Goal: Task Accomplishment & Management: Complete application form

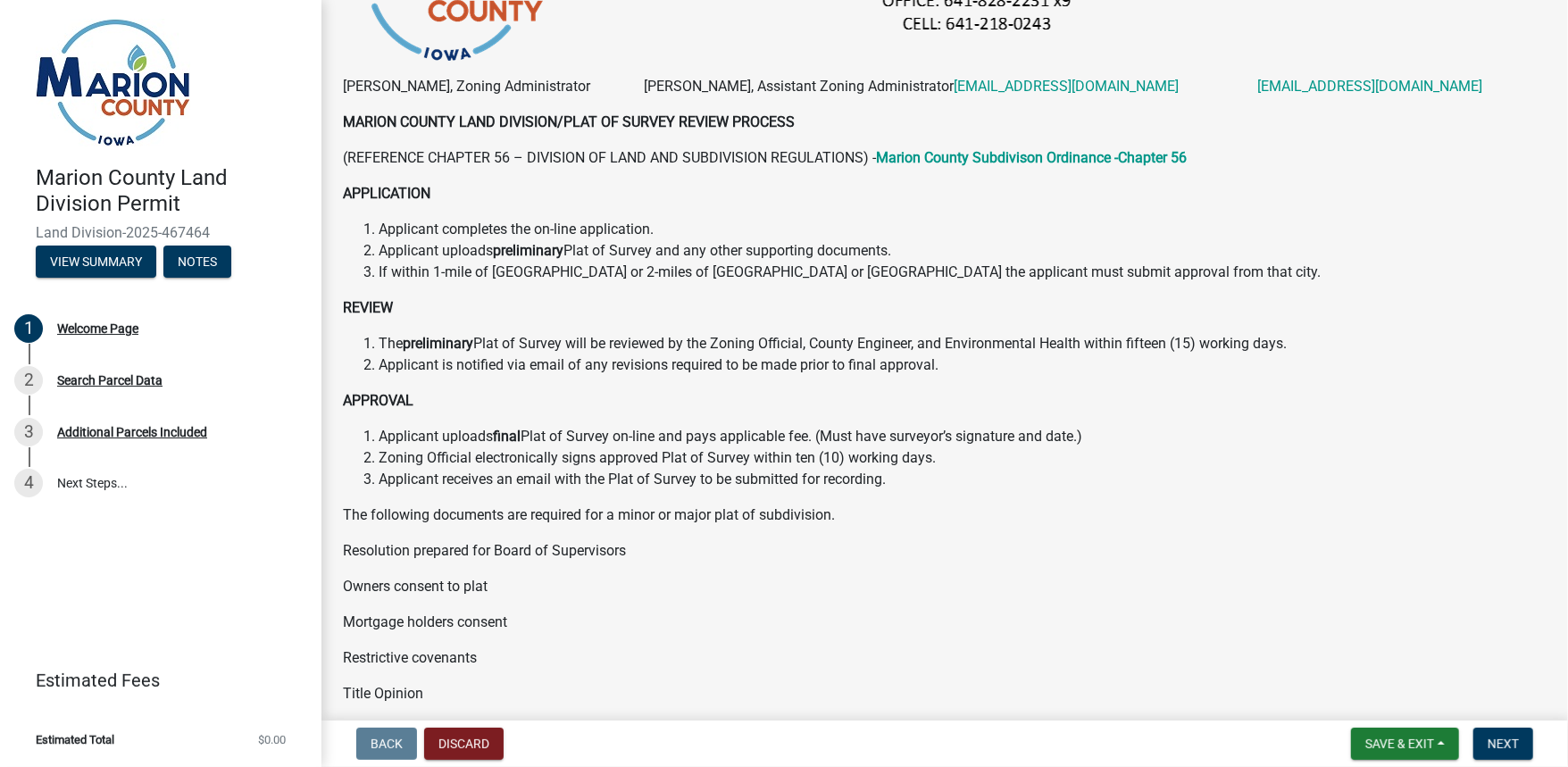
scroll to position [357, 0]
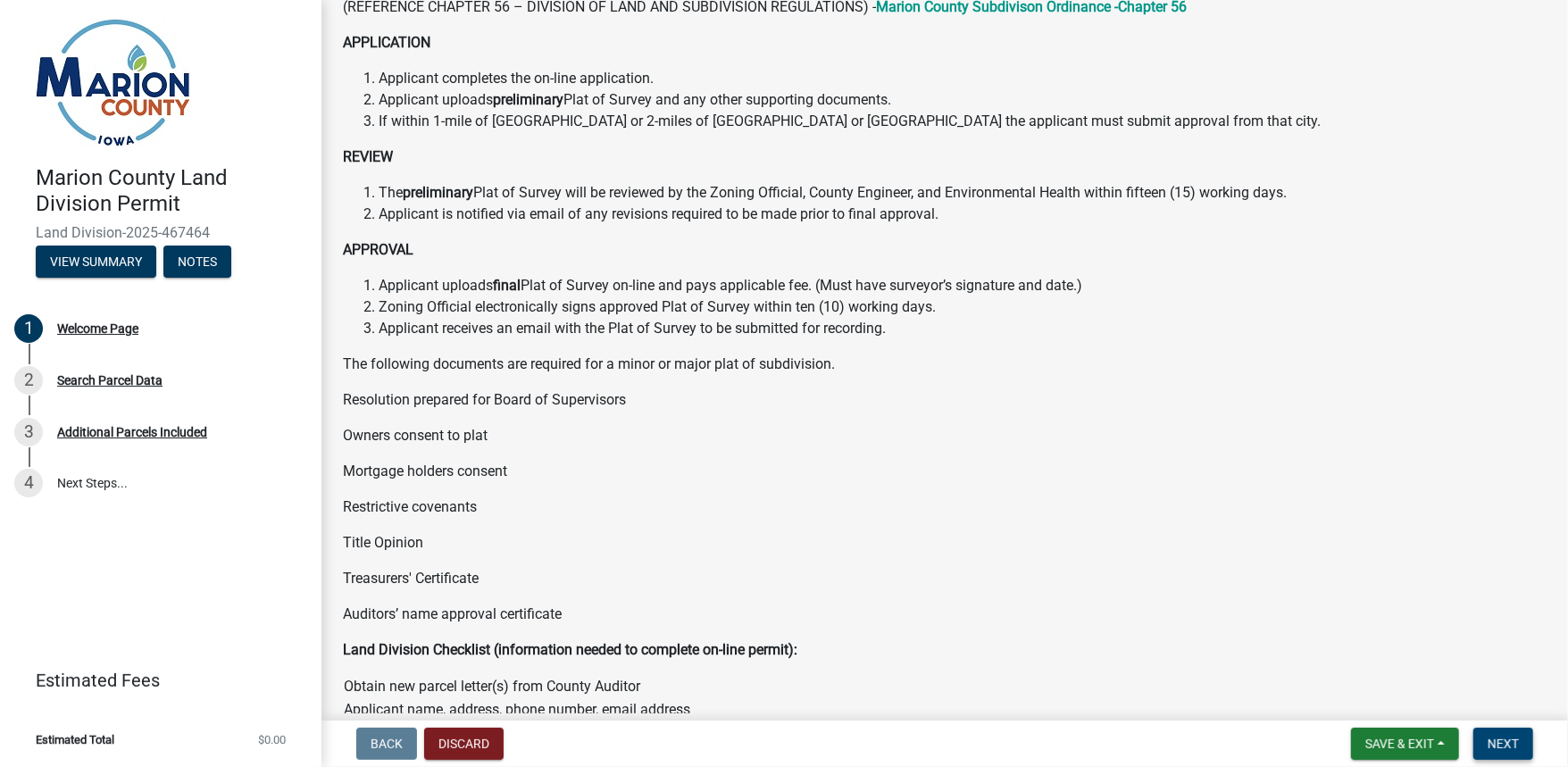
click at [1505, 740] on span "Next" at bounding box center [1504, 743] width 32 height 14
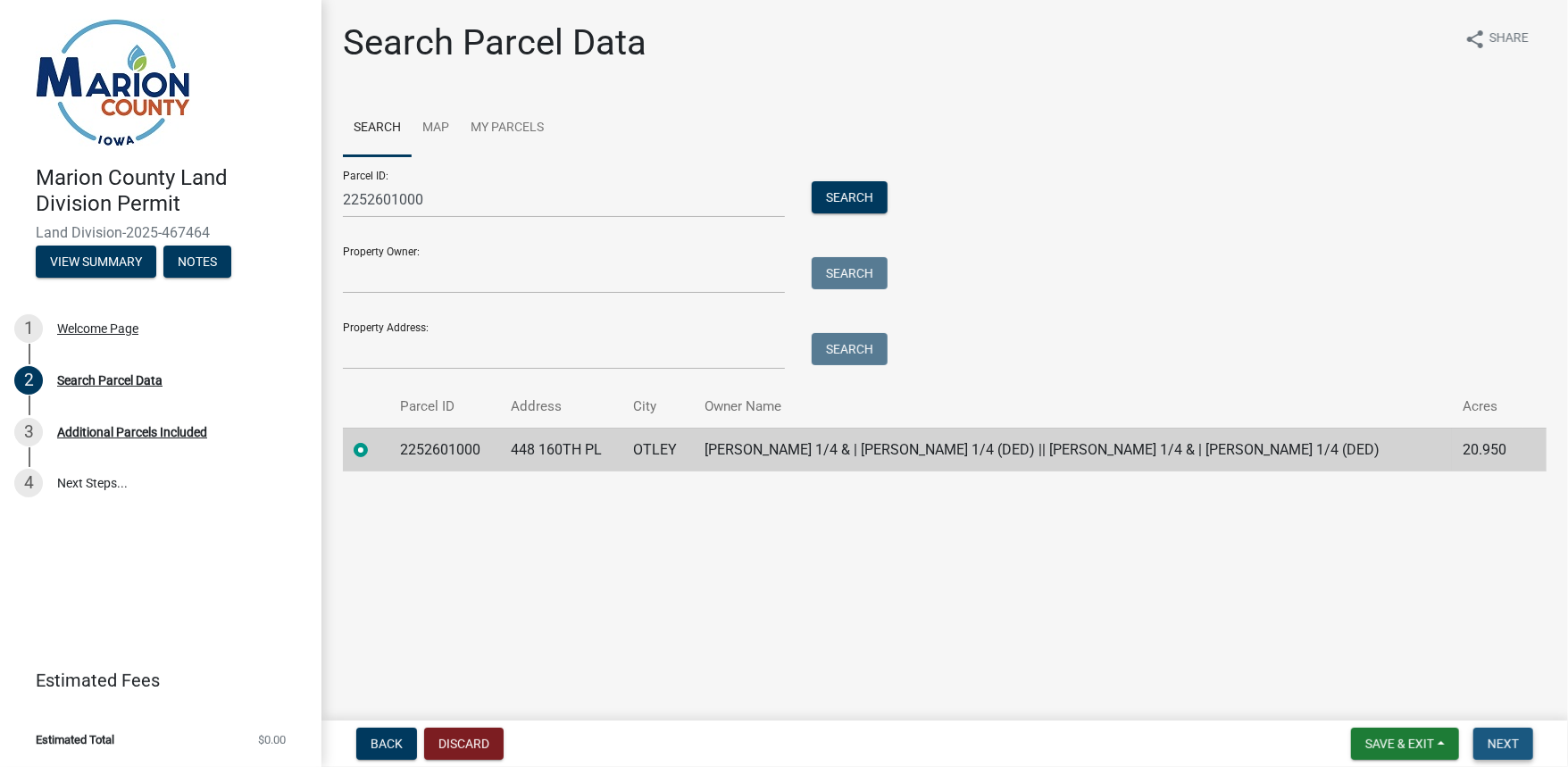
click at [1506, 739] on span "Next" at bounding box center [1504, 743] width 32 height 14
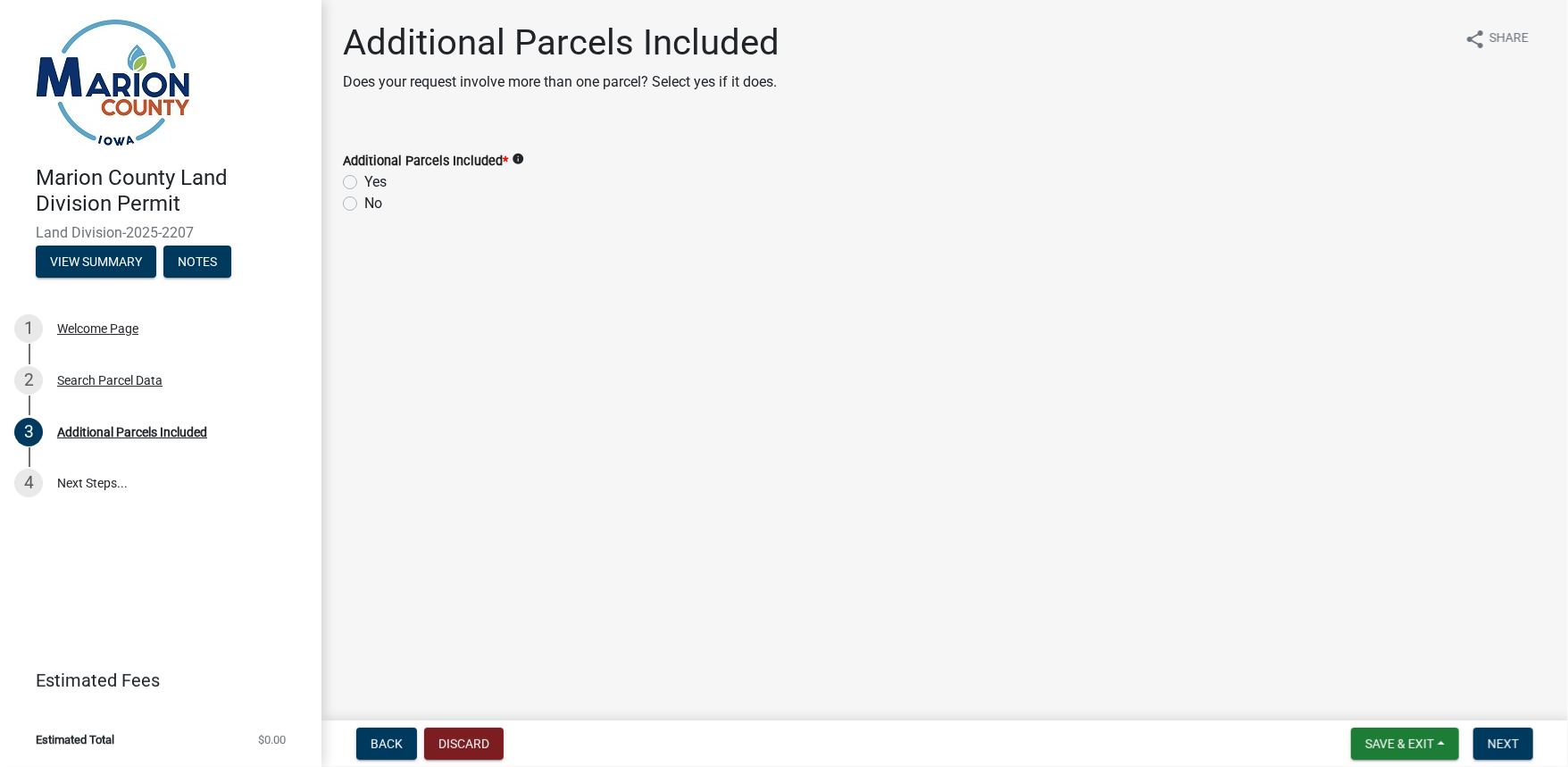
click at [365, 184] on label "Yes" at bounding box center [376, 182] width 23 height 22
click at [365, 183] on input "Yes" at bounding box center [371, 177] width 12 height 12
radio input "true"
click at [1507, 747] on span "Next" at bounding box center [1504, 743] width 32 height 14
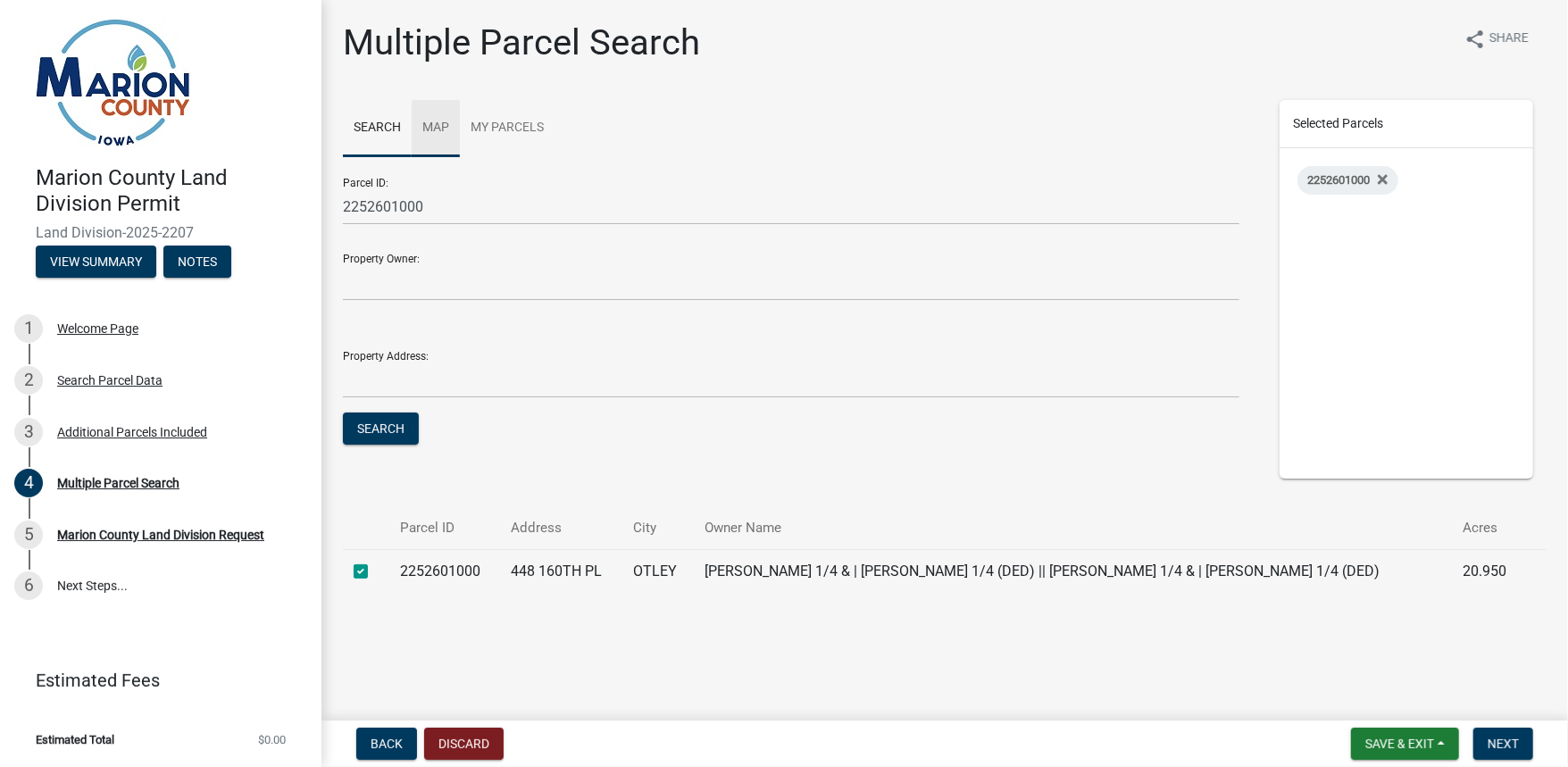
click at [433, 128] on link "Map" at bounding box center [435, 129] width 49 height 57
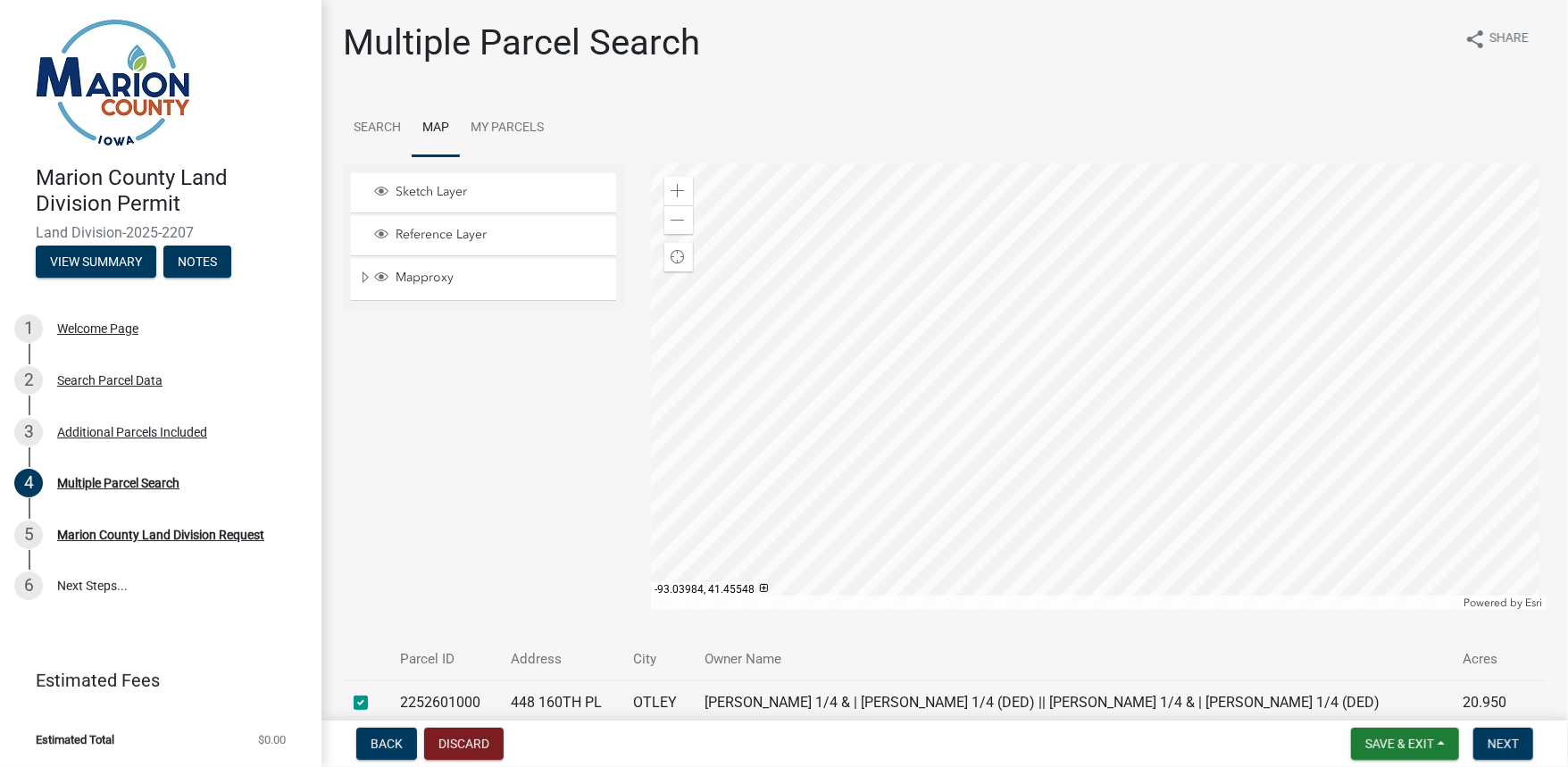
click at [1049, 541] on div at bounding box center [1099, 386] width 896 height 446
click at [1003, 334] on div at bounding box center [1099, 386] width 896 height 446
click at [1511, 743] on span "Next" at bounding box center [1504, 743] width 32 height 14
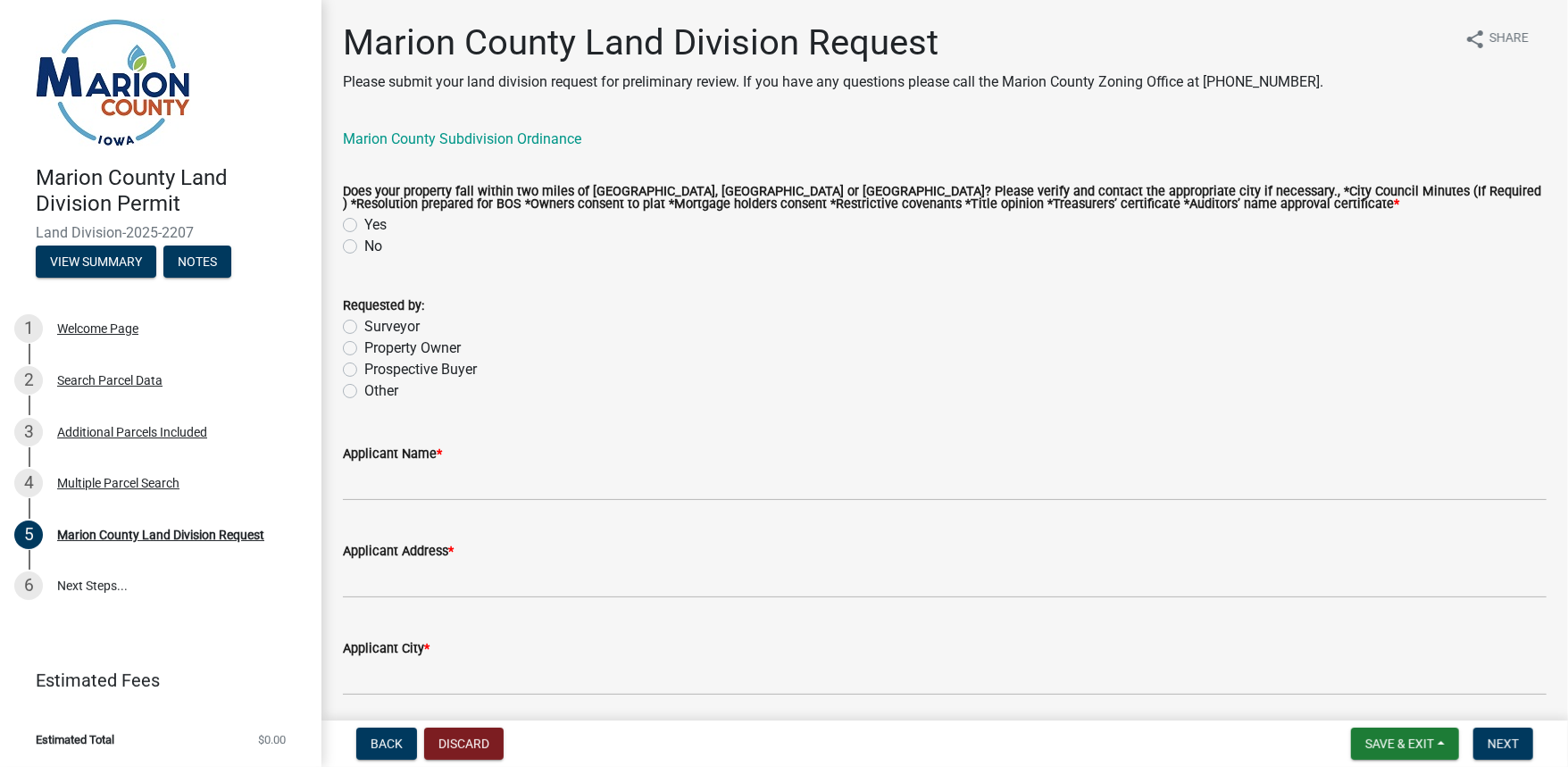
click at [365, 251] on label "No" at bounding box center [374, 247] width 18 height 22
click at [365, 248] on input "No" at bounding box center [371, 242] width 12 height 12
radio input "true"
click at [365, 329] on label "Surveyor" at bounding box center [392, 327] width 56 height 22
click at [365, 328] on input "Surveyor" at bounding box center [371, 322] width 12 height 12
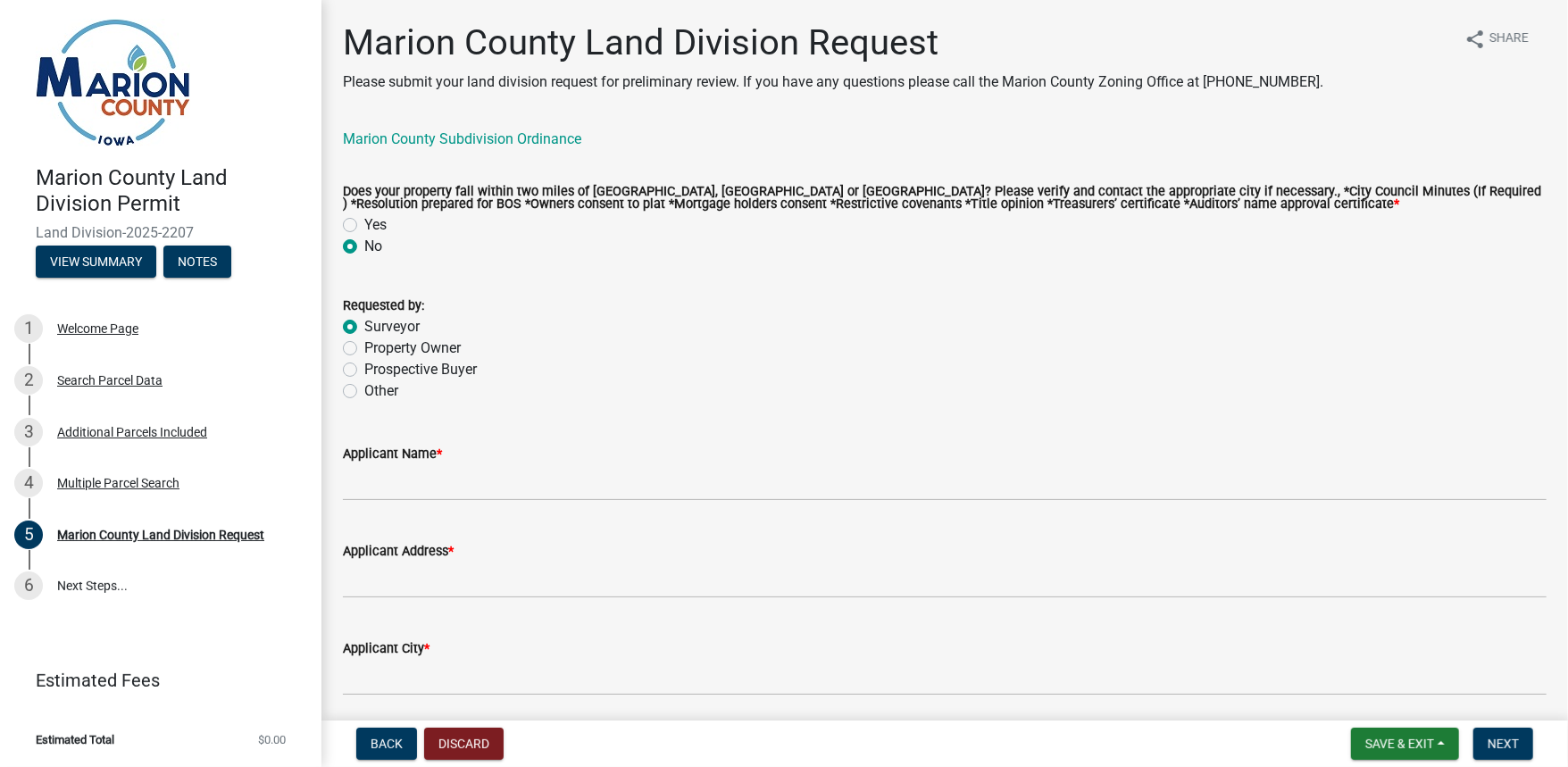
radio input "true"
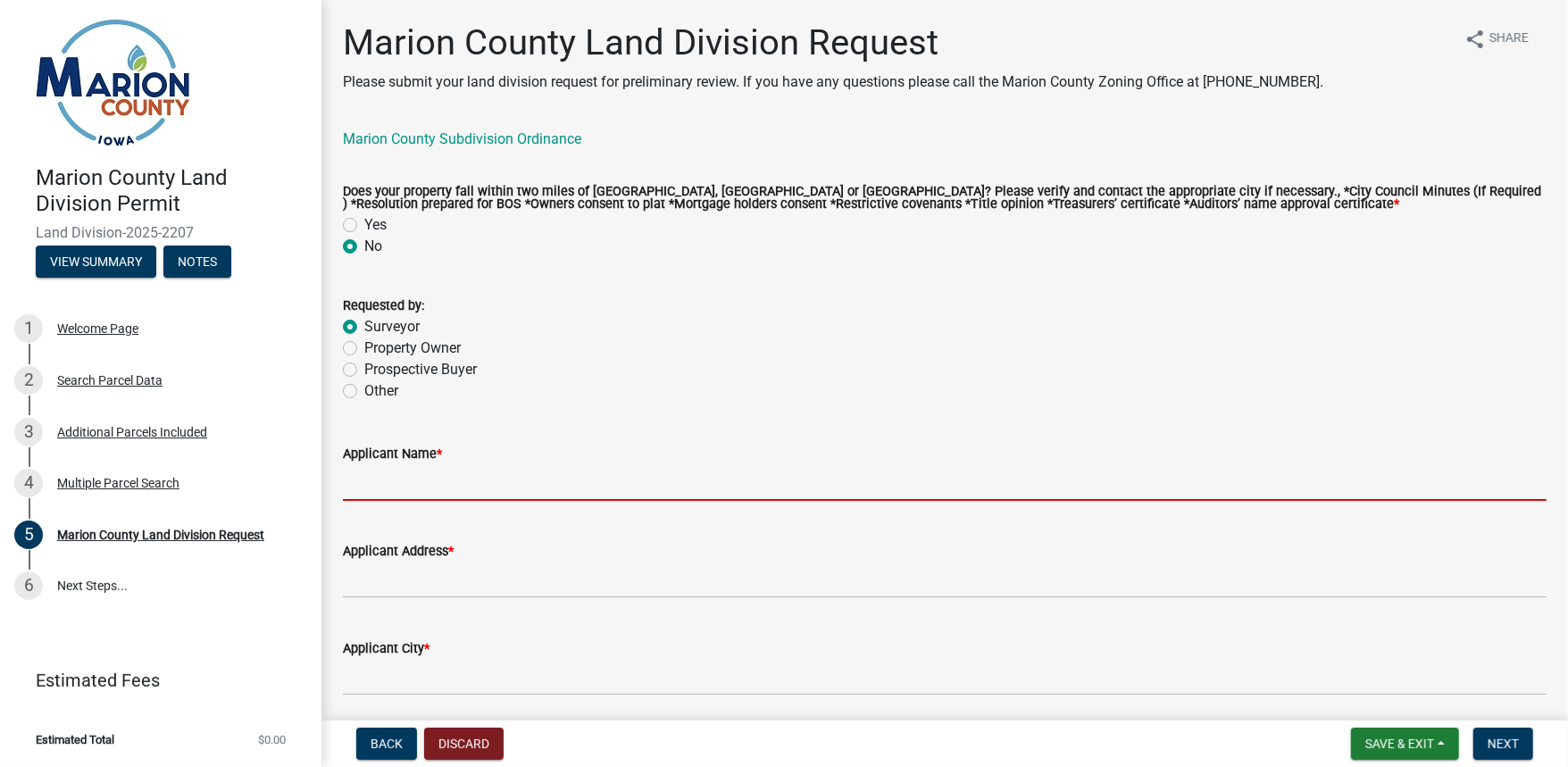
click at [383, 488] on input "Applicant Name *" at bounding box center [945, 482] width 1203 height 37
type input "[PERSON_NAME]"
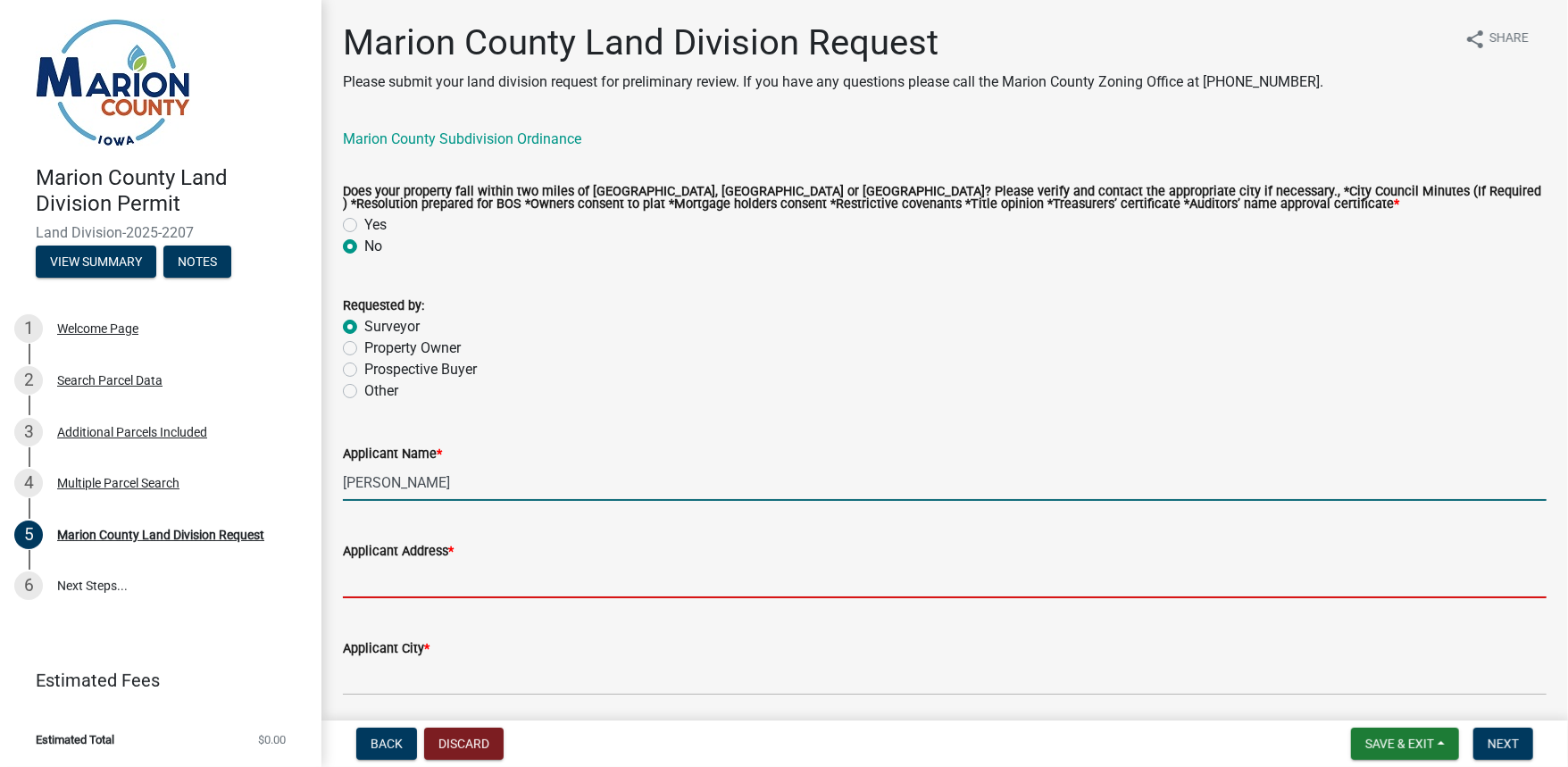
type input "PO Box 451"
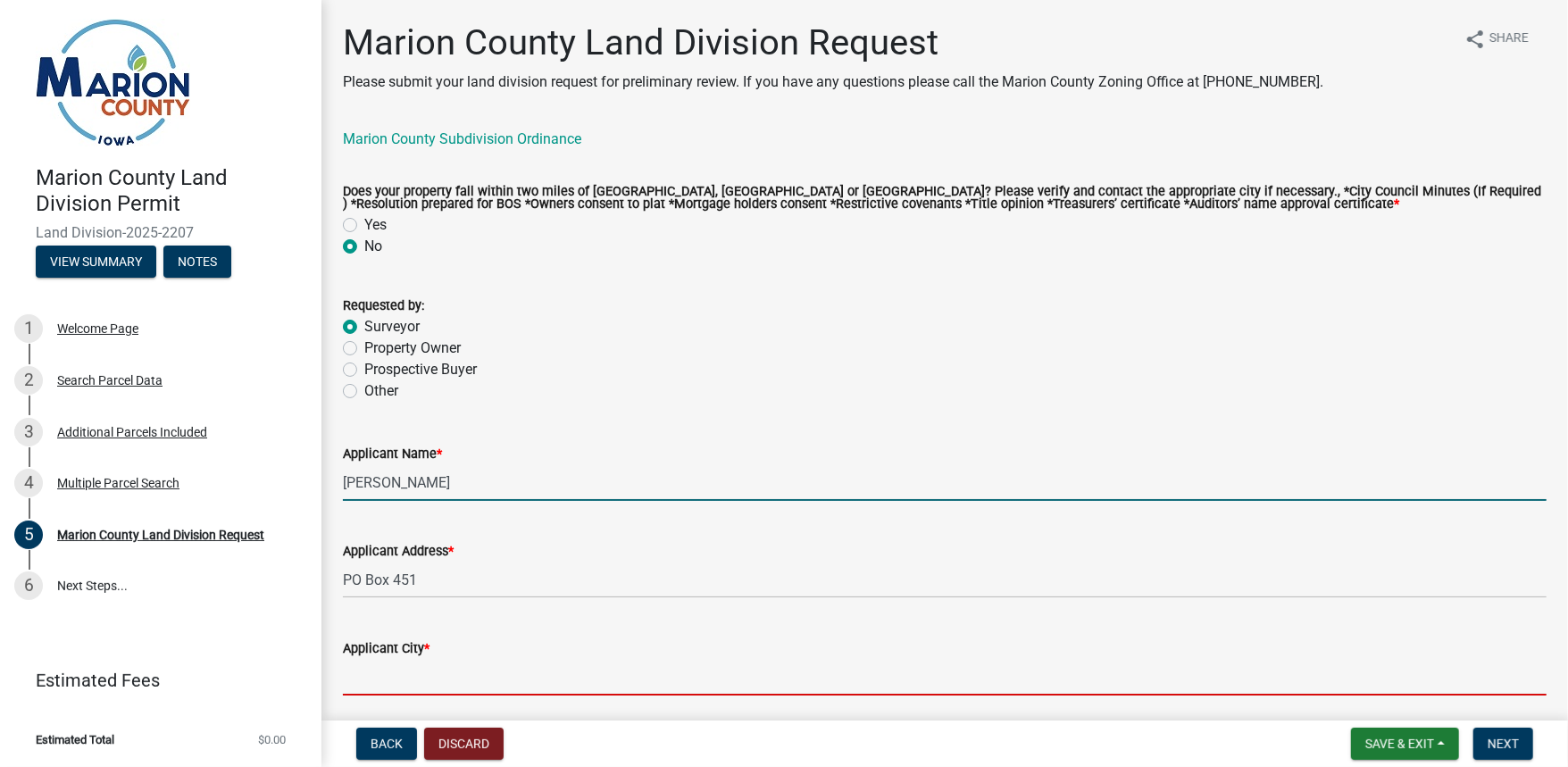
type input "Oskaloosa"
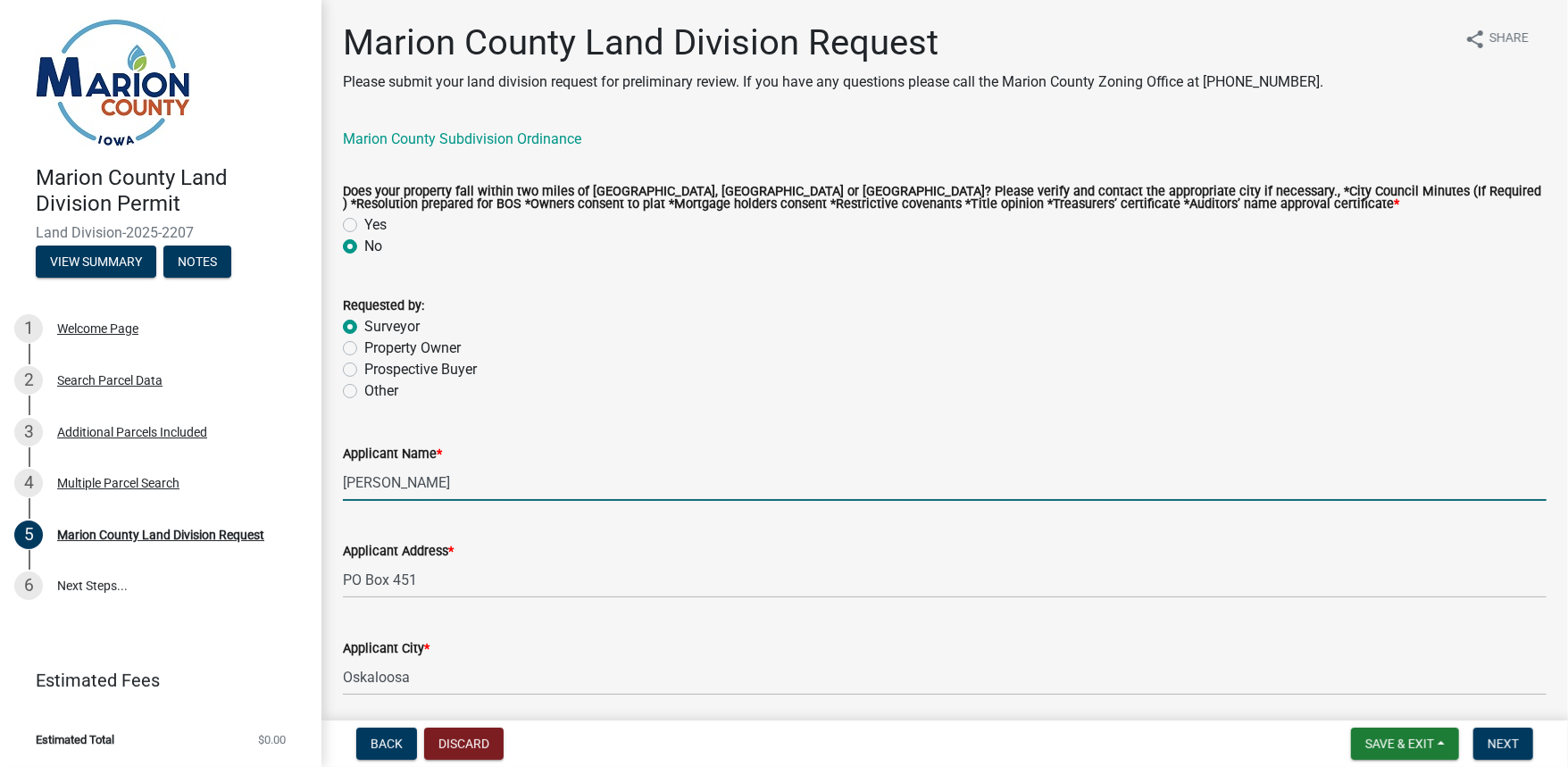
type input "[US_STATE]"
type input "52575"
type input "6412954528"
type input "[EMAIL_ADDRESS][DOMAIN_NAME]"
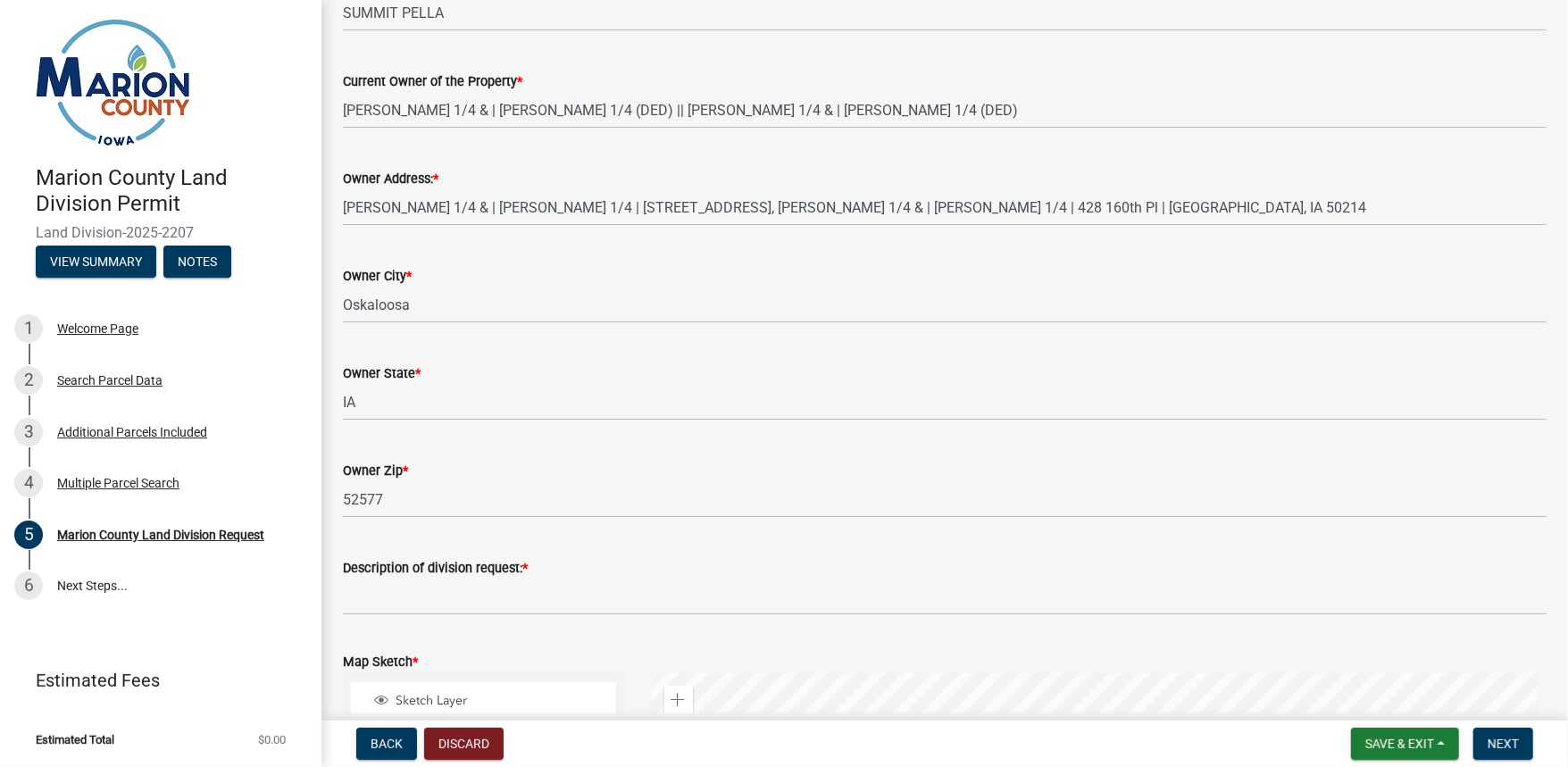
scroll to position [1499, 0]
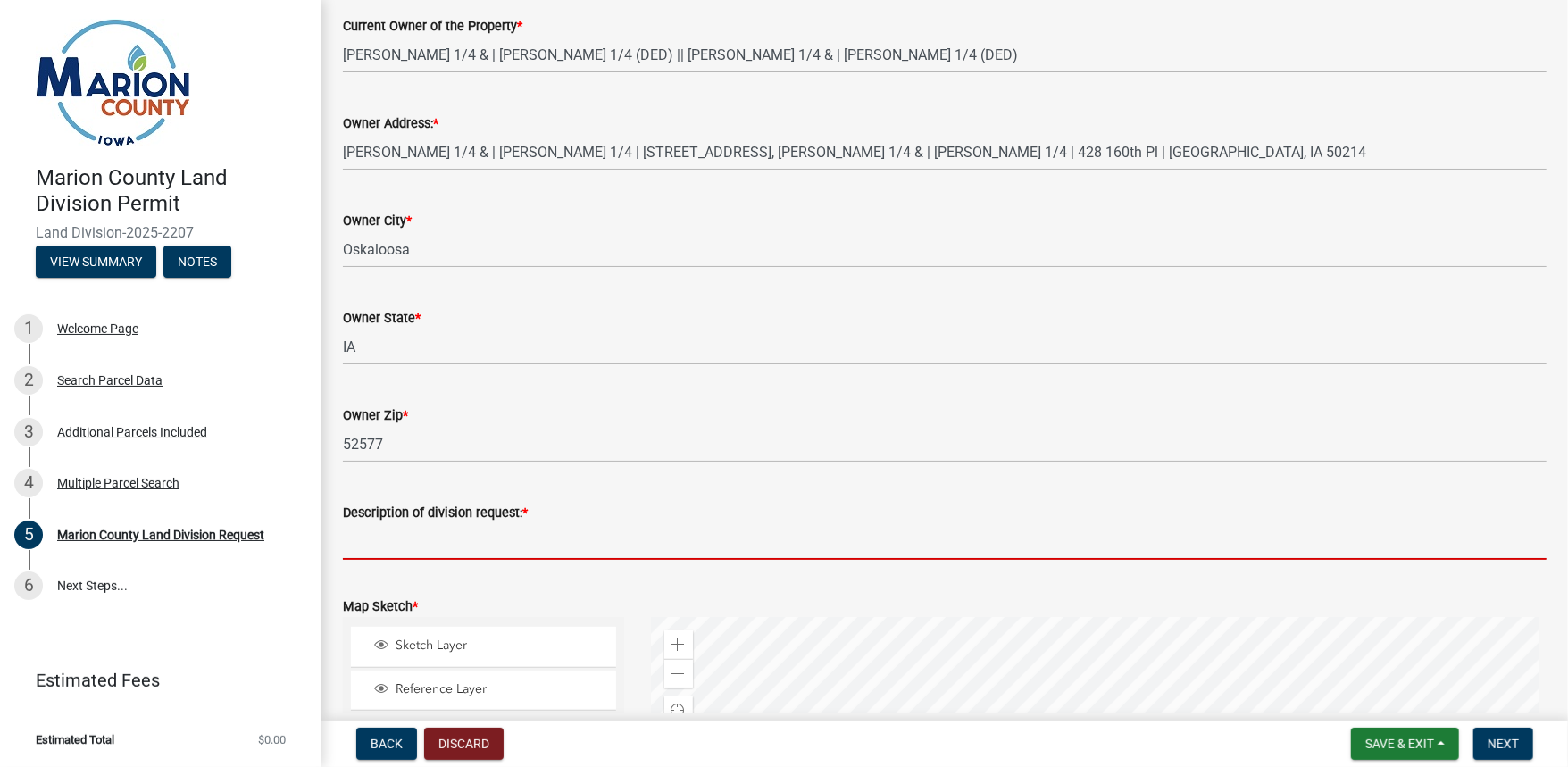
click at [437, 542] on input "Description of division request: *" at bounding box center [945, 541] width 1203 height 37
type input "e"
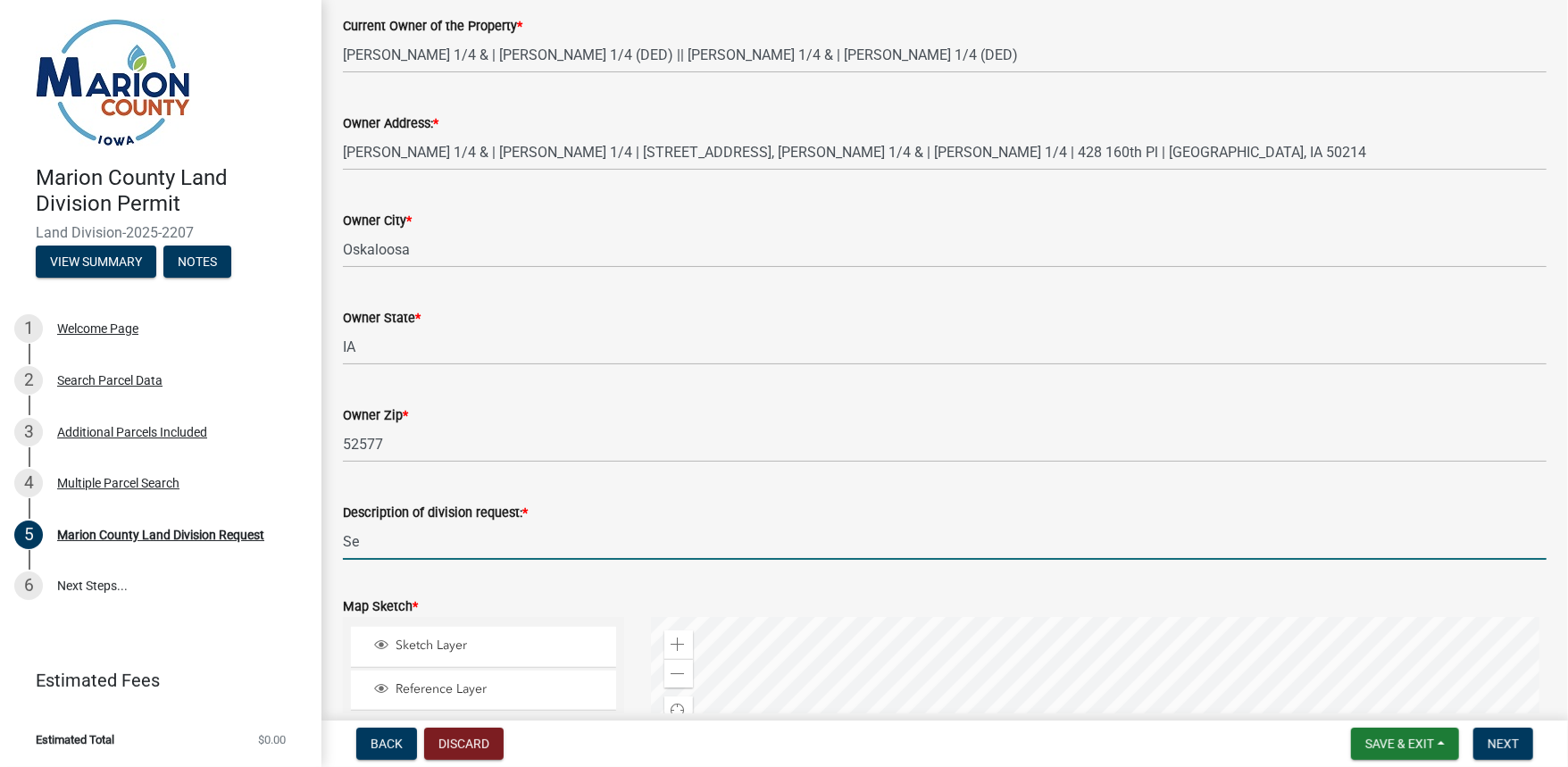
type input "S"
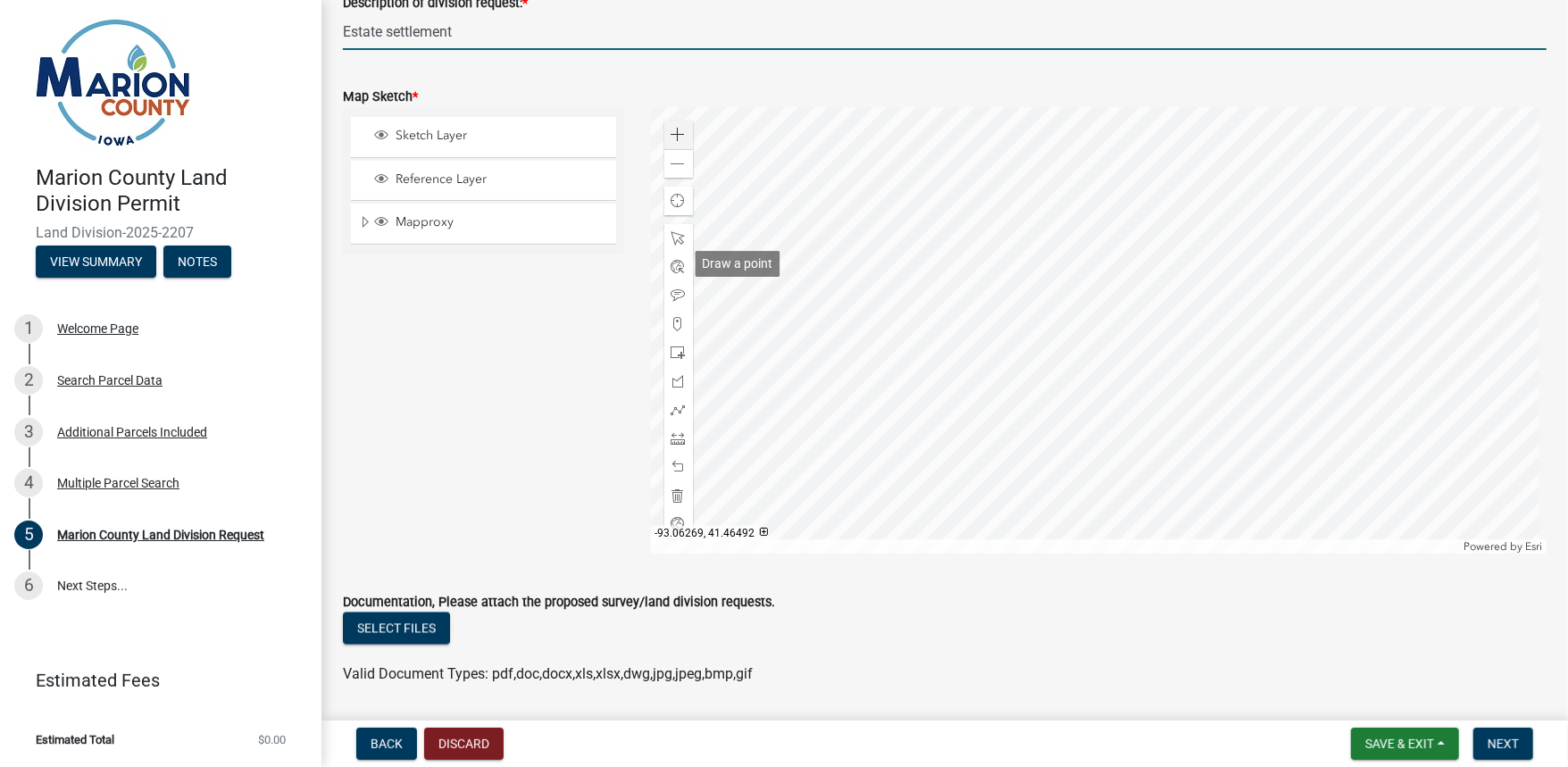
scroll to position [2071, 0]
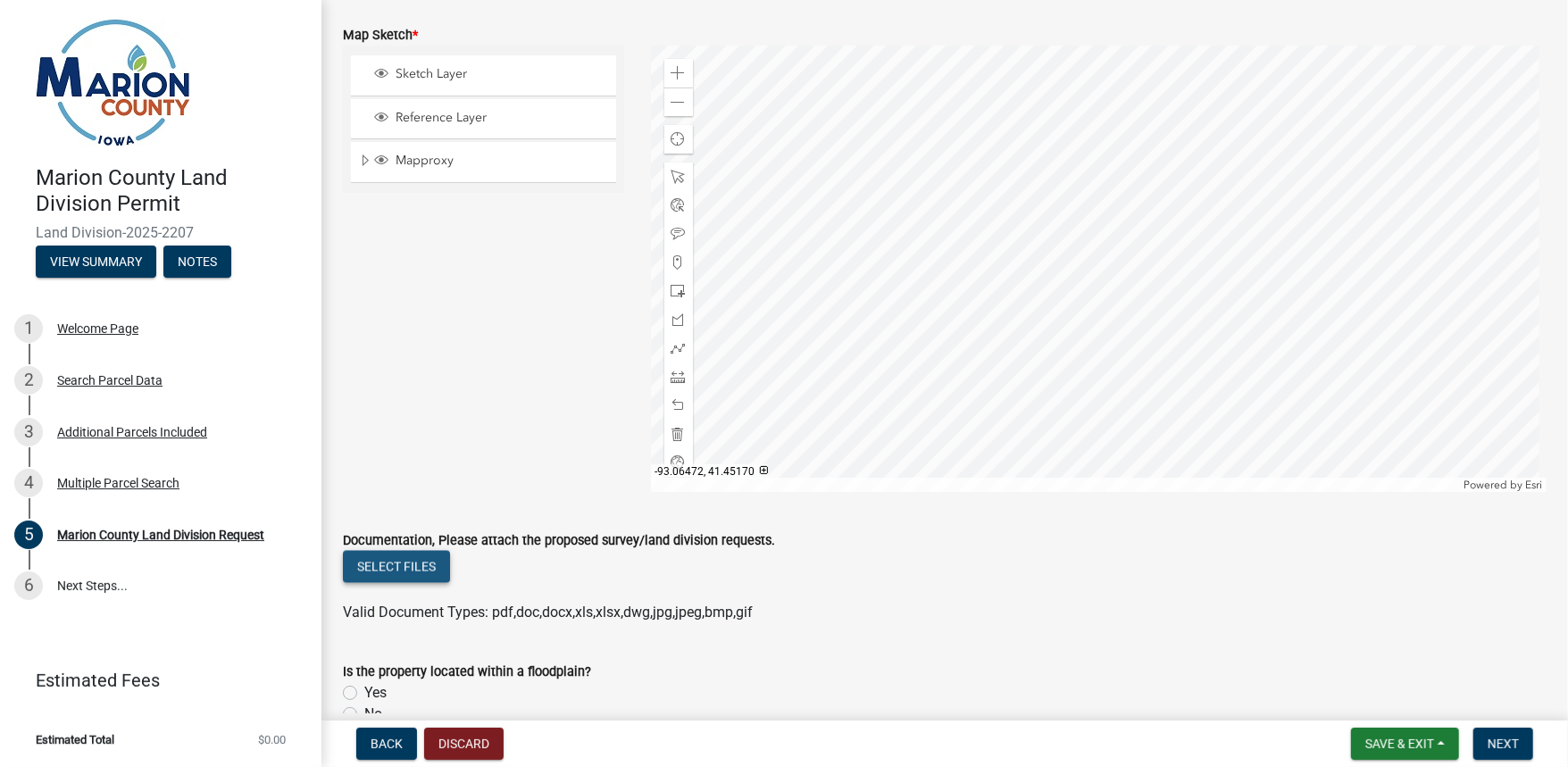
click at [412, 565] on button "Select files" at bounding box center [396, 567] width 107 height 32
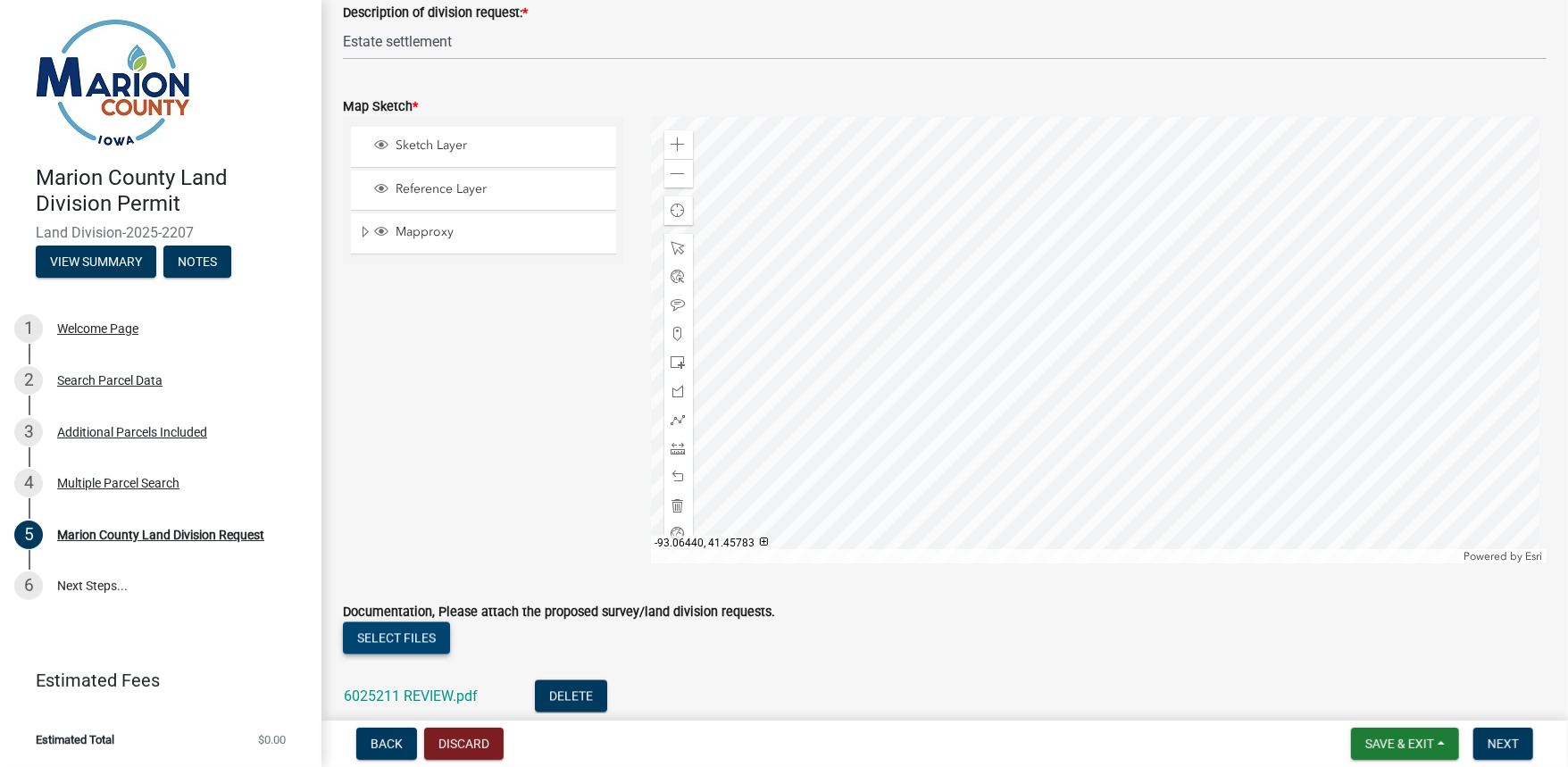
scroll to position [1786, 0]
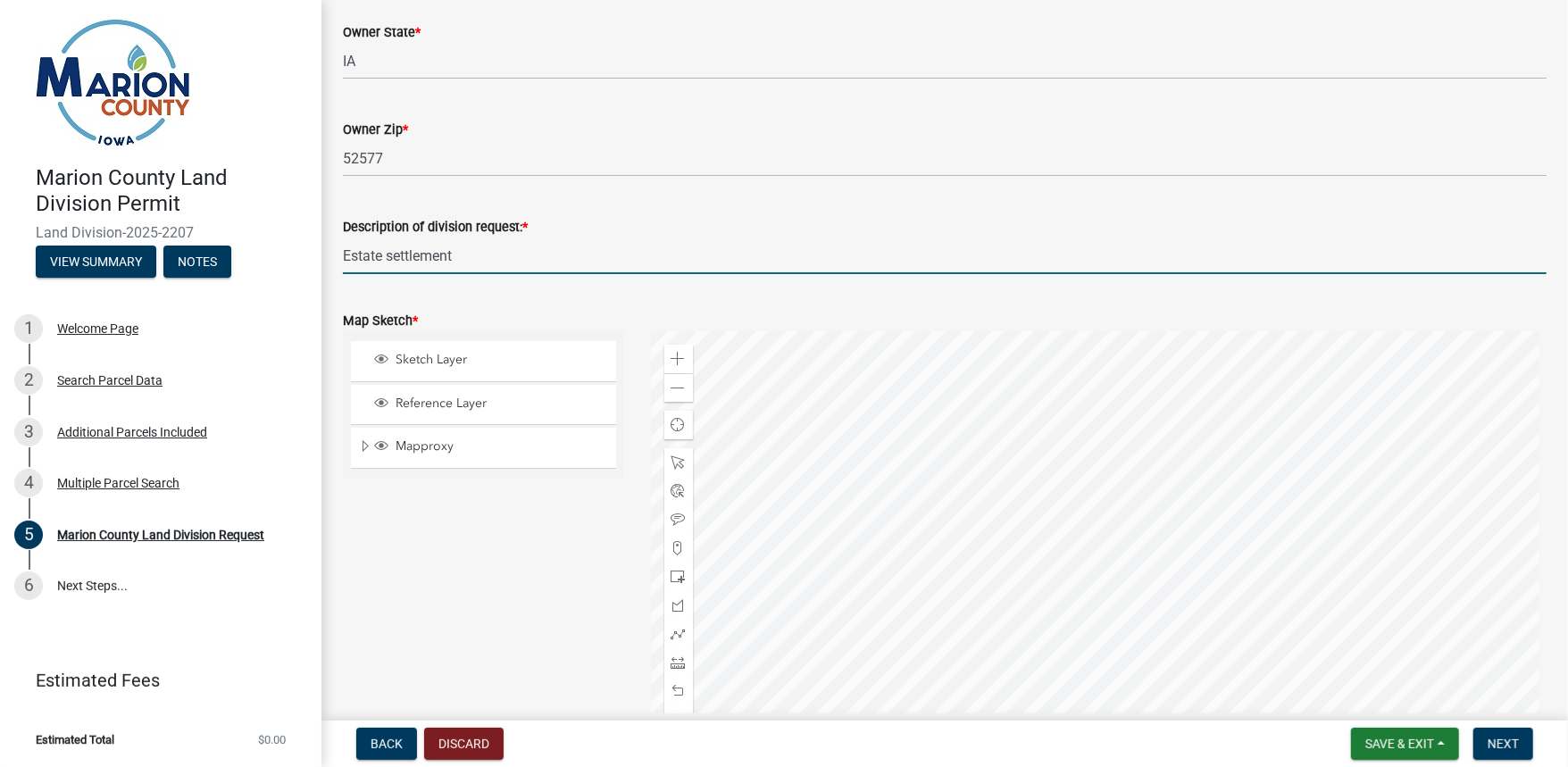
click at [484, 261] on input "Estate settlement" at bounding box center [945, 256] width 1203 height 37
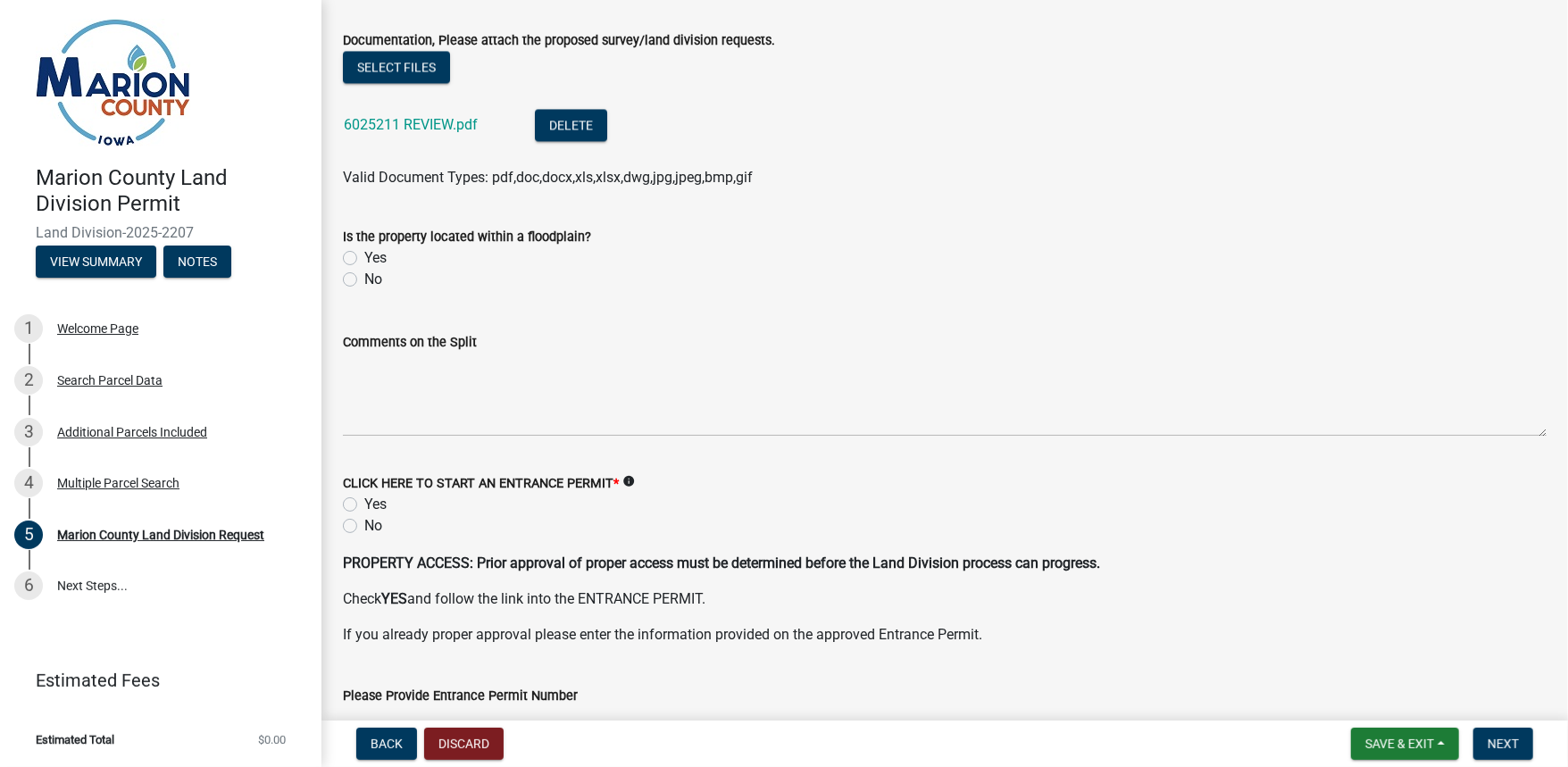
scroll to position [2642, 0]
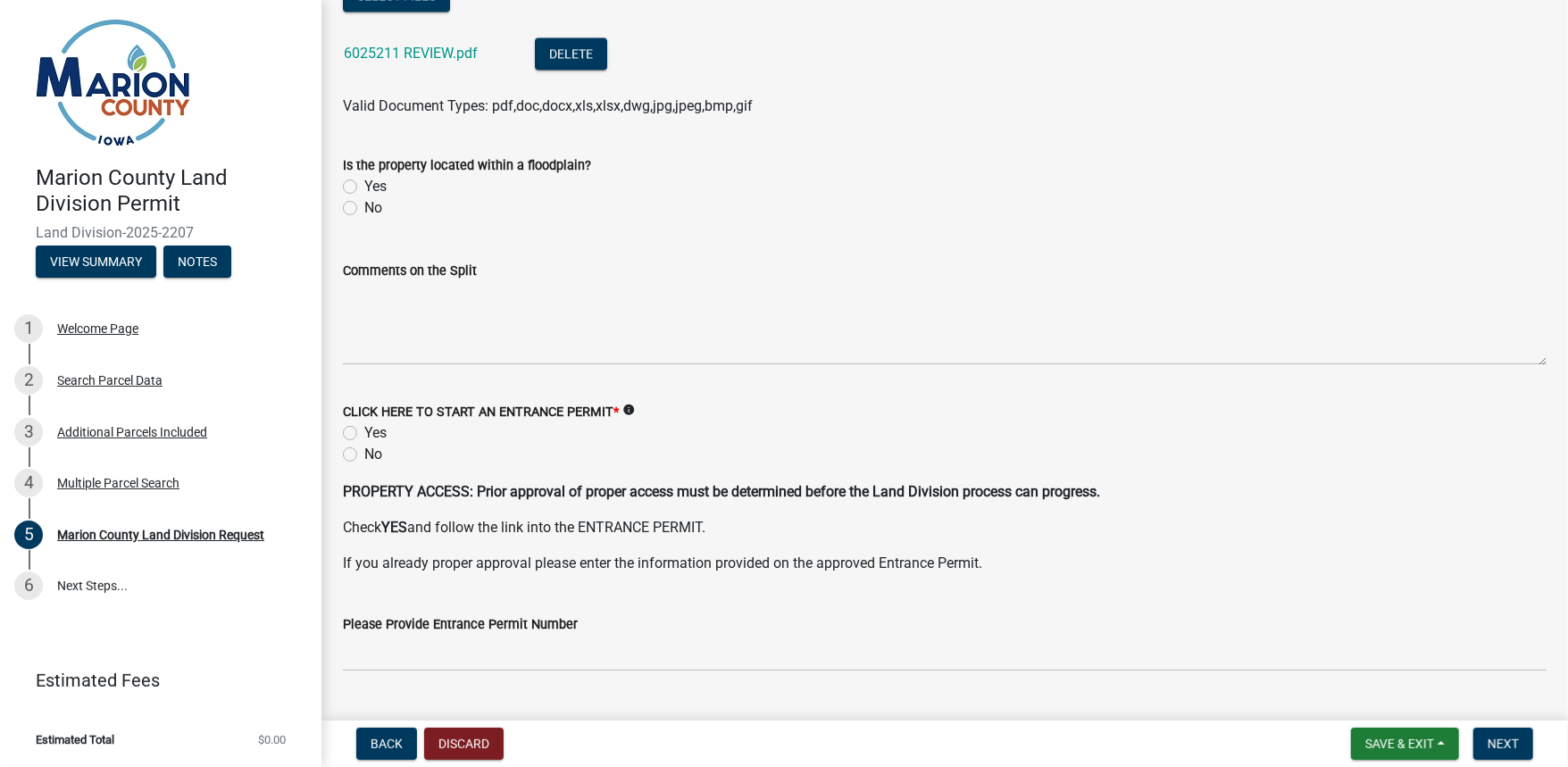
type input "Estate settlement- Legal description of remainder property west of highway"
click at [365, 456] on label "No" at bounding box center [374, 455] width 18 height 22
click at [365, 455] on input "No" at bounding box center [371, 450] width 12 height 12
radio input "true"
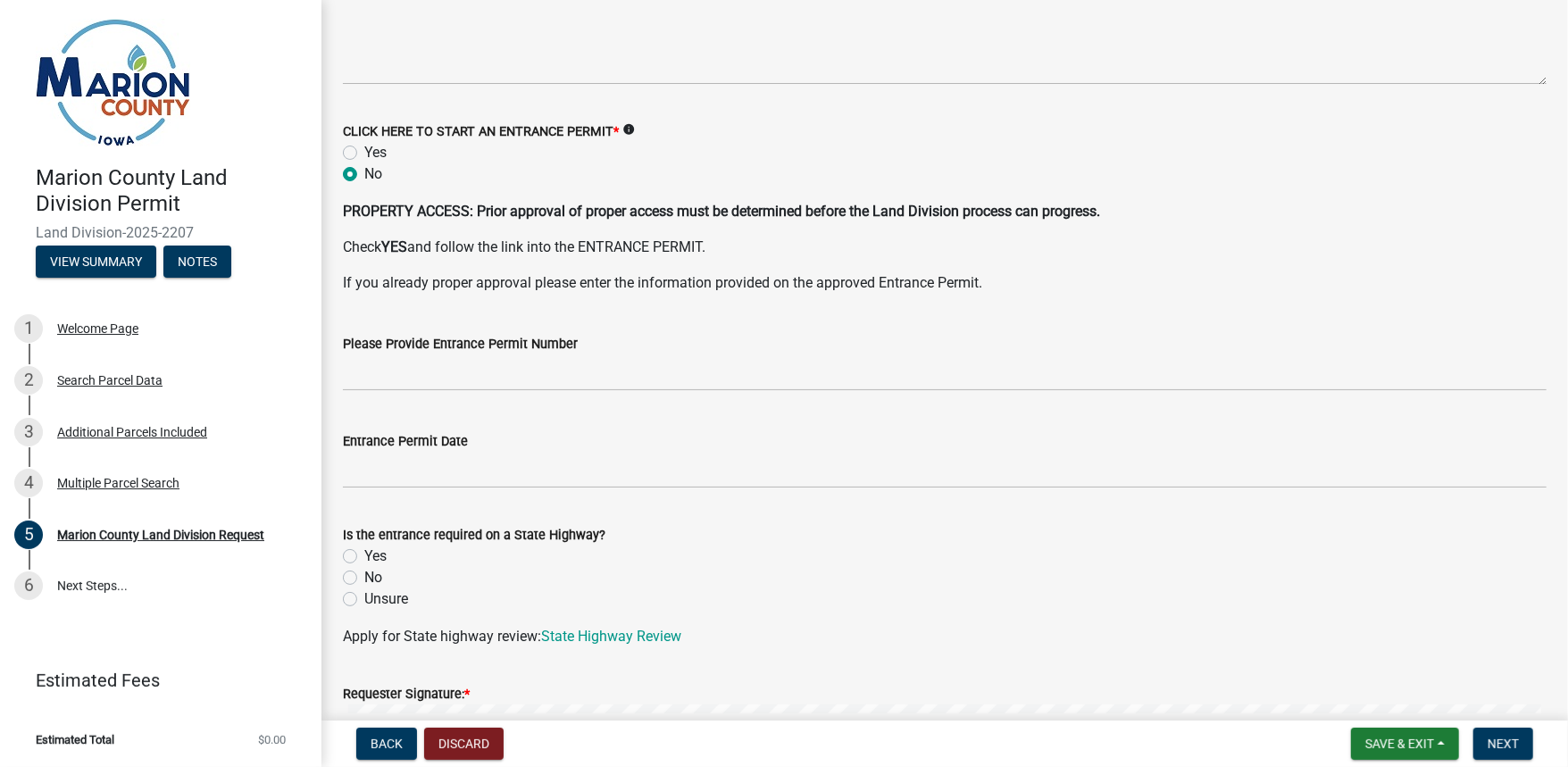
scroll to position [3000, 0]
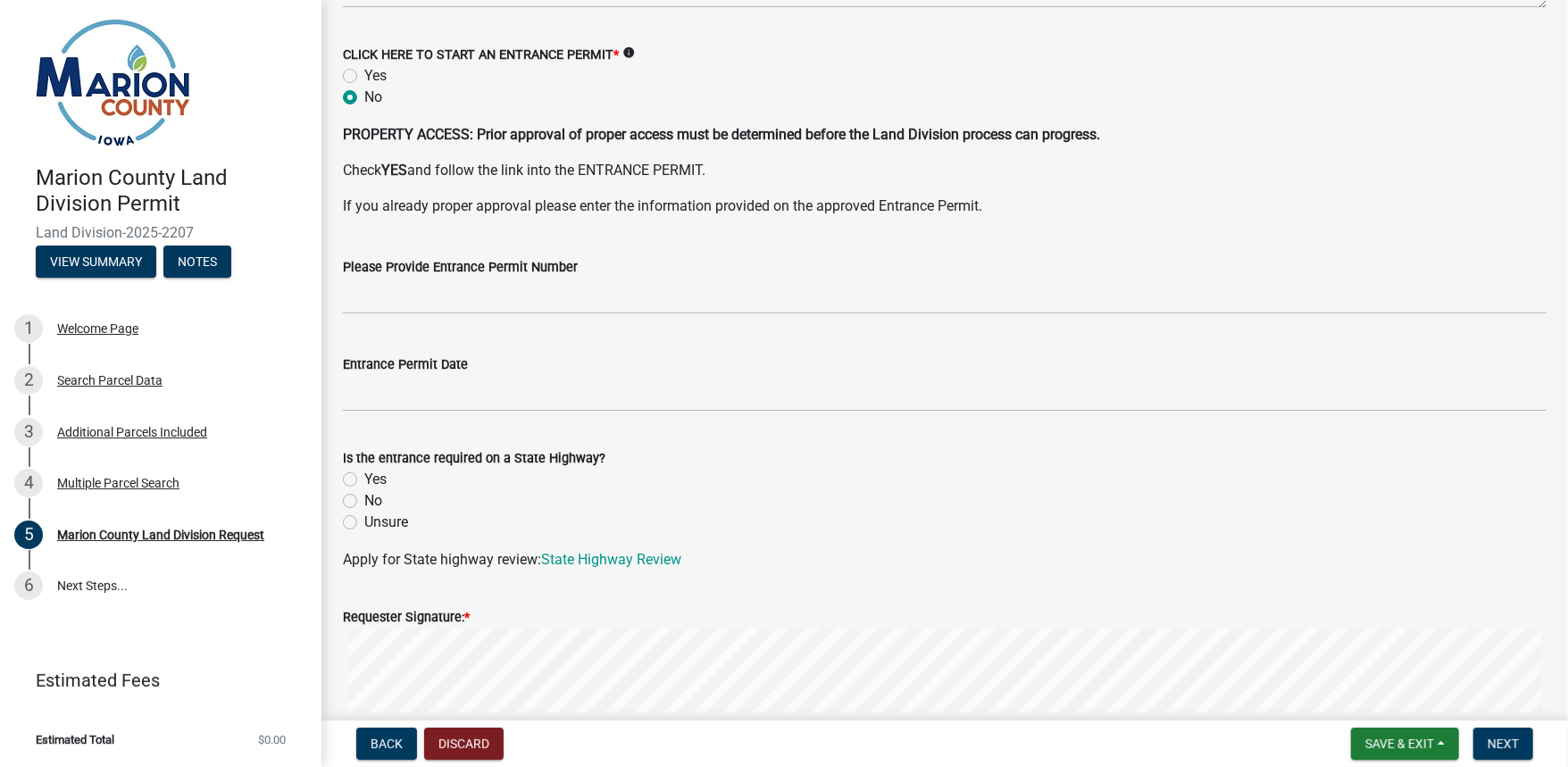
click at [365, 501] on label "No" at bounding box center [374, 501] width 18 height 22
click at [365, 501] on input "No" at bounding box center [371, 496] width 12 height 12
radio input "true"
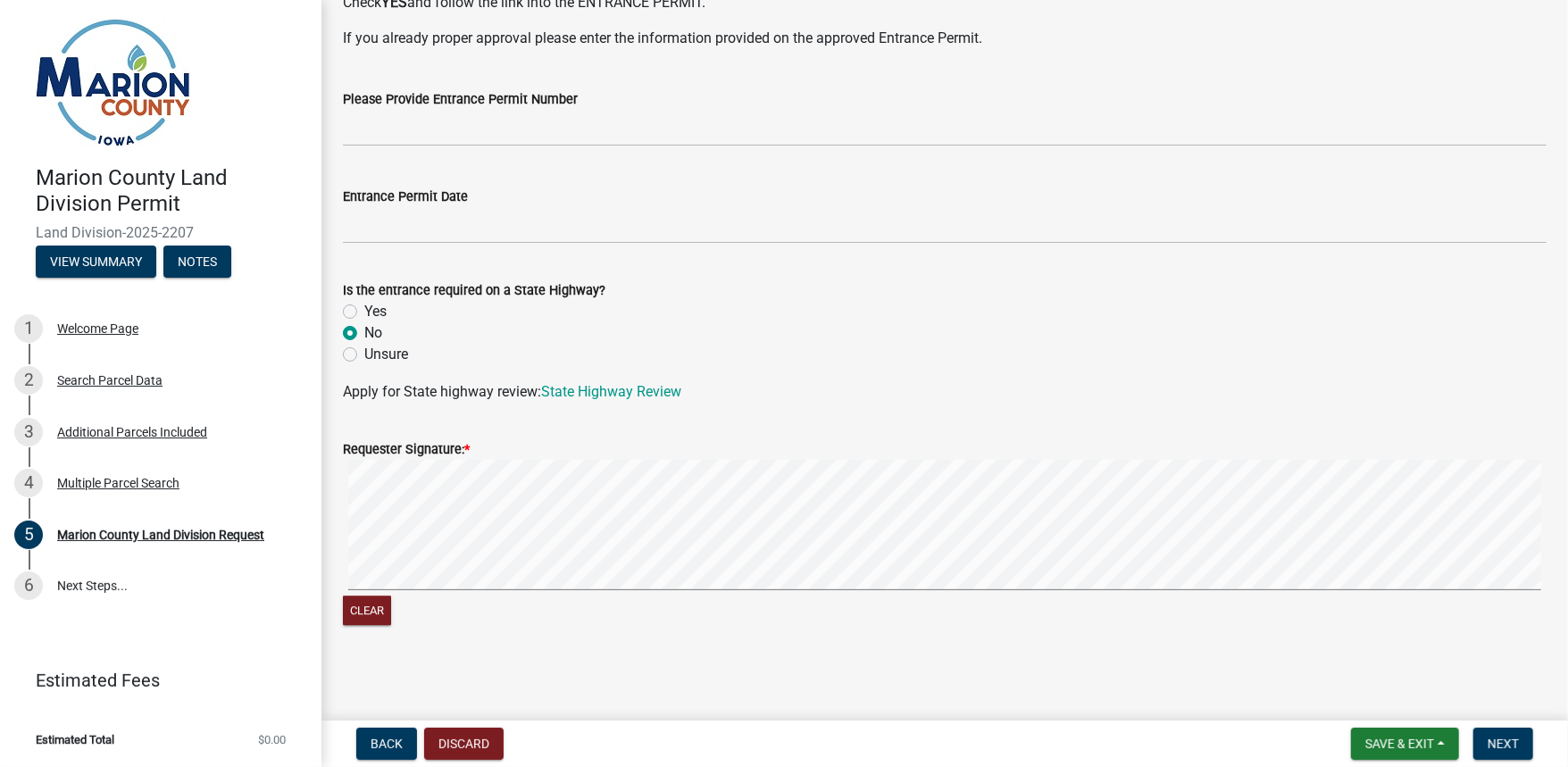
scroll to position [3168, 0]
click at [1516, 740] on span "Next" at bounding box center [1504, 743] width 32 height 14
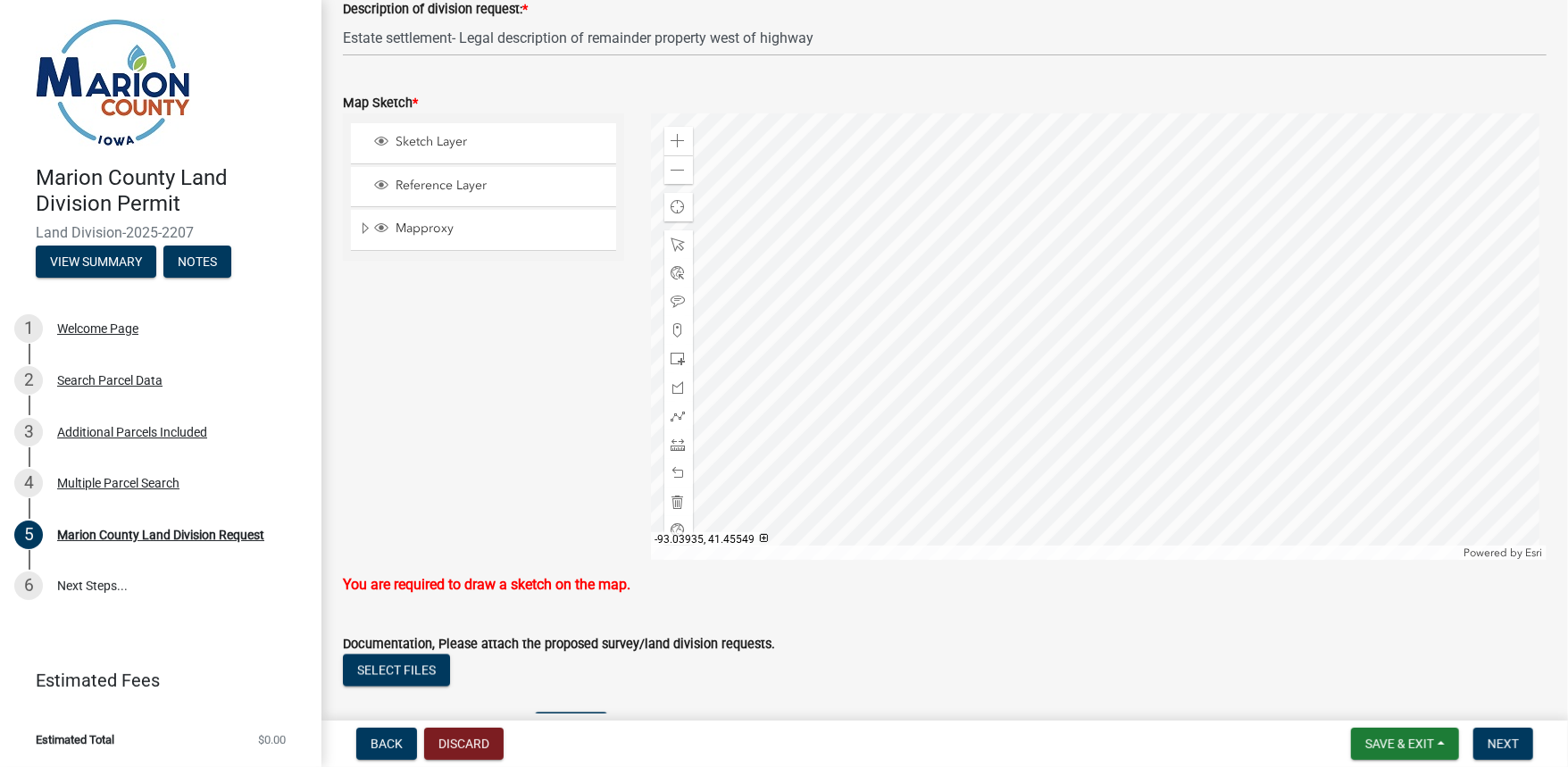
scroll to position [1990, 0]
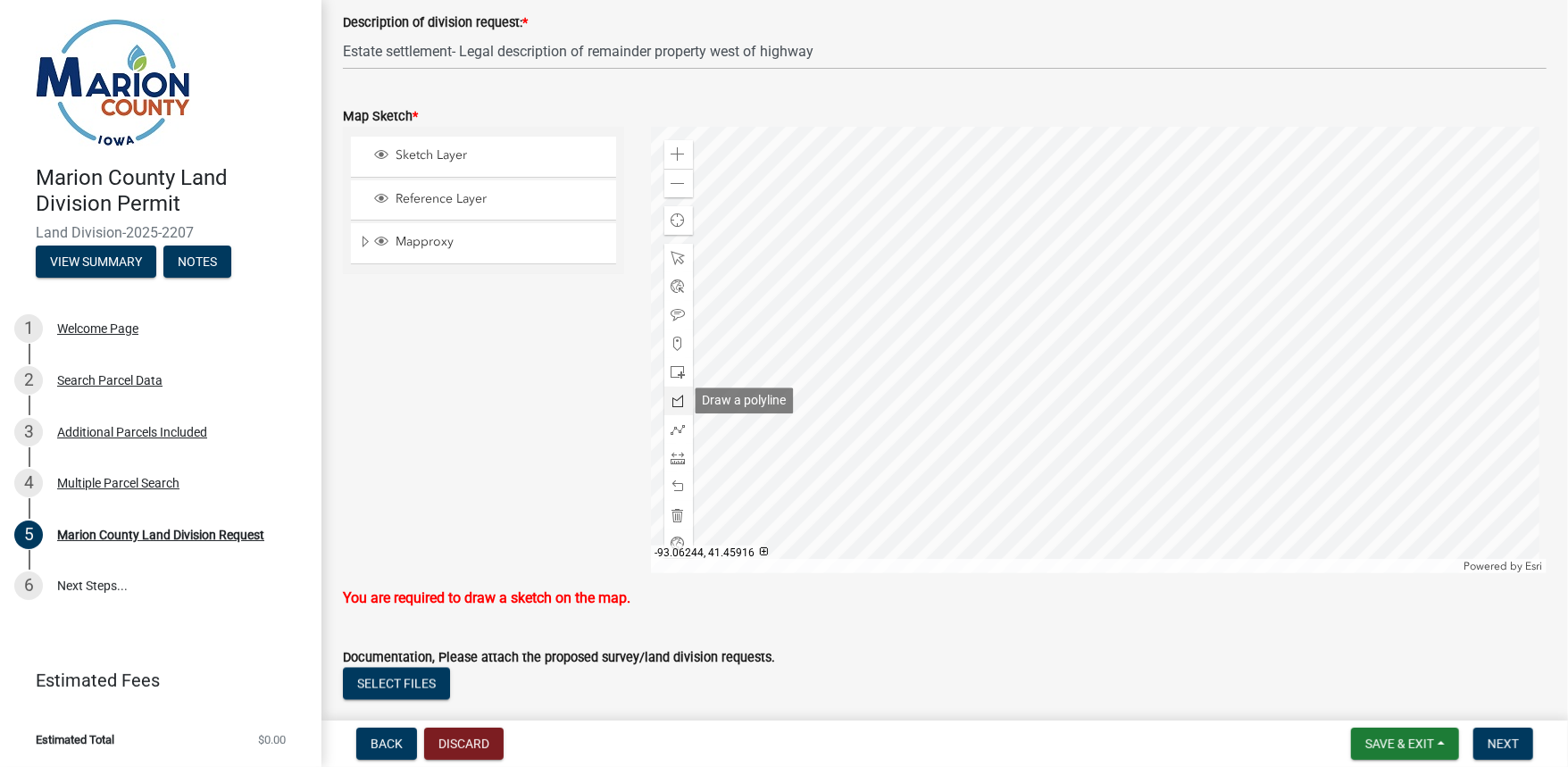
drag, startPoint x: 677, startPoint y: 399, endPoint x: 688, endPoint y: 395, distance: 11.7
click at [677, 399] on span at bounding box center [678, 400] width 14 height 14
click at [1109, 237] on div at bounding box center [1099, 350] width 896 height 446
click at [1112, 262] on div at bounding box center [1099, 350] width 896 height 446
click at [1123, 286] on div at bounding box center [1099, 350] width 896 height 446
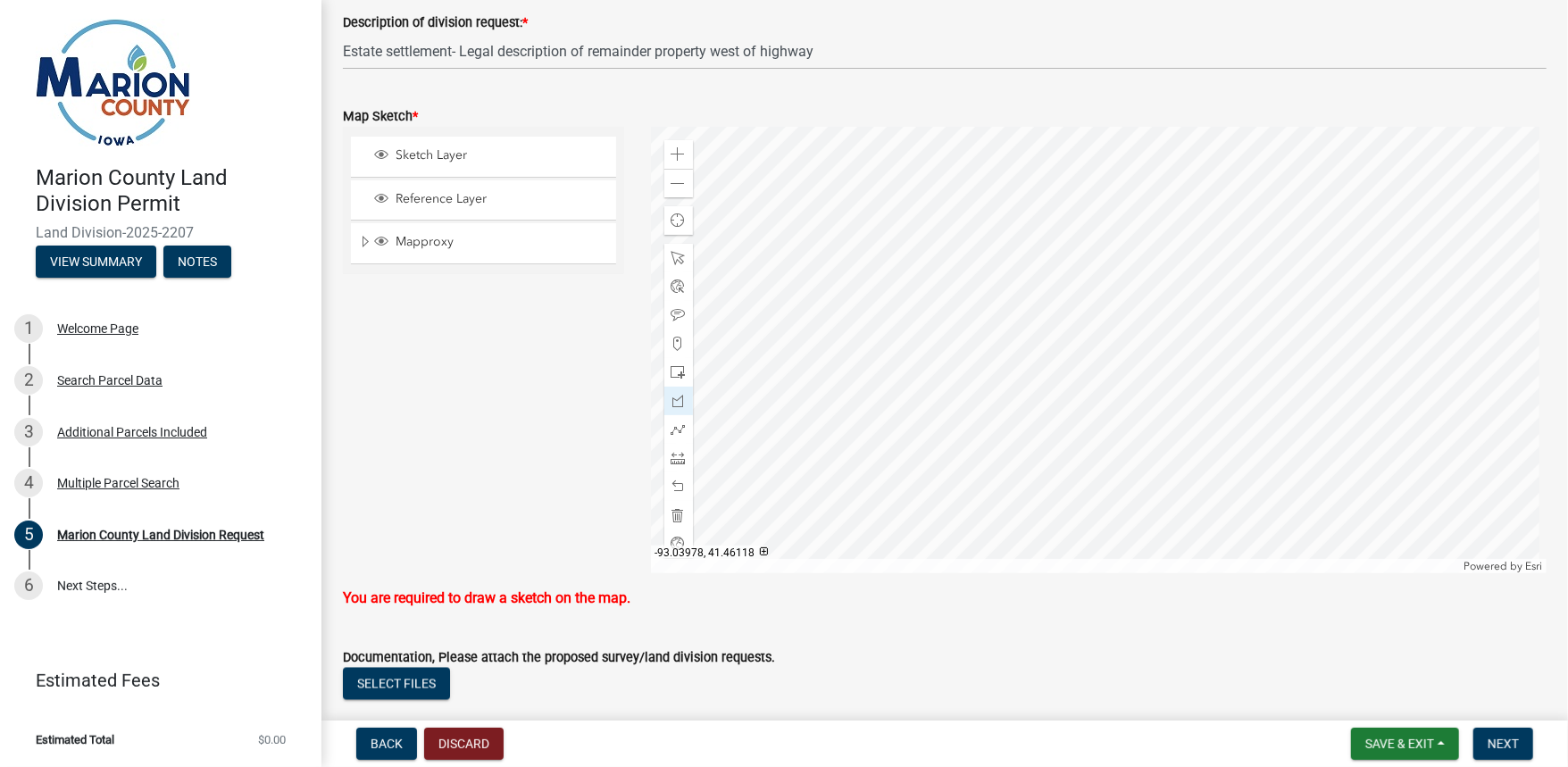
click at [1094, 292] on div at bounding box center [1099, 350] width 896 height 446
click at [1092, 319] on div at bounding box center [1099, 350] width 896 height 446
click at [1077, 364] on div at bounding box center [1099, 350] width 896 height 446
click at [1076, 379] on div at bounding box center [1099, 350] width 896 height 446
click at [1090, 386] on div at bounding box center [1099, 350] width 896 height 446
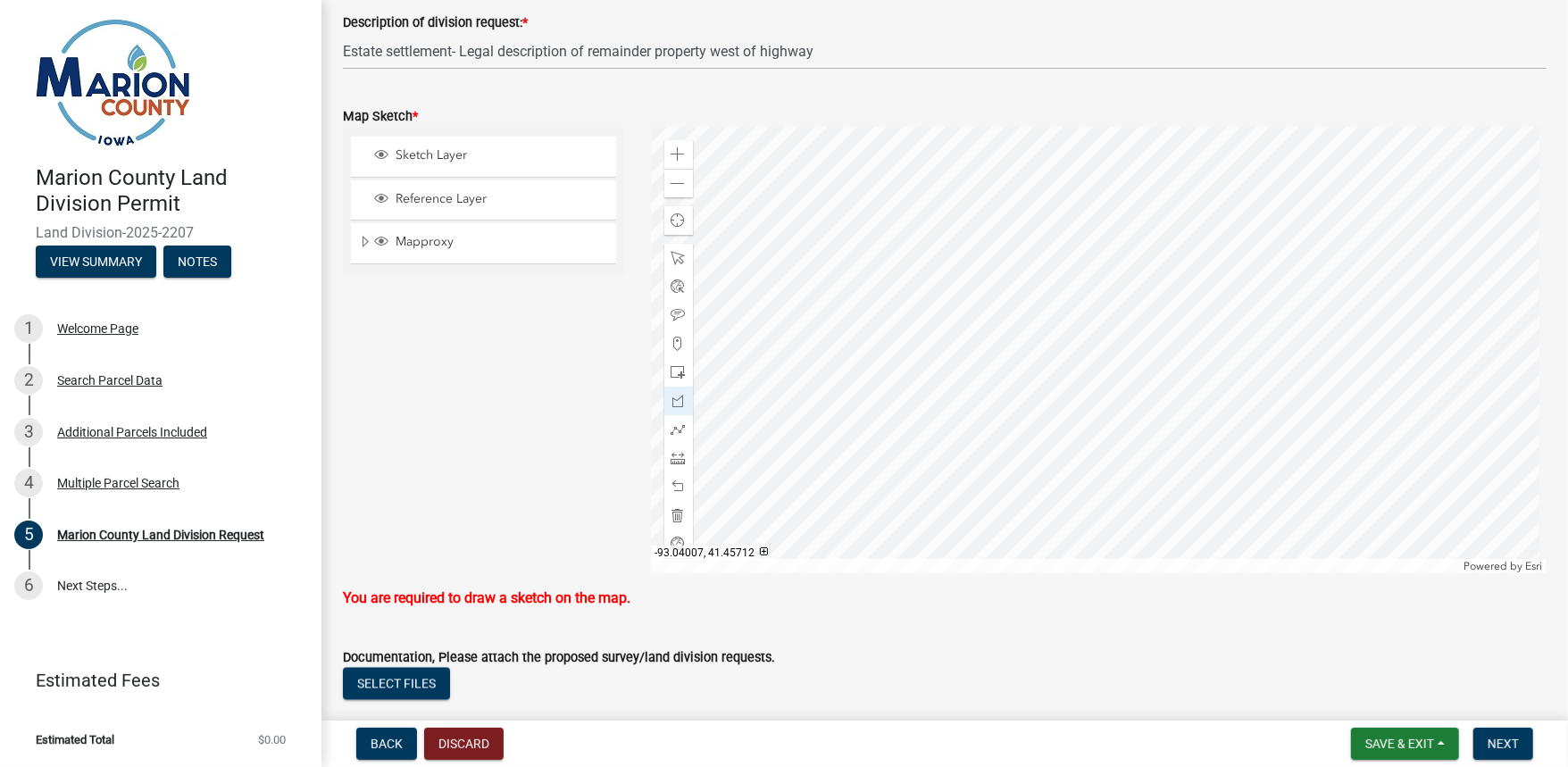
click at [1090, 388] on div at bounding box center [1099, 350] width 896 height 446
click at [1103, 402] on div at bounding box center [1099, 350] width 896 height 446
click at [1155, 406] on div at bounding box center [1099, 350] width 896 height 446
click at [1122, 461] on div at bounding box center [1099, 350] width 896 height 446
click at [1069, 454] on div at bounding box center [1099, 350] width 896 height 446
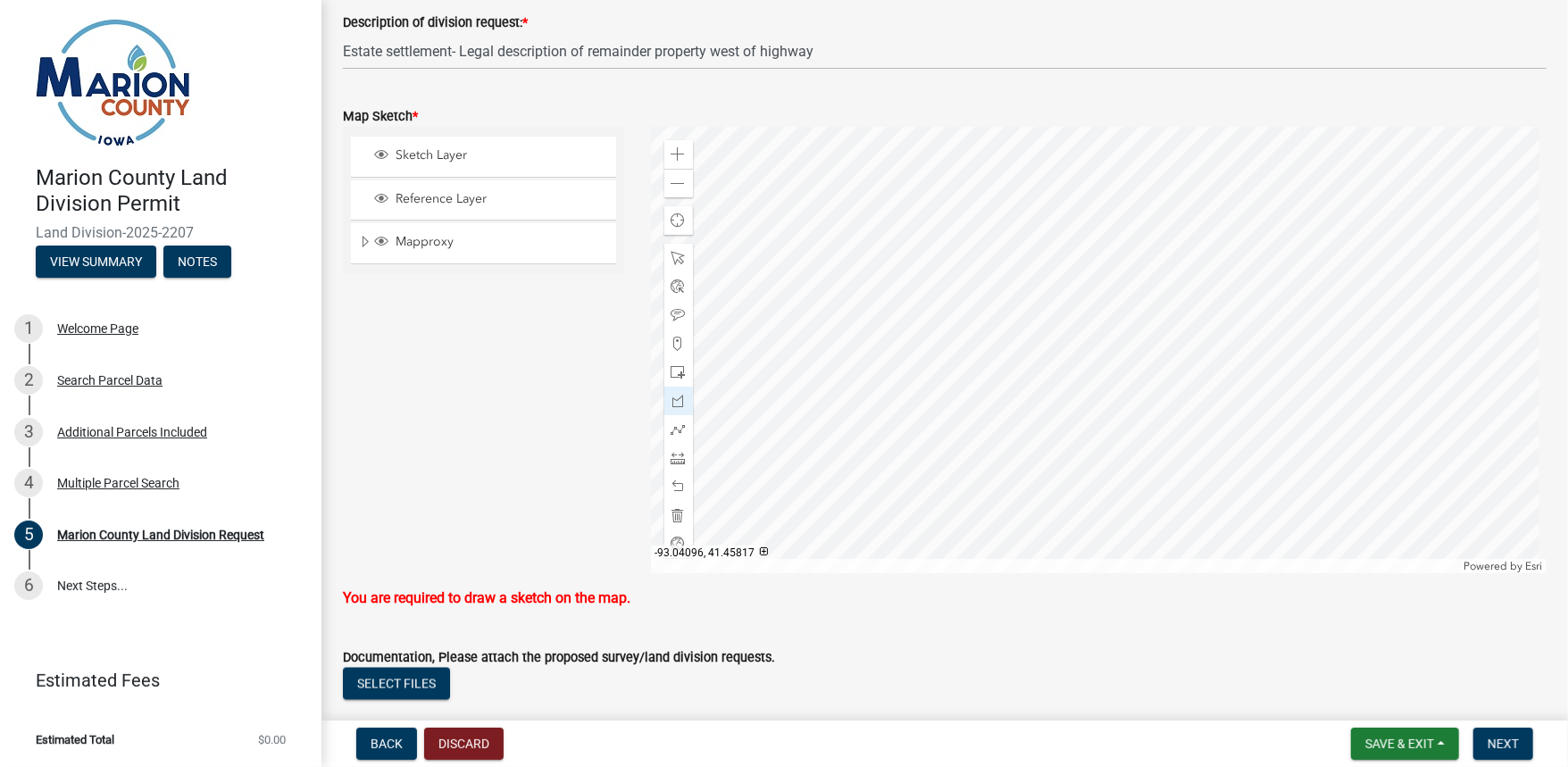
click at [1075, 363] on div at bounding box center [1099, 350] width 896 height 446
click at [1033, 365] on div at bounding box center [1099, 350] width 896 height 446
click at [1050, 344] on div at bounding box center [1099, 350] width 896 height 446
click at [1069, 310] on div at bounding box center [1099, 350] width 896 height 446
click at [1089, 313] on div at bounding box center [1099, 350] width 896 height 446
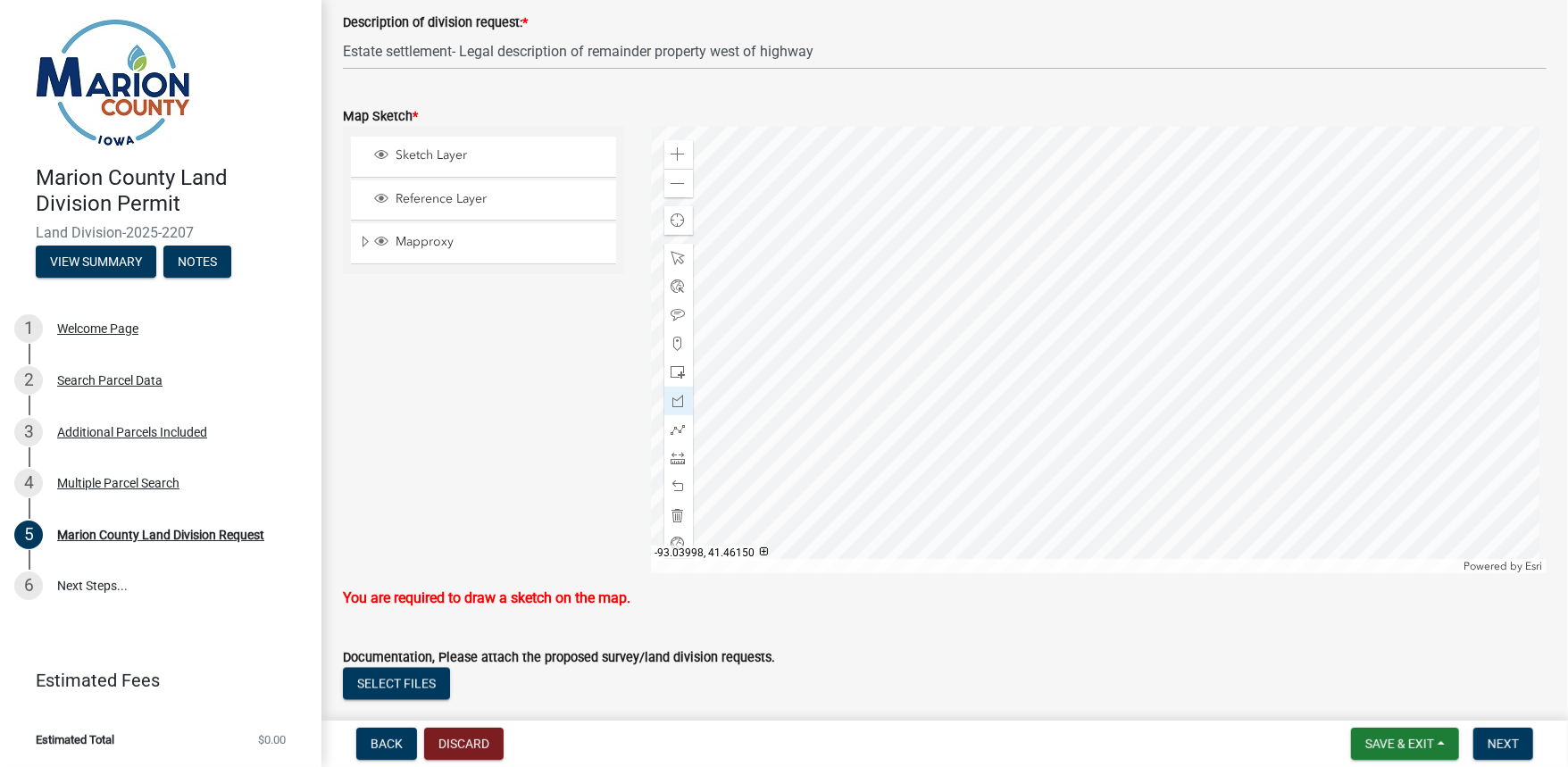
click at [1092, 283] on div at bounding box center [1099, 350] width 896 height 446
click at [1103, 237] on div at bounding box center [1099, 350] width 896 height 446
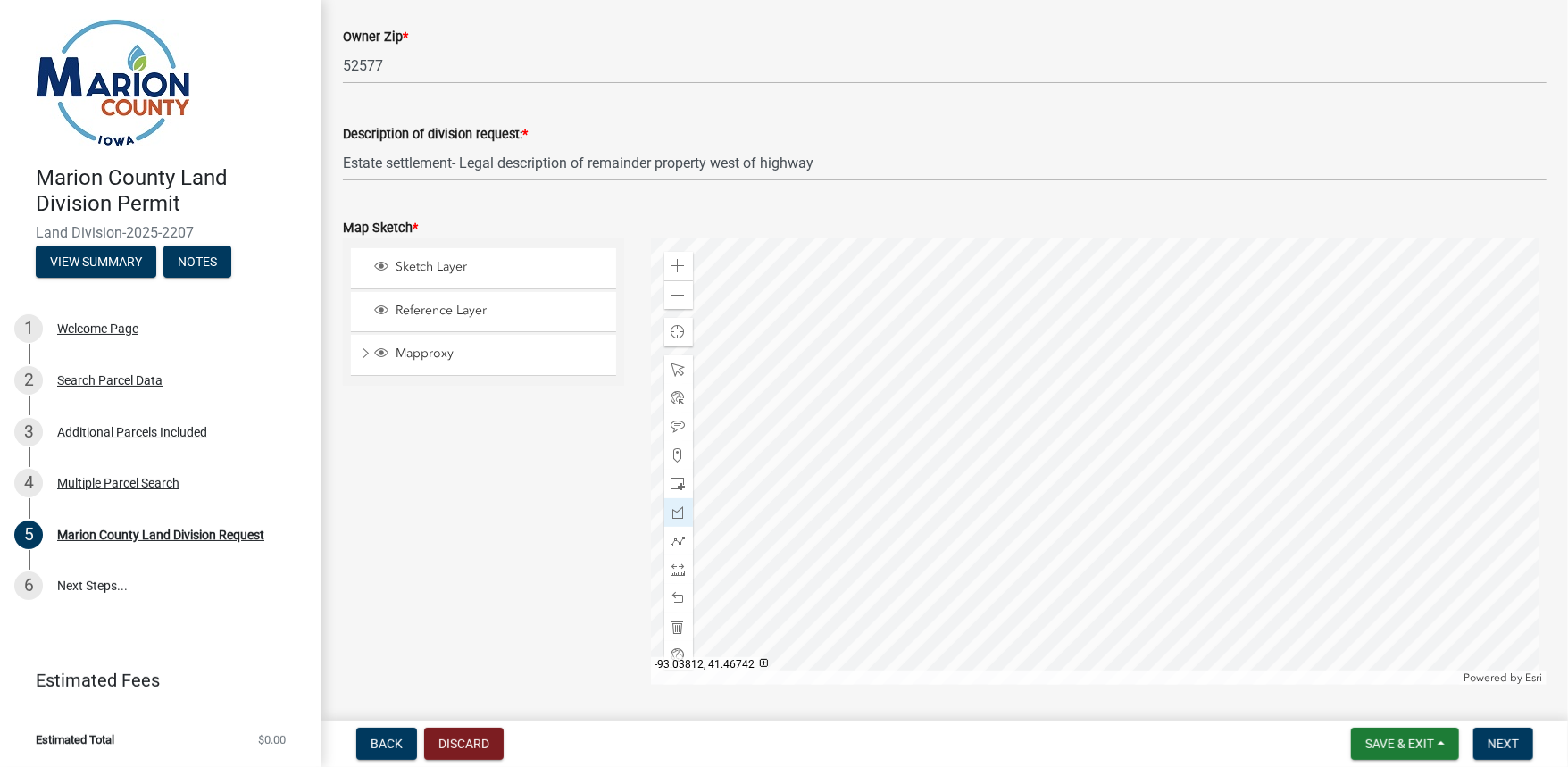
scroll to position [1918, 0]
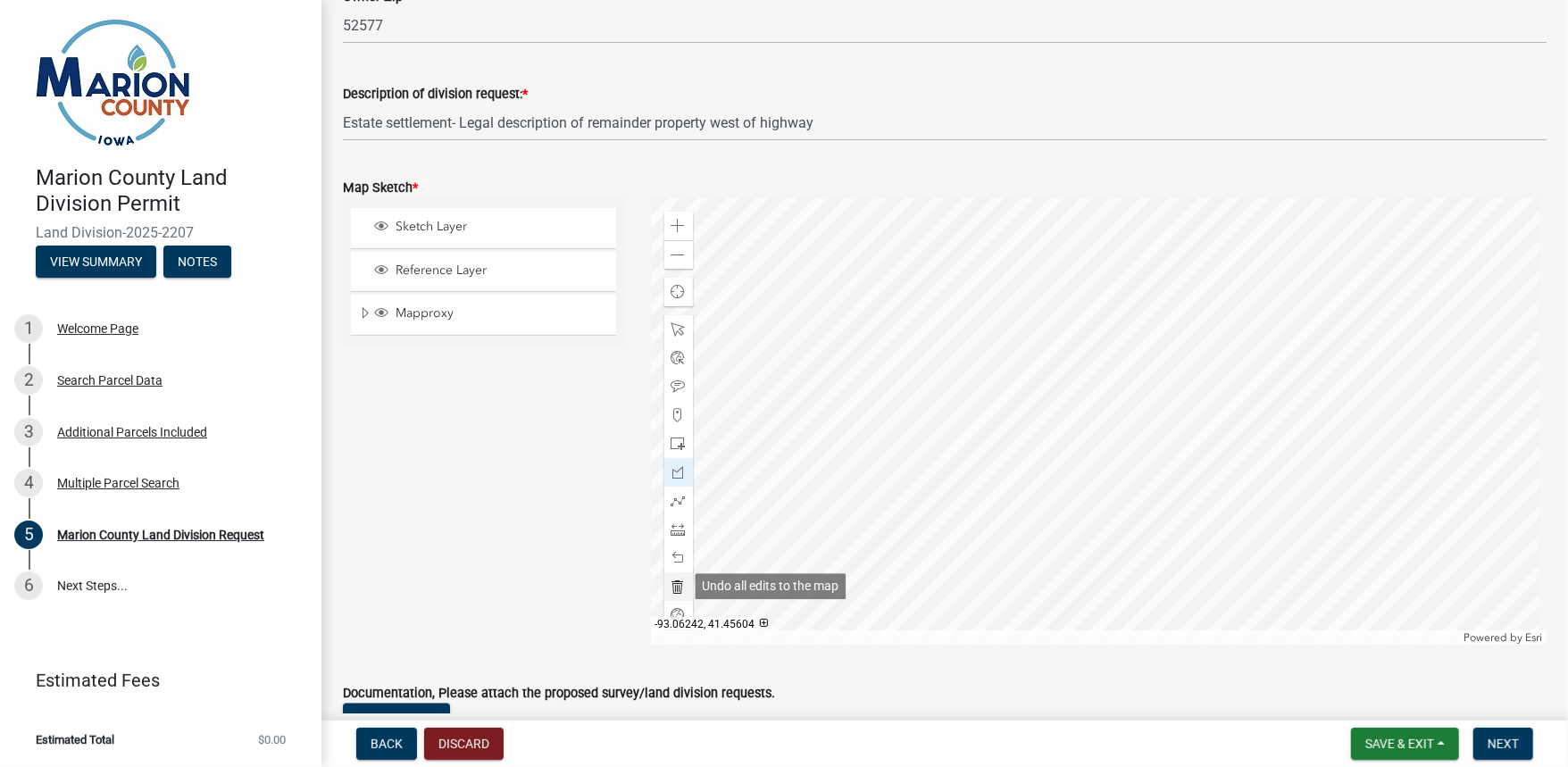
click at [673, 588] on span at bounding box center [678, 587] width 14 height 14
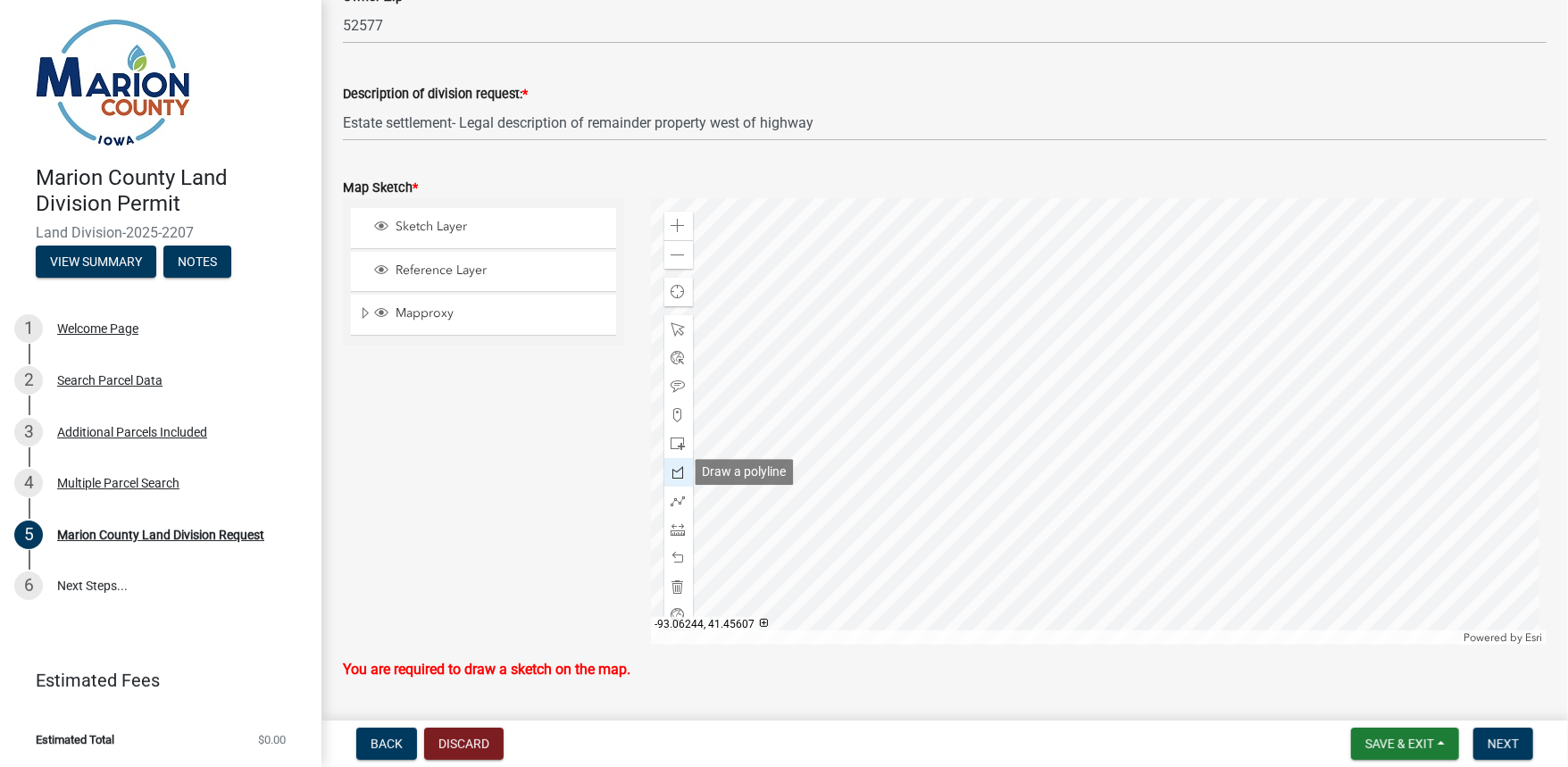
click at [679, 473] on span at bounding box center [678, 472] width 14 height 14
click at [1030, 434] on div at bounding box center [1099, 421] width 896 height 446
click at [1053, 412] on div at bounding box center [1099, 421] width 896 height 446
click at [1066, 383] on div at bounding box center [1099, 421] width 896 height 446
click at [1090, 386] on div at bounding box center [1099, 421] width 896 height 446
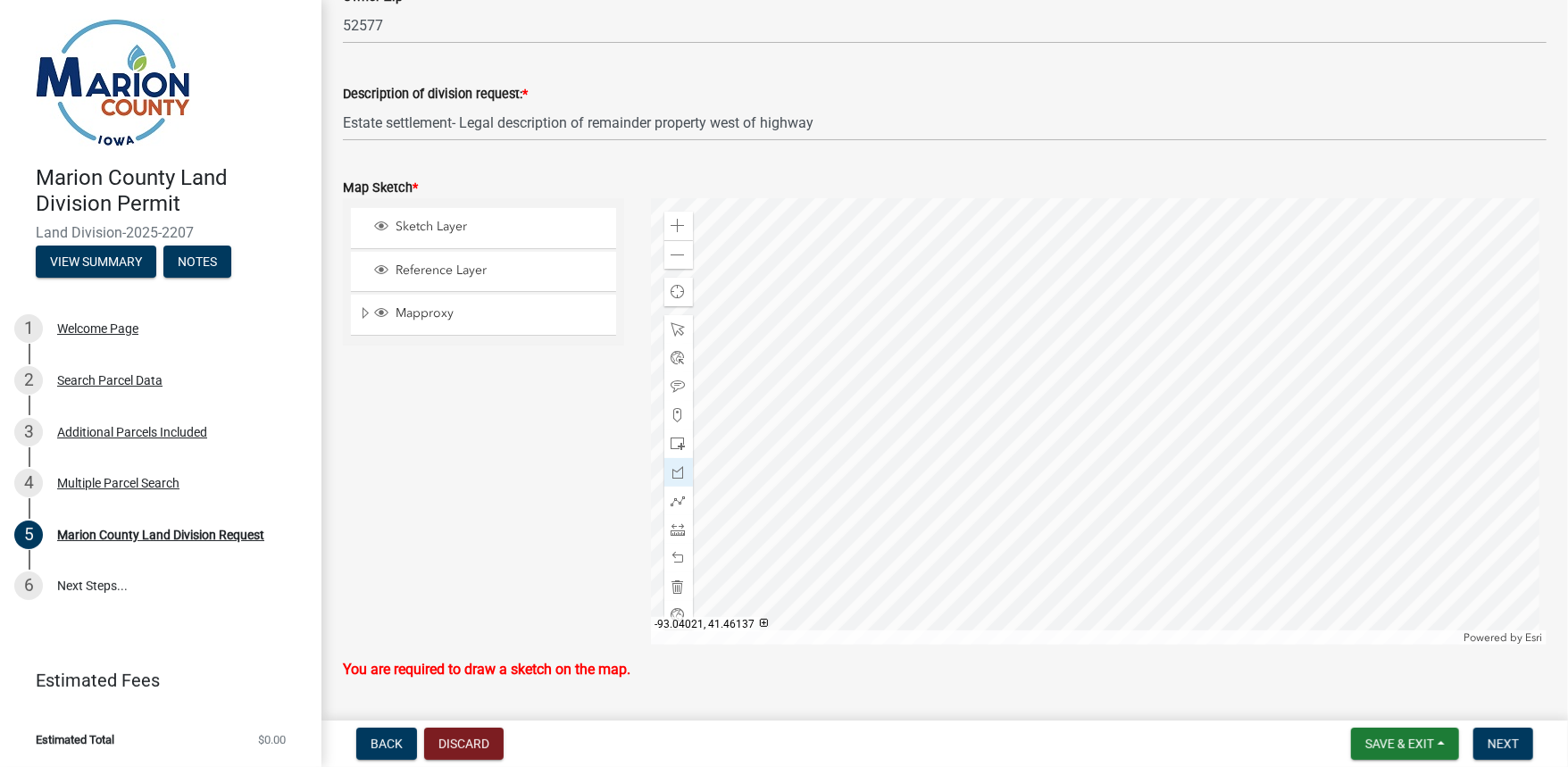
click at [1088, 358] on div at bounding box center [1099, 421] width 896 height 446
click at [1102, 308] on div at bounding box center [1099, 421] width 896 height 446
click at [1110, 308] on div at bounding box center [1099, 421] width 896 height 446
click at [1122, 359] on div at bounding box center [1099, 421] width 896 height 446
click at [1097, 363] on div at bounding box center [1099, 421] width 896 height 446
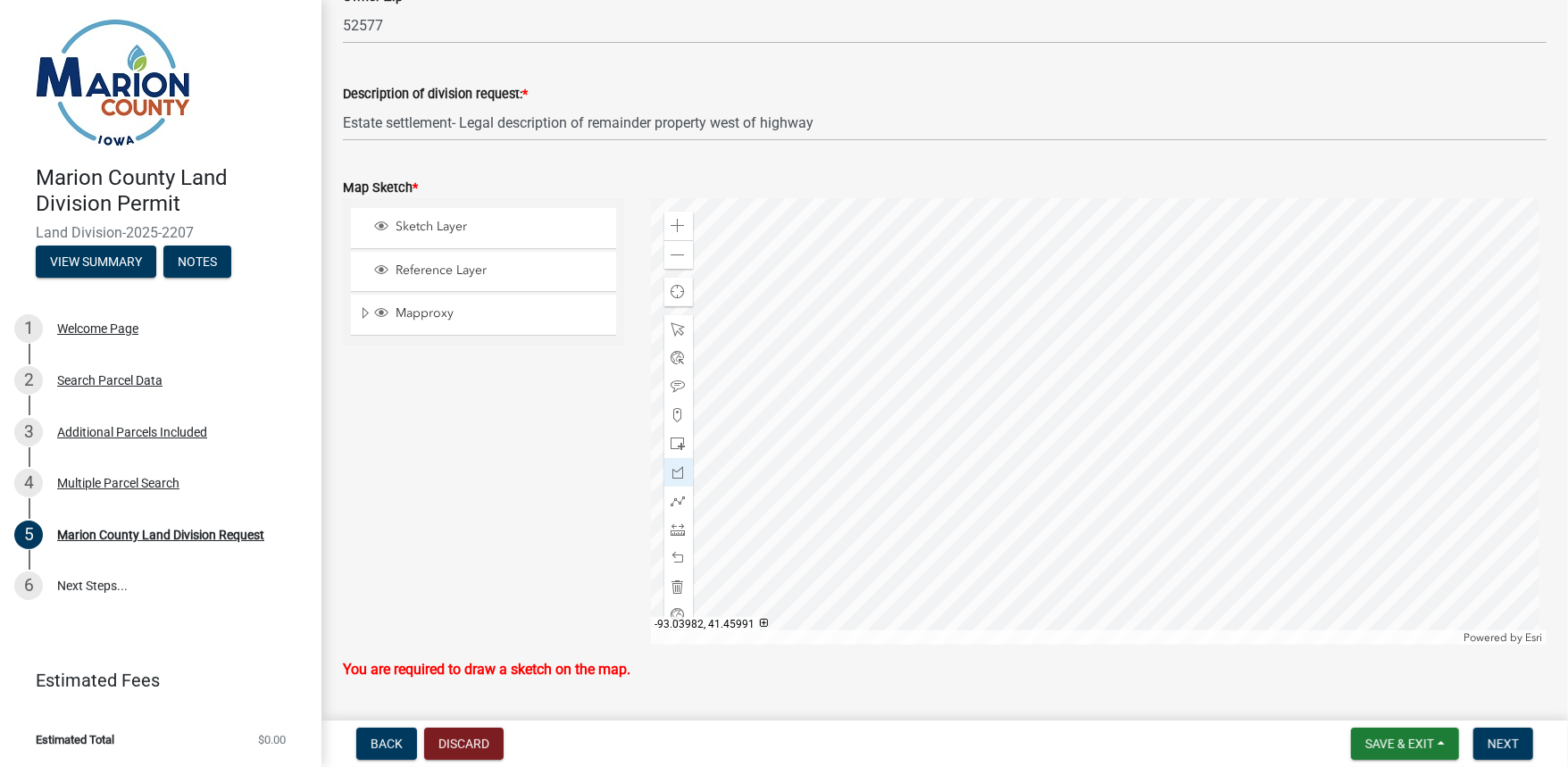
click at [1094, 392] on div at bounding box center [1099, 421] width 896 height 446
click at [1079, 434] on div at bounding box center [1099, 421] width 896 height 446
click at [1080, 450] on div at bounding box center [1099, 421] width 896 height 446
click at [1089, 454] on div at bounding box center [1099, 421] width 896 height 446
click at [1090, 459] on div at bounding box center [1099, 421] width 896 height 446
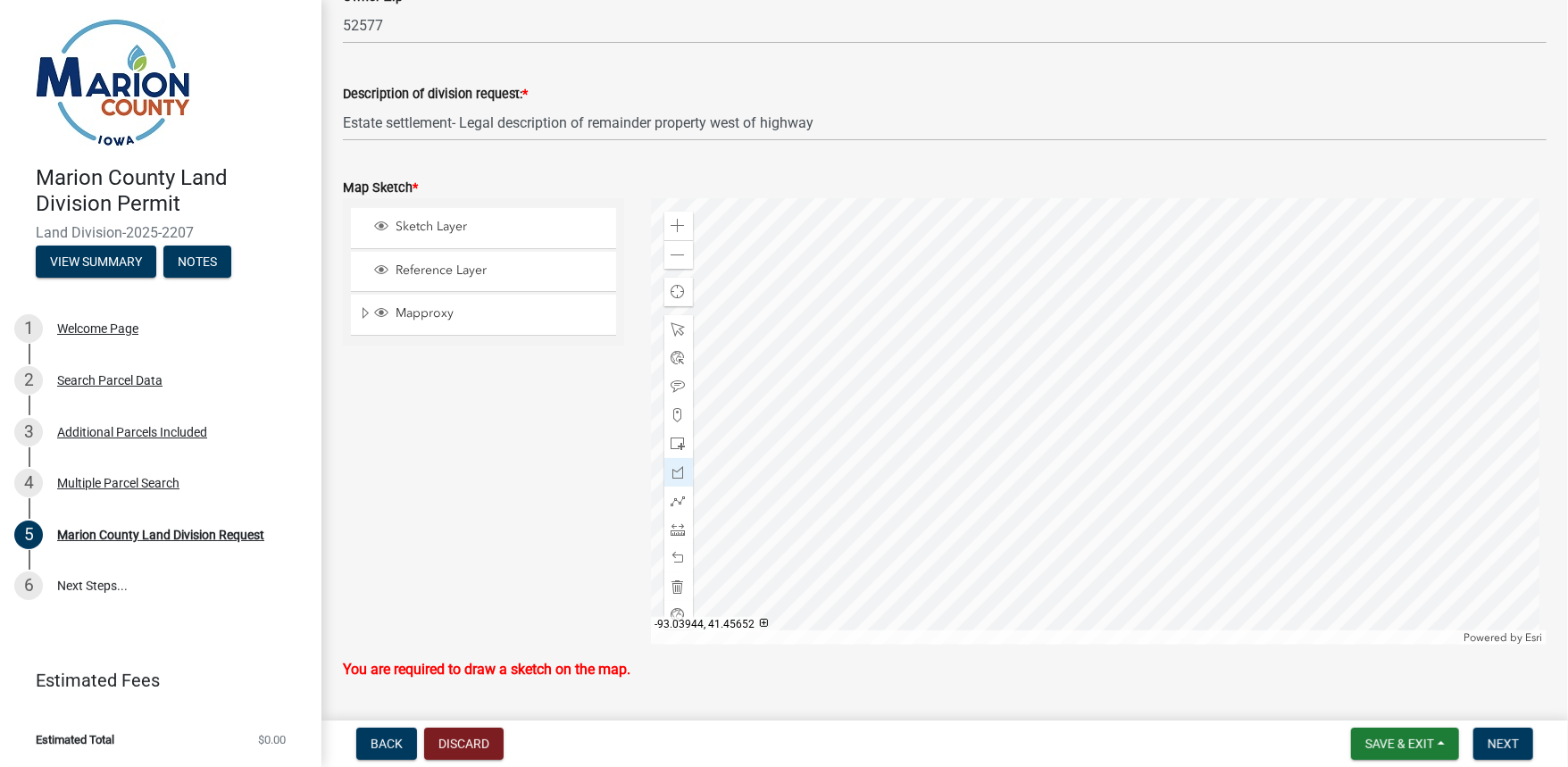
click at [1102, 475] on div at bounding box center [1099, 421] width 896 height 446
click at [1154, 477] on div at bounding box center [1099, 421] width 896 height 446
click at [1123, 531] on div at bounding box center [1099, 421] width 896 height 446
click at [1066, 526] on div at bounding box center [1099, 421] width 896 height 446
click at [1075, 437] on div at bounding box center [1099, 421] width 896 height 446
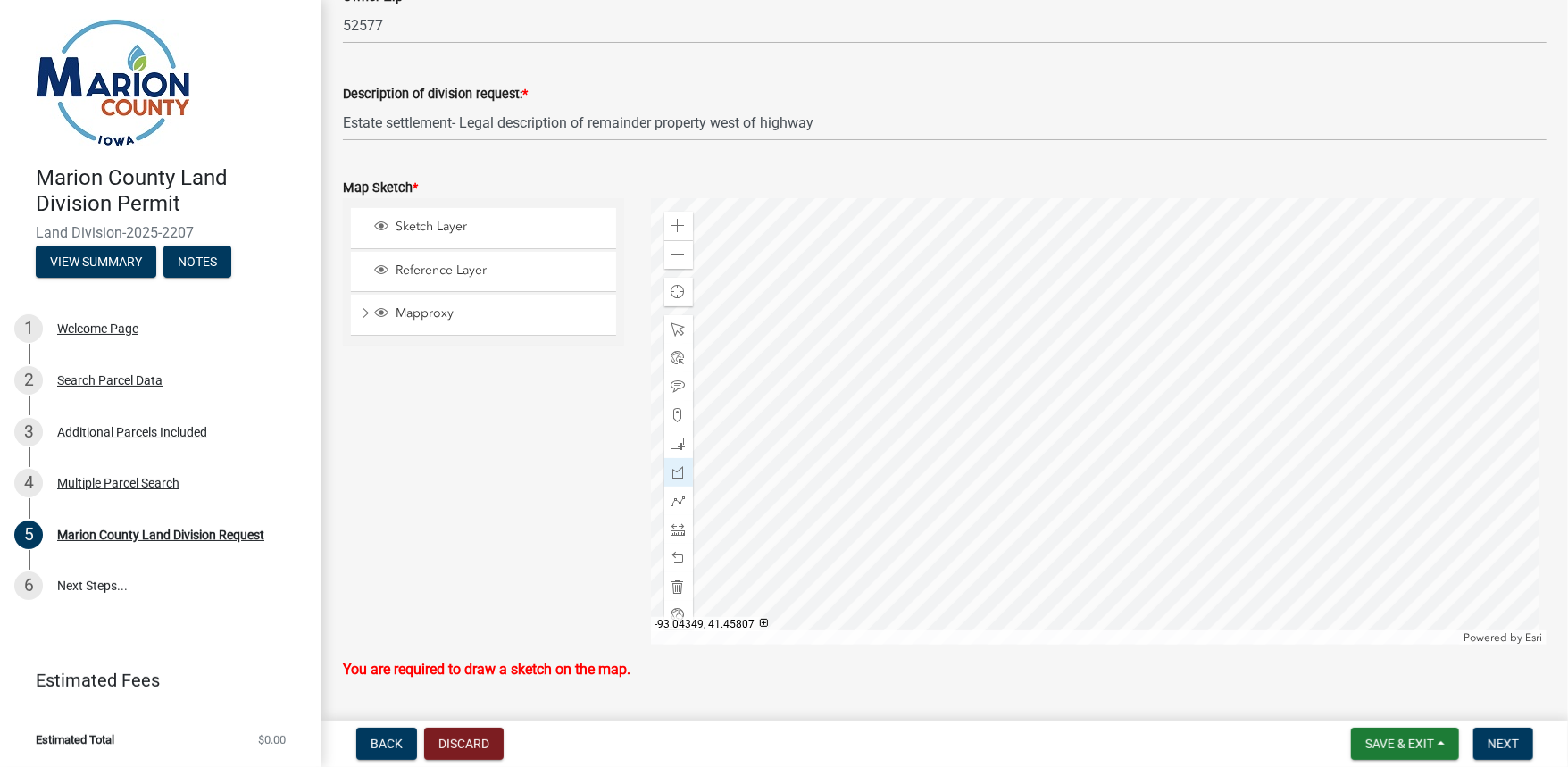
click at [1030, 436] on div at bounding box center [1099, 421] width 896 height 446
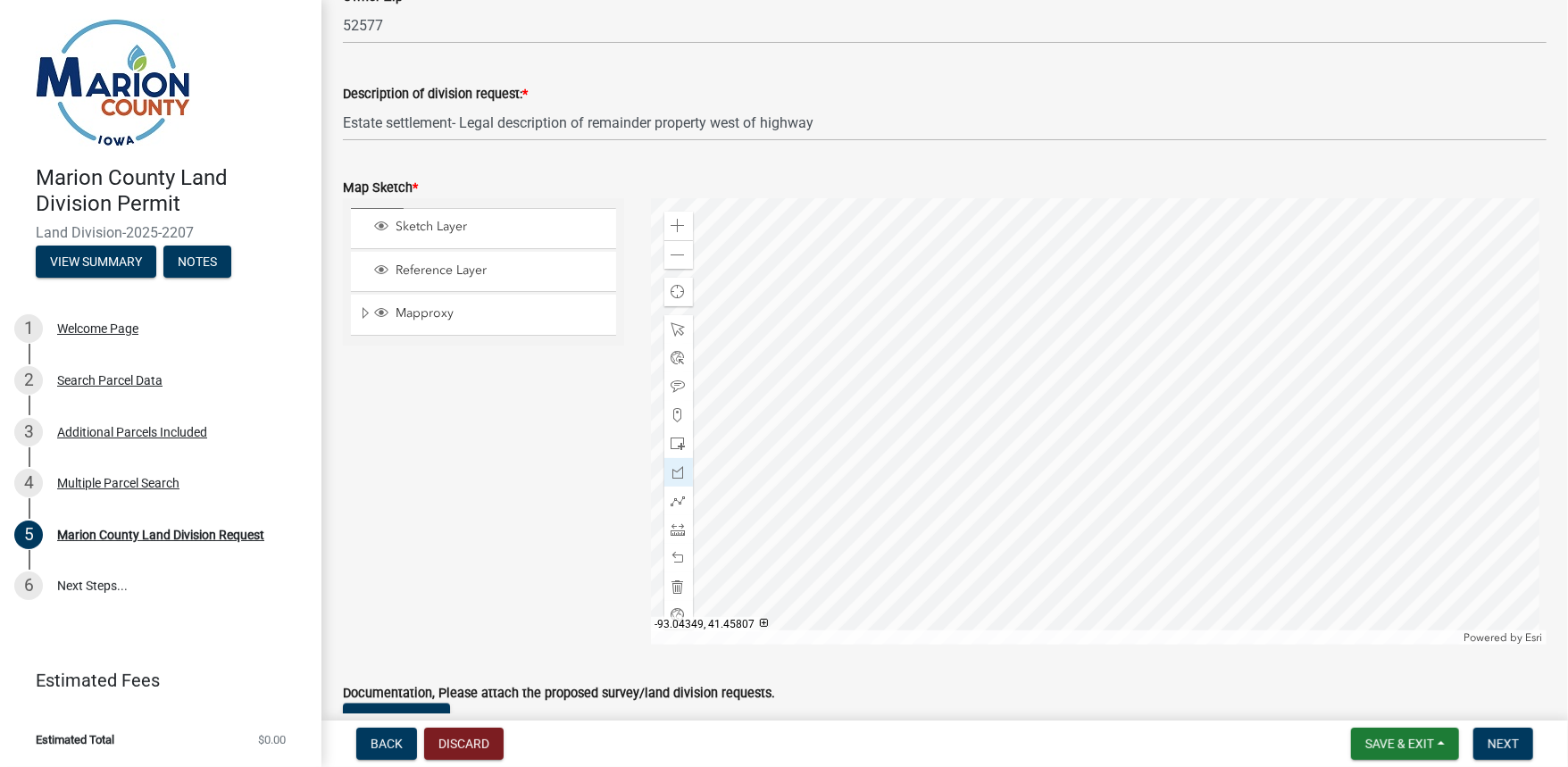
click at [1030, 436] on div at bounding box center [1099, 421] width 896 height 446
click at [673, 328] on span at bounding box center [678, 329] width 14 height 14
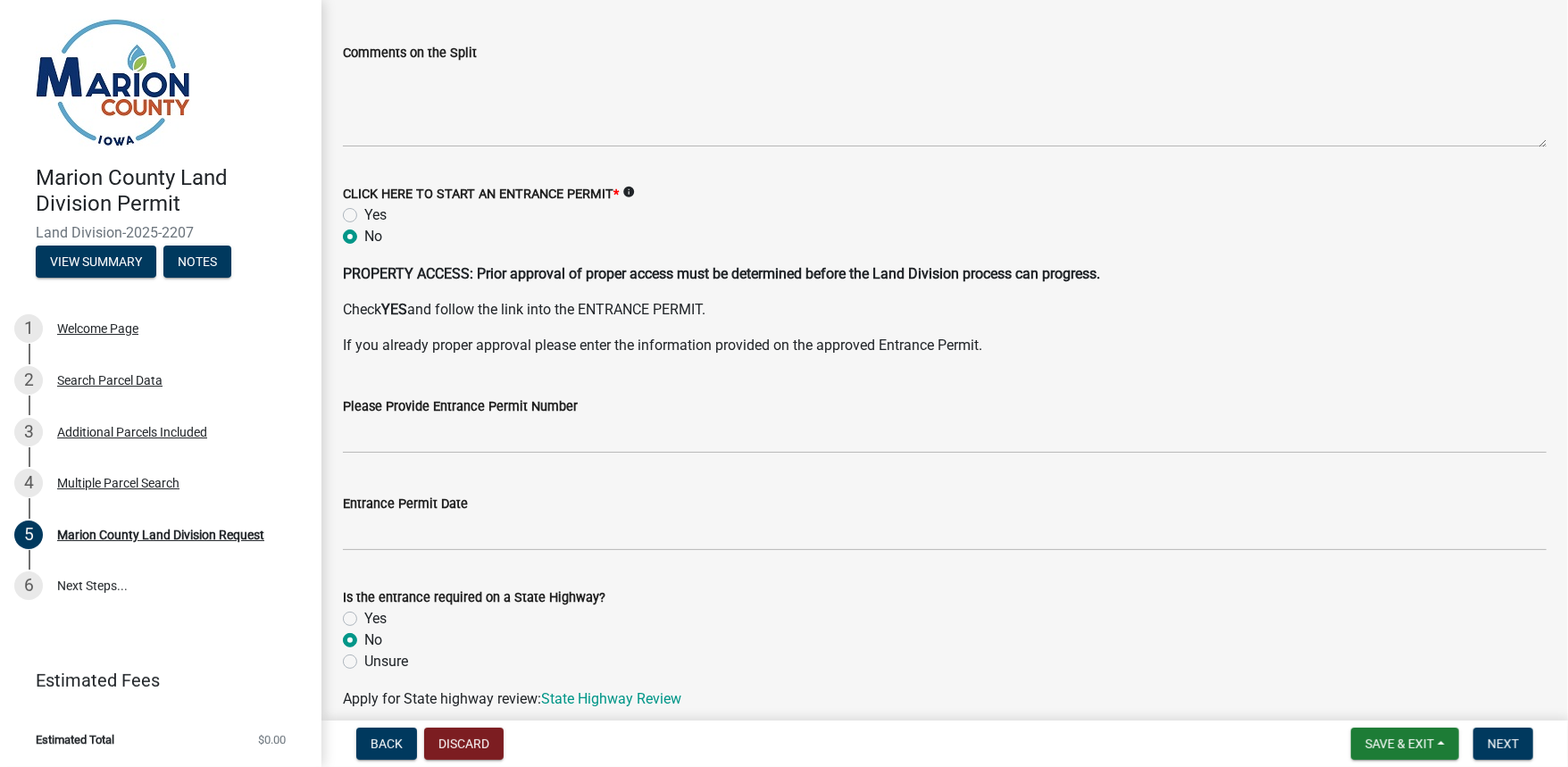
scroll to position [3168, 0]
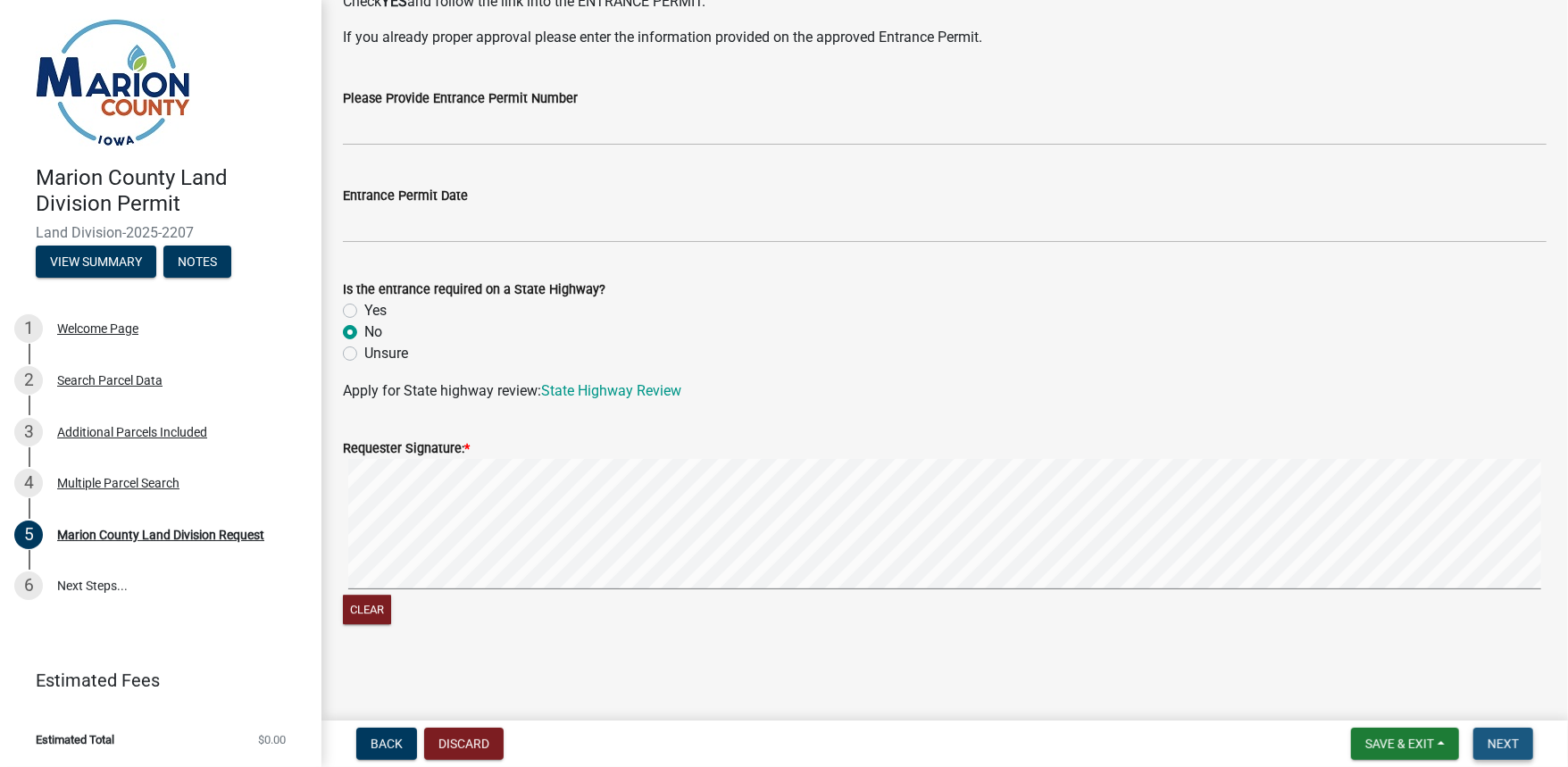
click at [1510, 742] on span "Next" at bounding box center [1504, 743] width 32 height 14
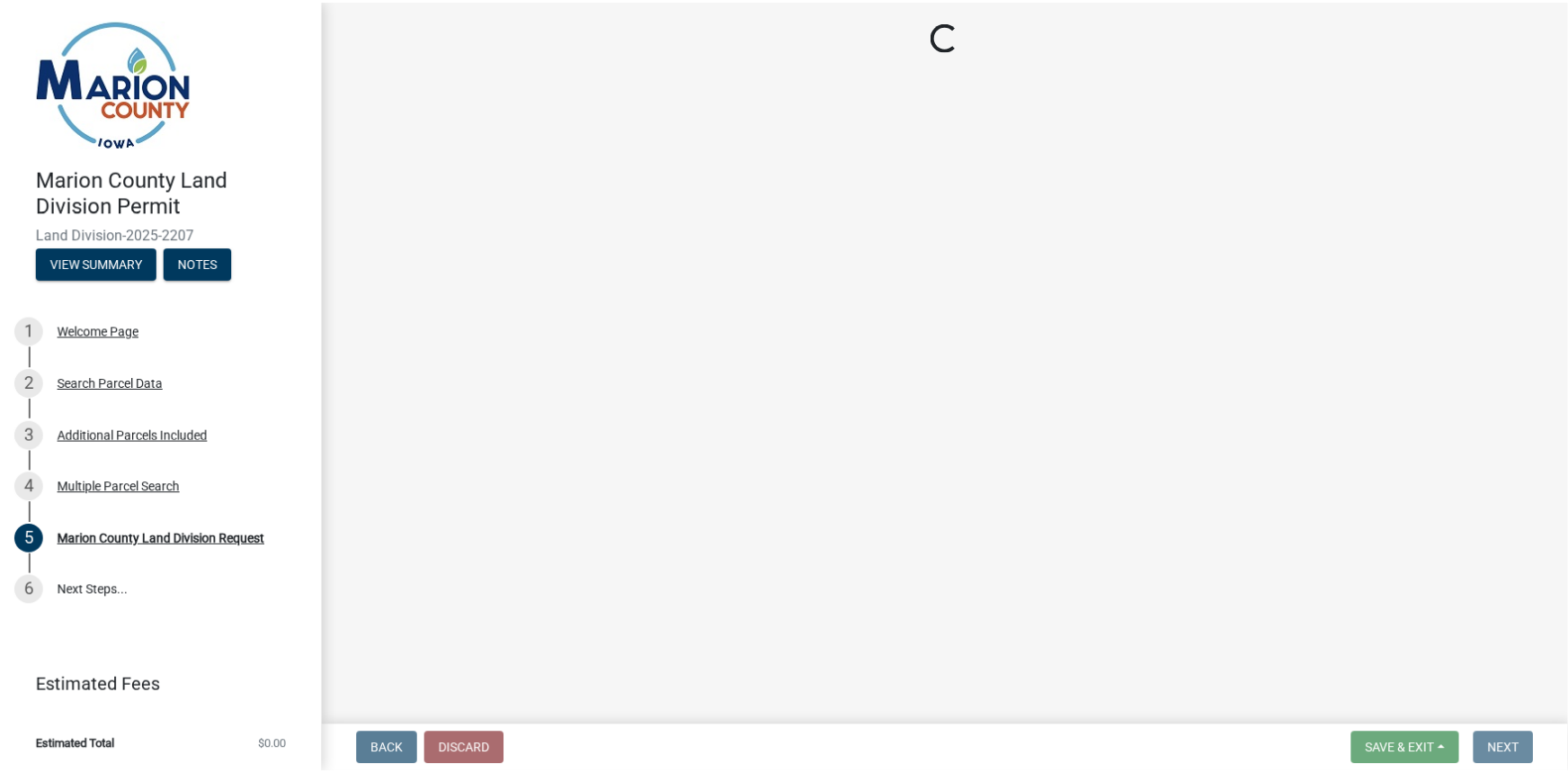
scroll to position [0, 0]
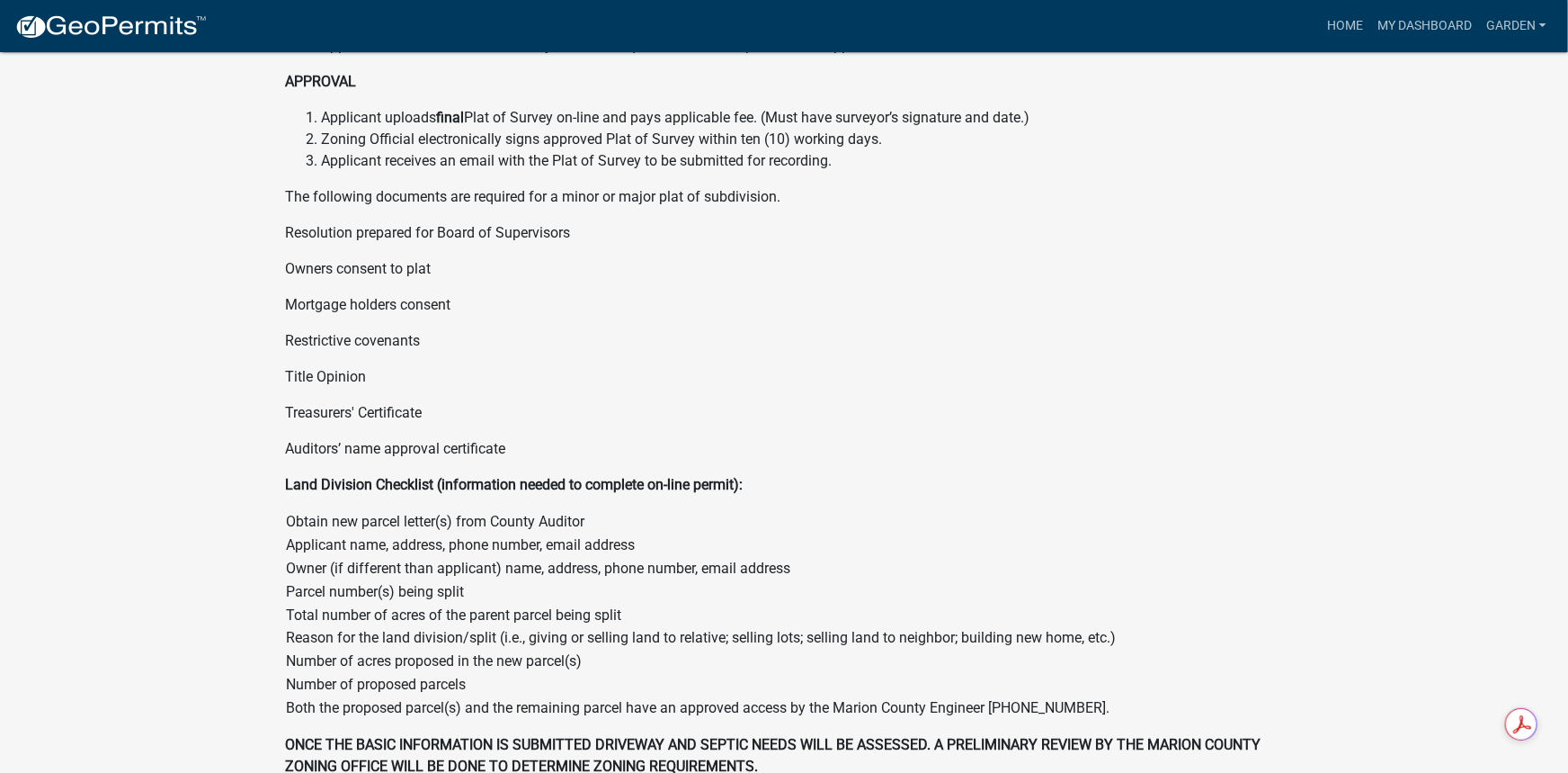
scroll to position [1174, 0]
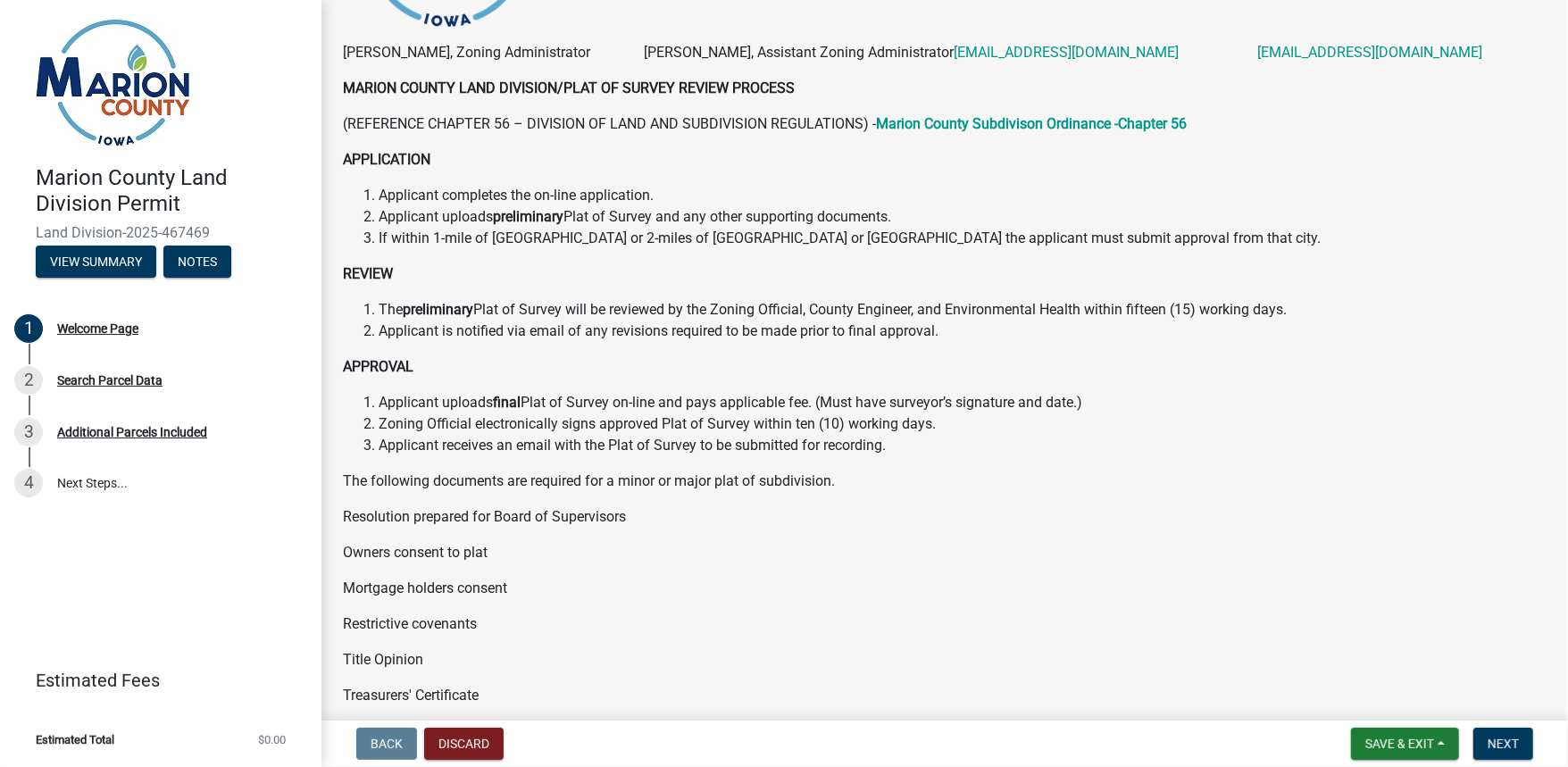
scroll to position [285, 0]
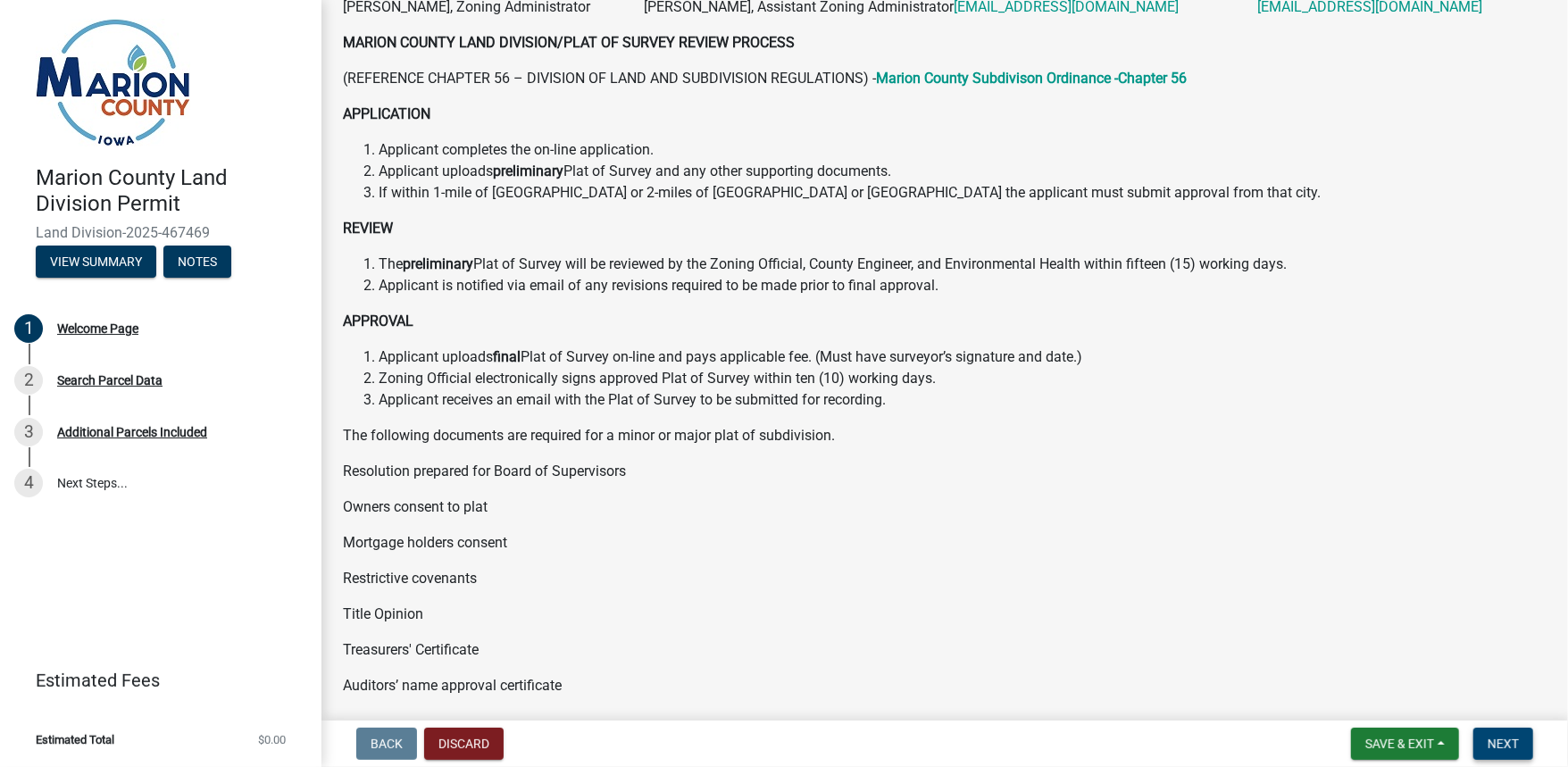
click at [1506, 736] on span "Next" at bounding box center [1504, 743] width 32 height 14
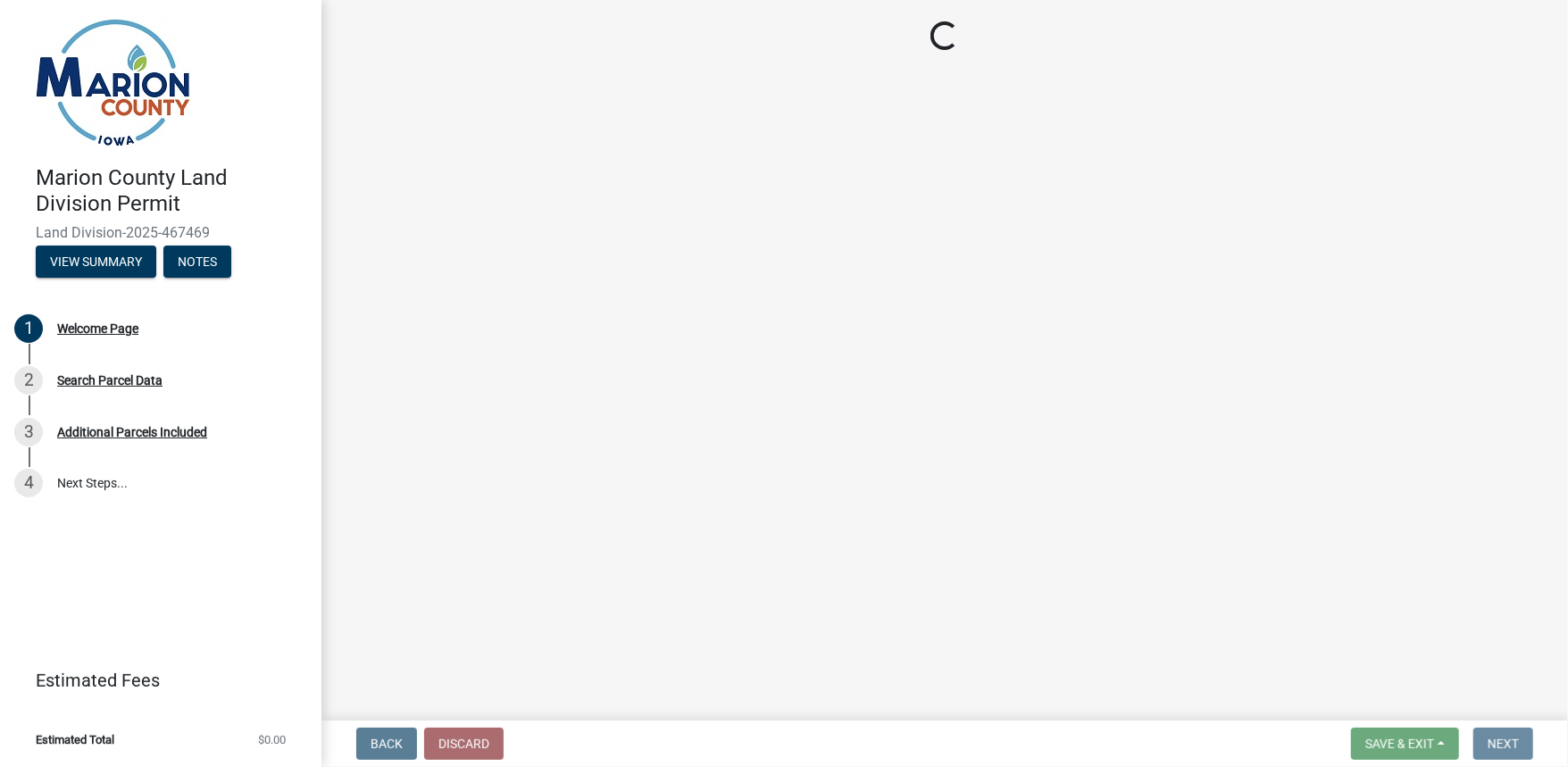
scroll to position [0, 0]
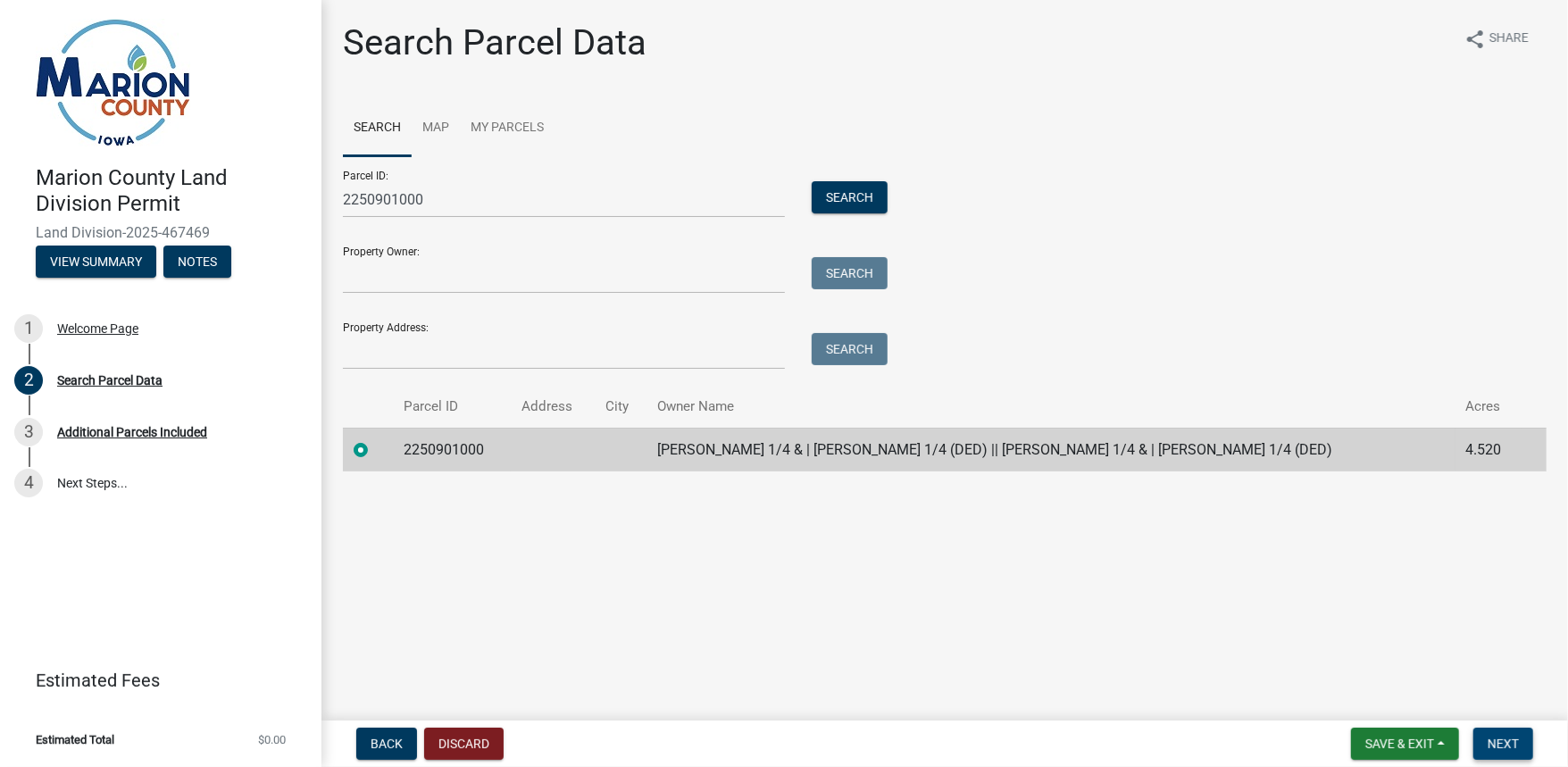
click at [1503, 742] on span "Next" at bounding box center [1504, 743] width 32 height 14
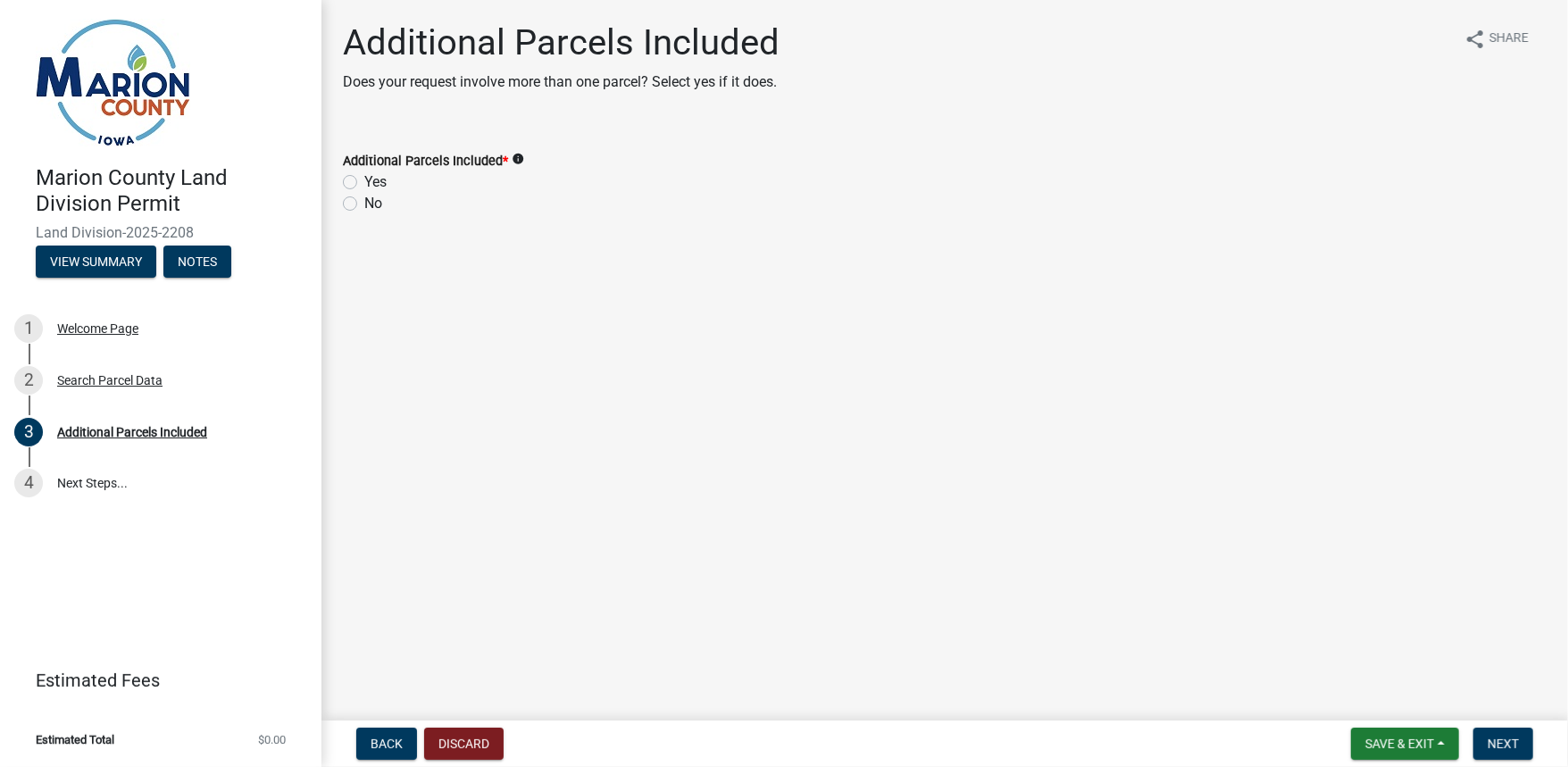
click at [365, 201] on label "No" at bounding box center [374, 204] width 18 height 22
click at [365, 201] on input "No" at bounding box center [371, 199] width 12 height 12
radio input "true"
click at [1502, 737] on span "Next" at bounding box center [1504, 743] width 32 height 14
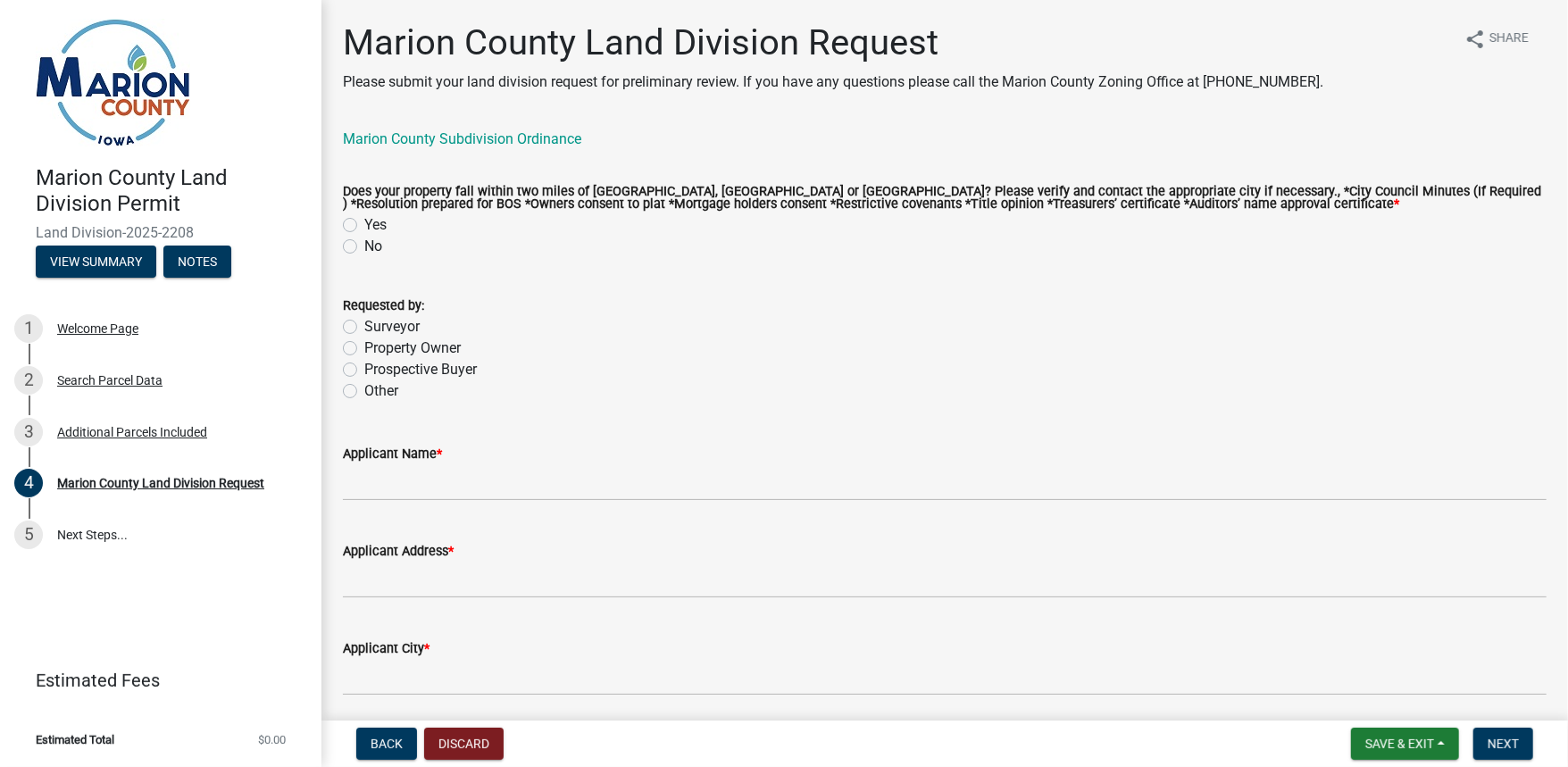
click at [358, 248] on div "No" at bounding box center [945, 247] width 1203 height 22
click at [365, 247] on label "No" at bounding box center [374, 247] width 18 height 22
click at [365, 247] on input "No" at bounding box center [371, 242] width 12 height 12
radio input "true"
click at [365, 325] on label "Surveyor" at bounding box center [392, 327] width 56 height 22
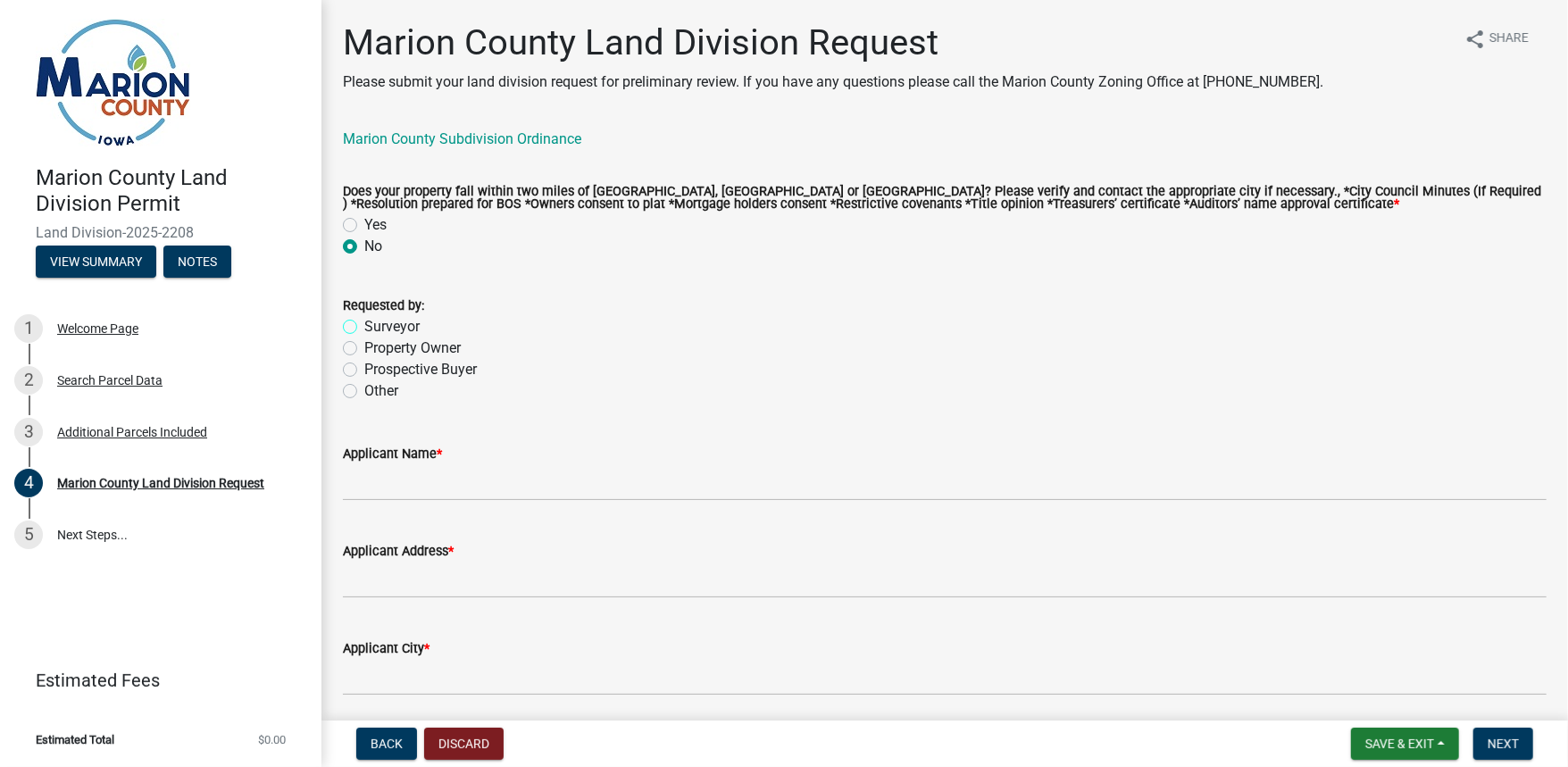
click at [365, 325] on input "Surveyor" at bounding box center [371, 322] width 12 height 12
radio input "true"
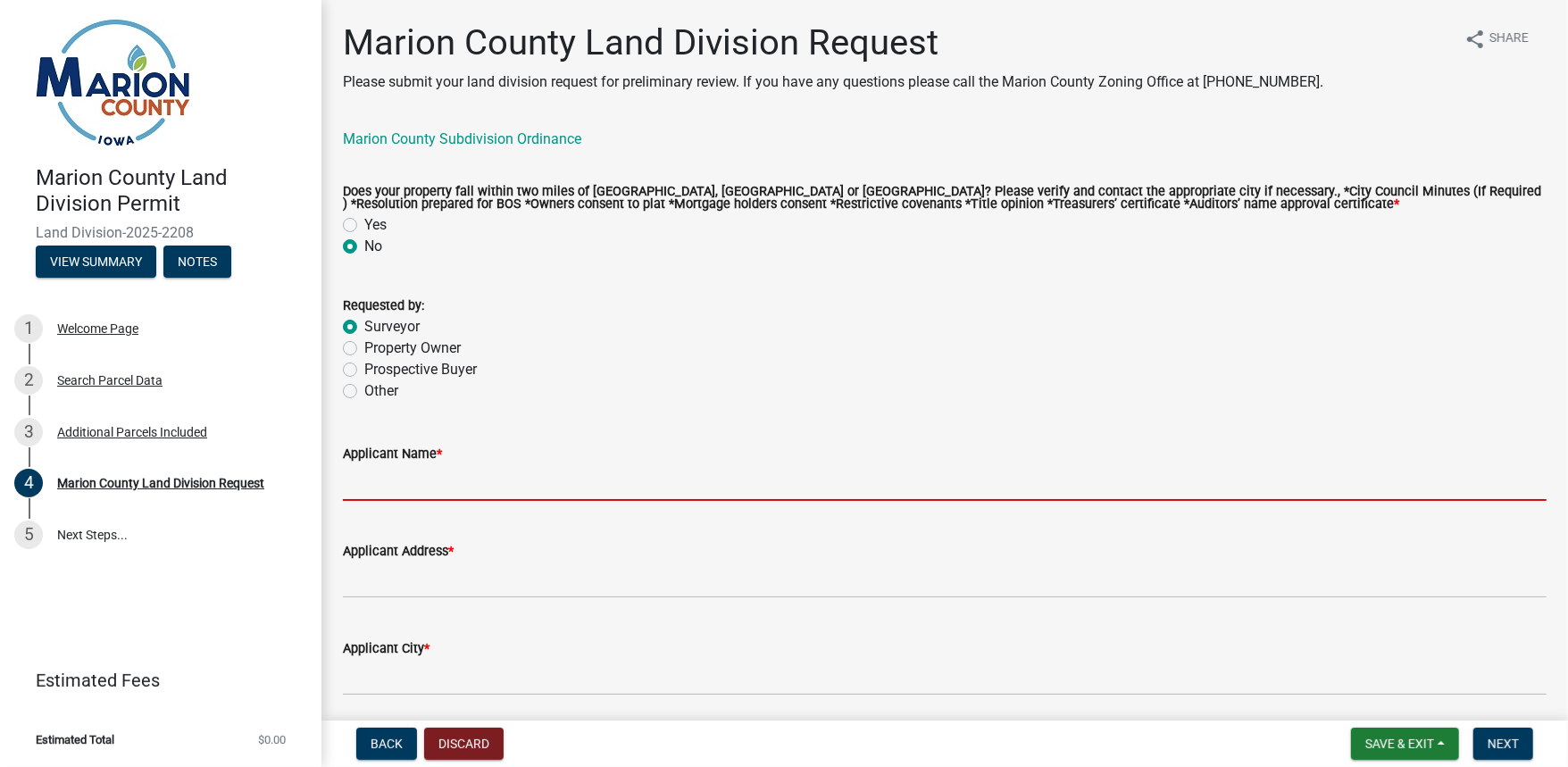
click at [405, 491] on input "Applicant Name *" at bounding box center [945, 482] width 1203 height 37
type input "[PERSON_NAME]"
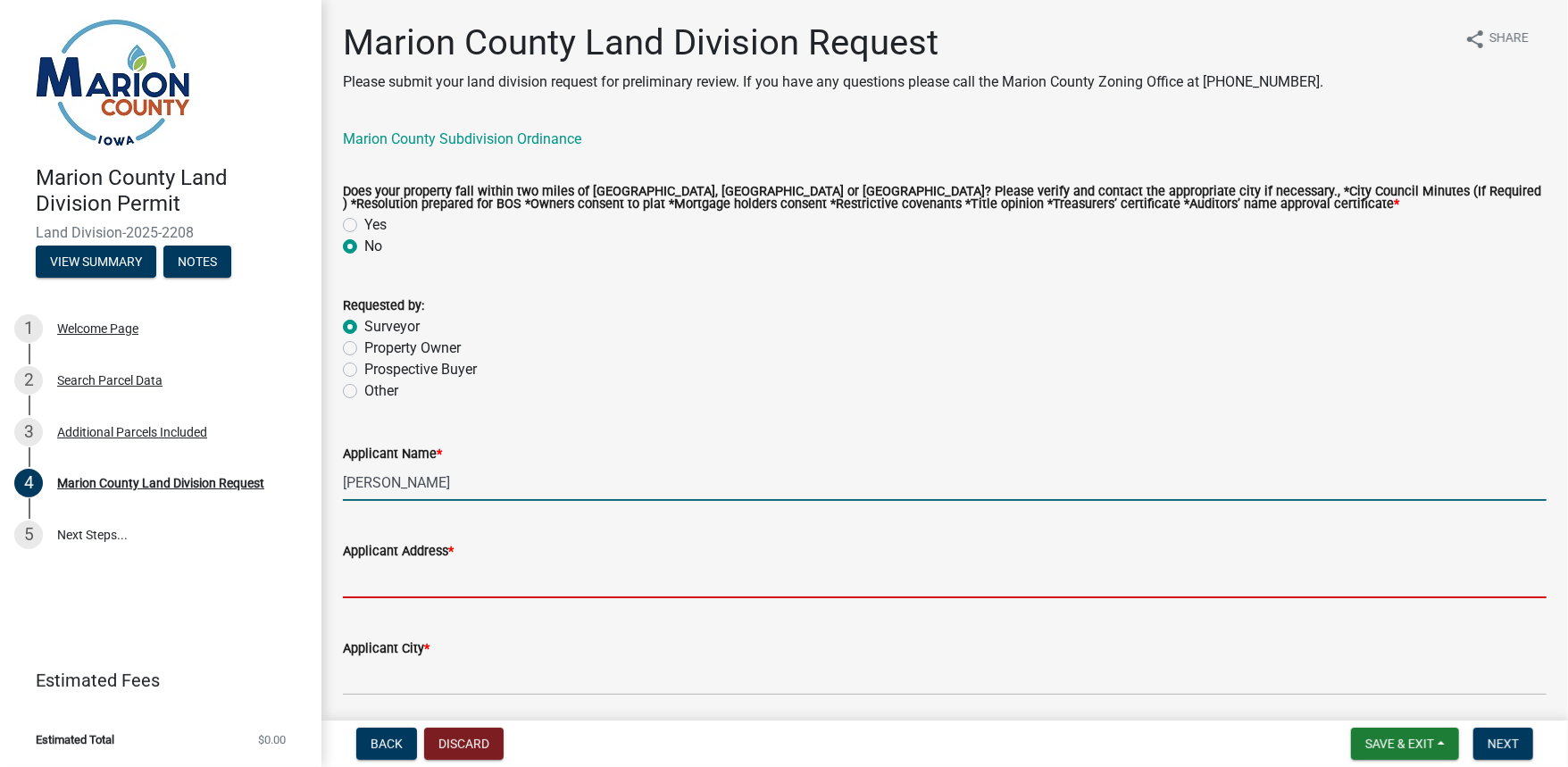
type input "PO Box 451"
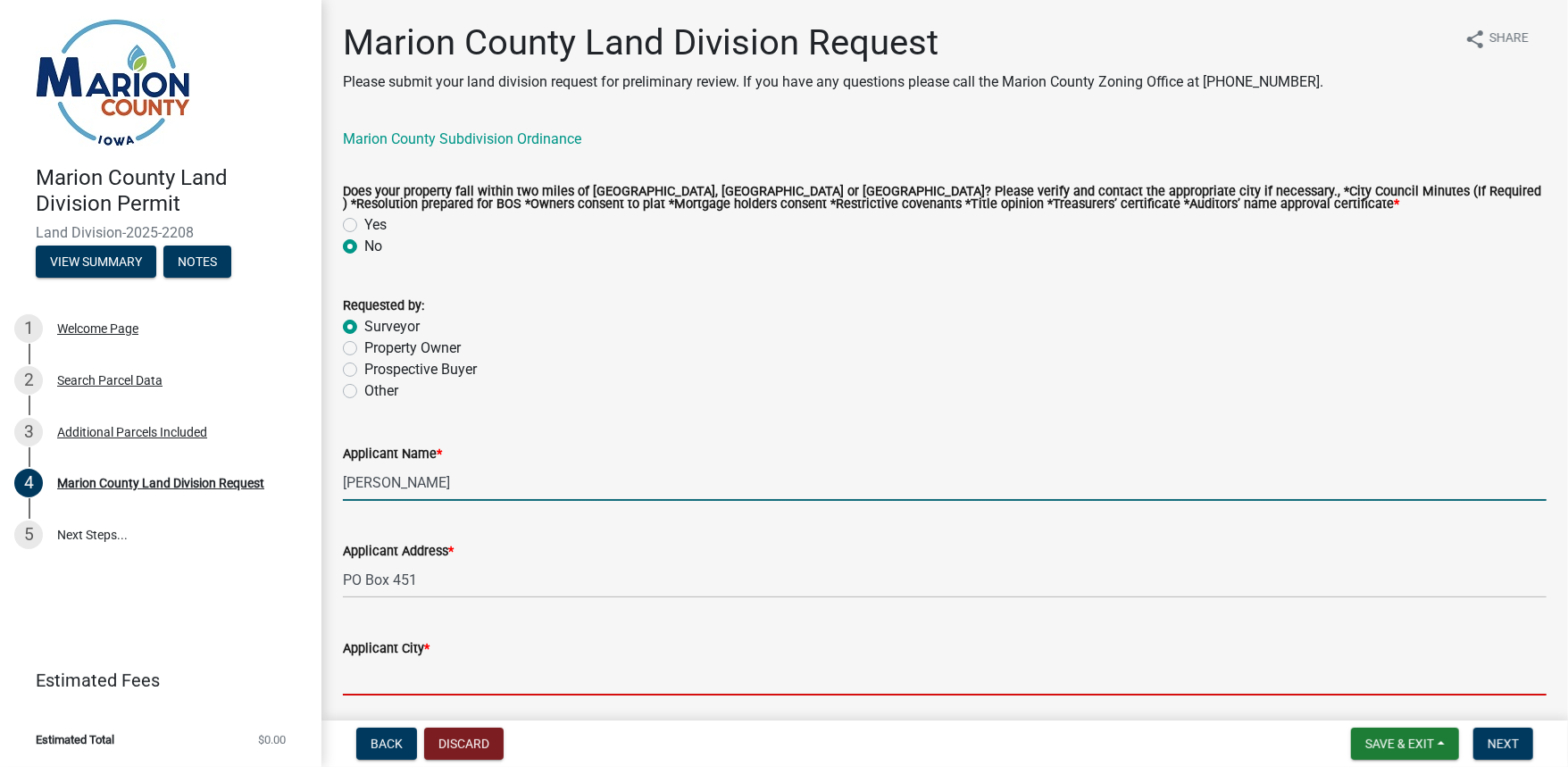
type input "Oskaloosa"
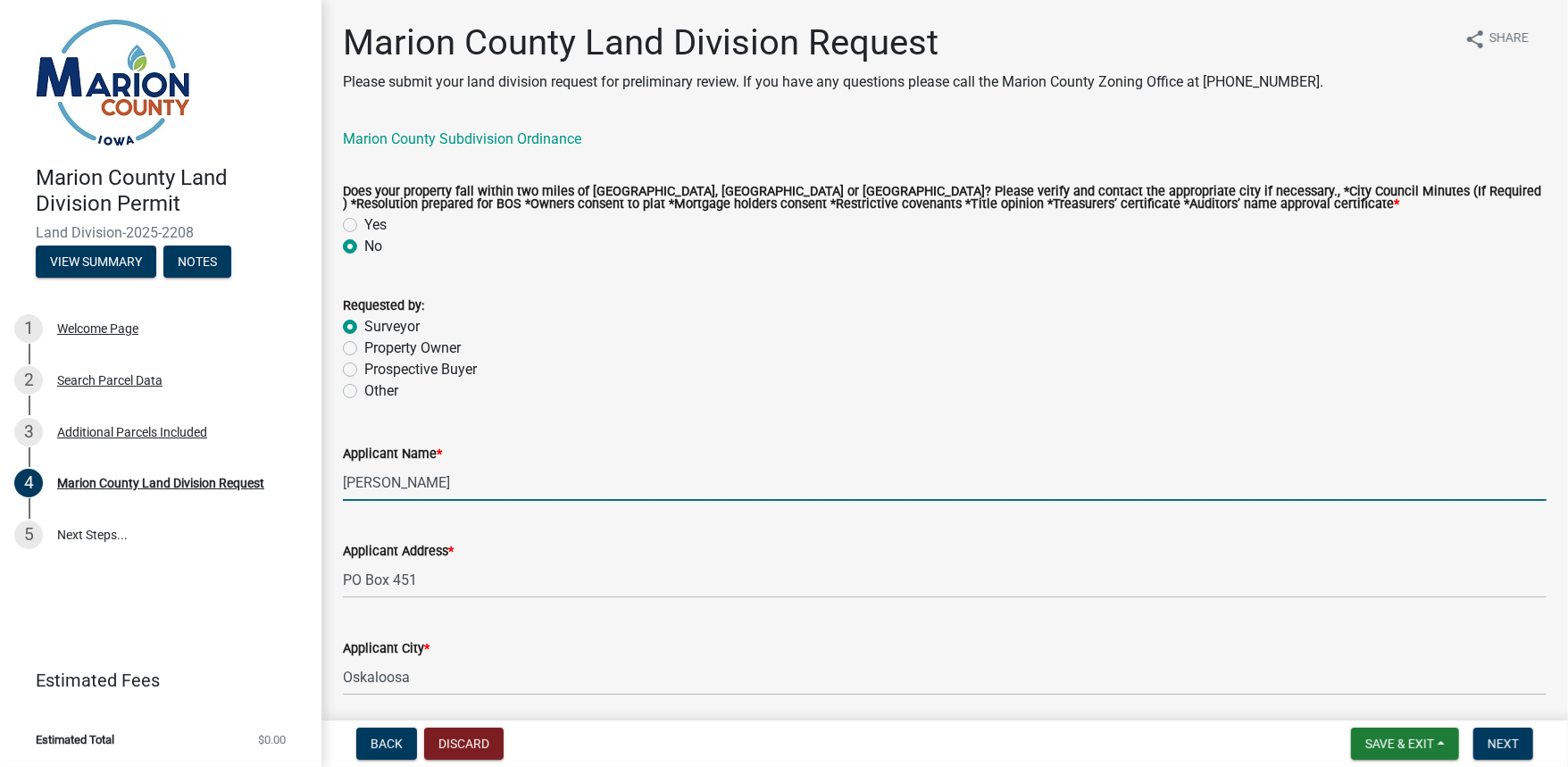
type input "[US_STATE]"
type input "52577"
type input "6412954528"
type input "[EMAIL_ADDRESS][DOMAIN_NAME]"
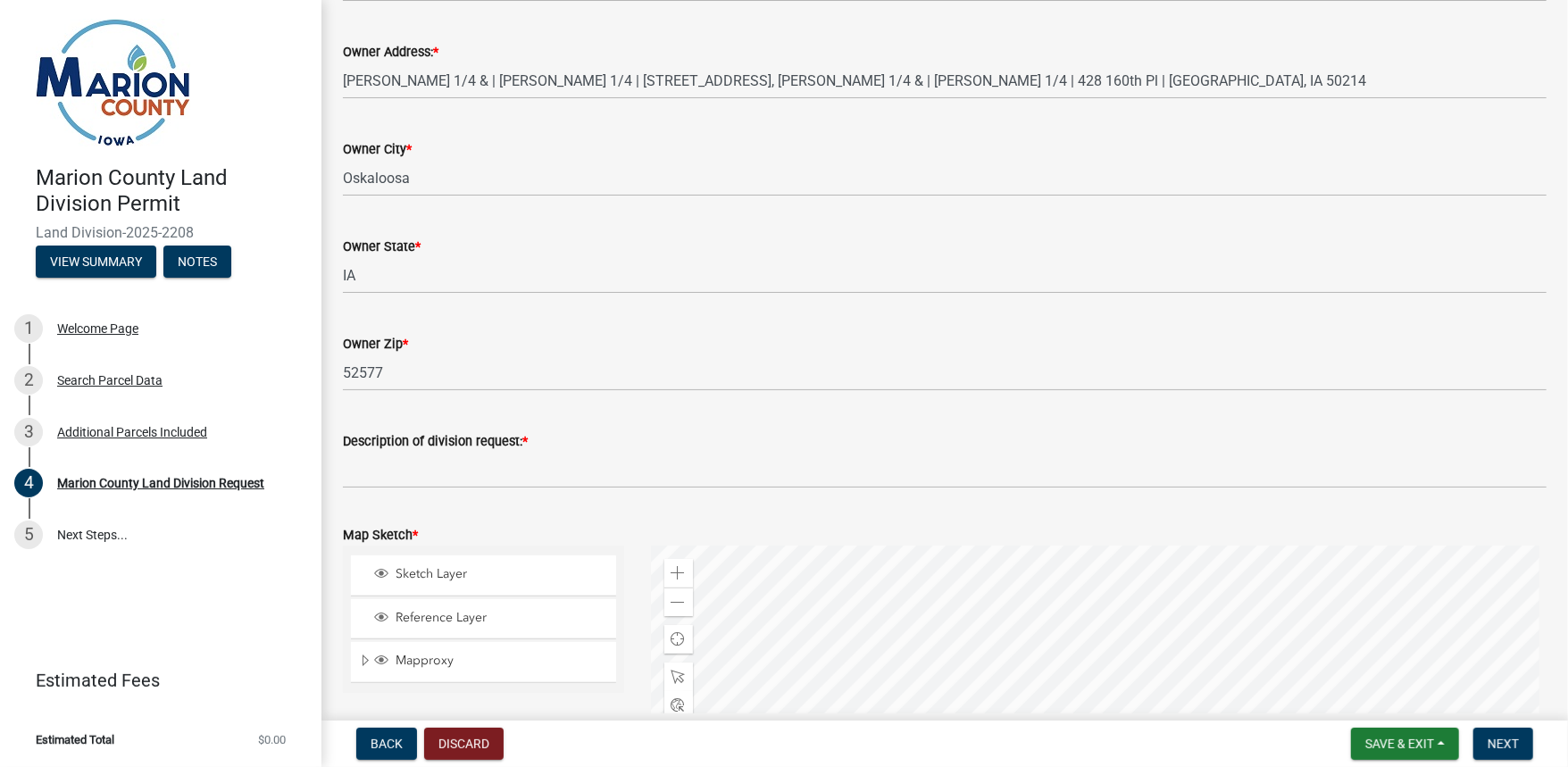
scroll to position [1714, 0]
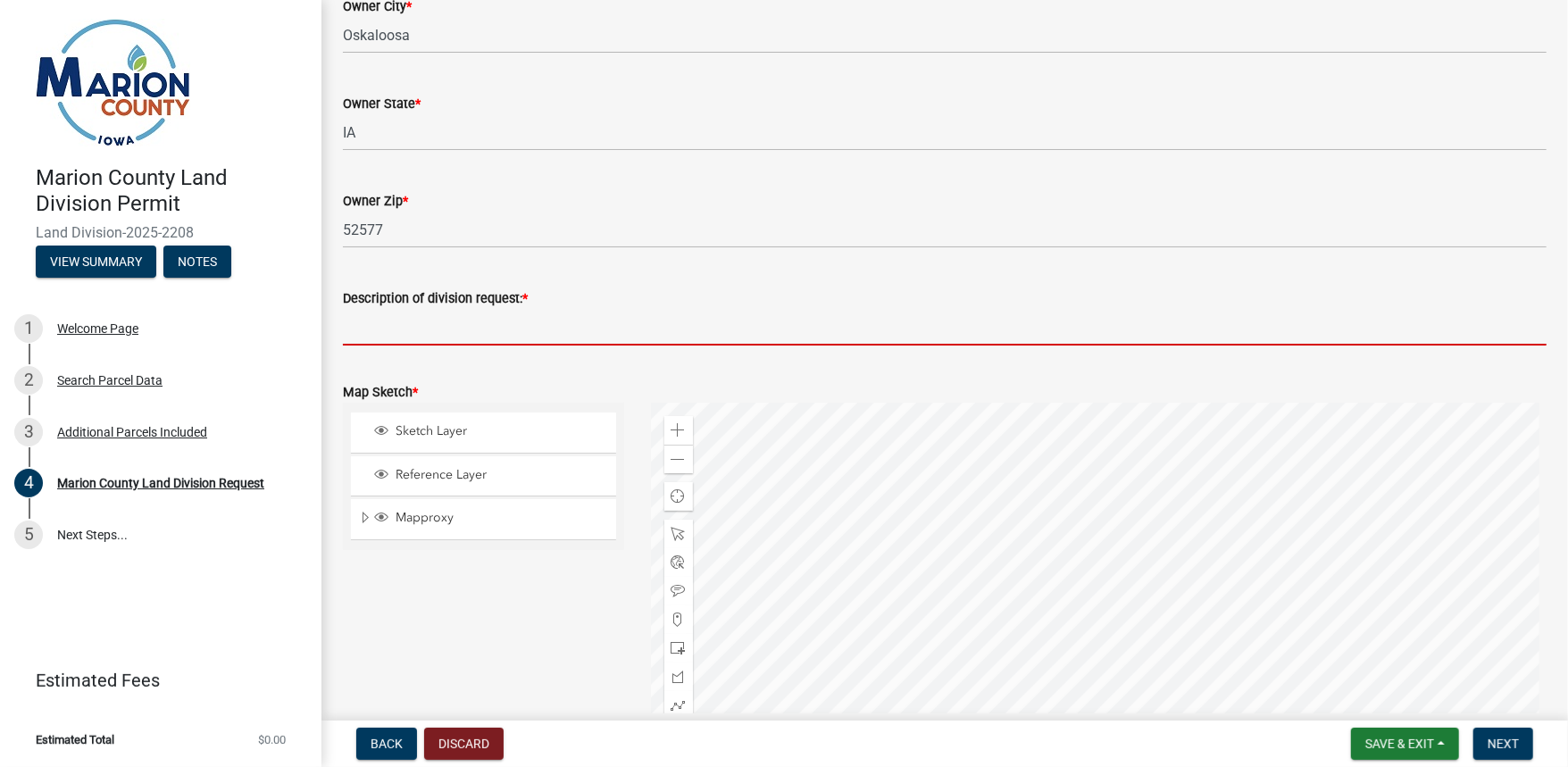
click at [376, 335] on input "Description of division request: *" at bounding box center [945, 327] width 1203 height 37
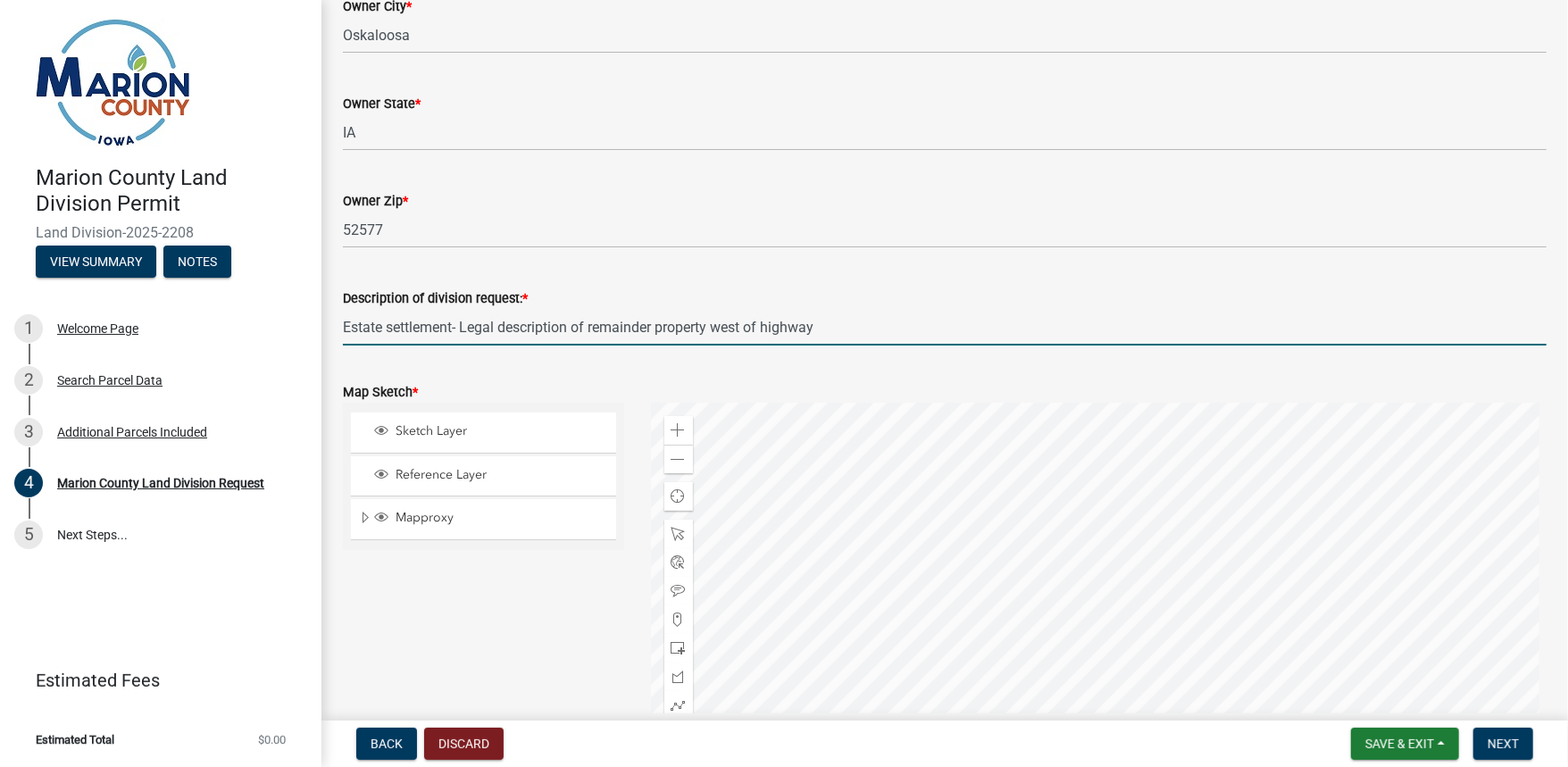
click at [749, 328] on input "Estate settlement- Legal description of remainder property west of highway" at bounding box center [945, 327] width 1203 height 37
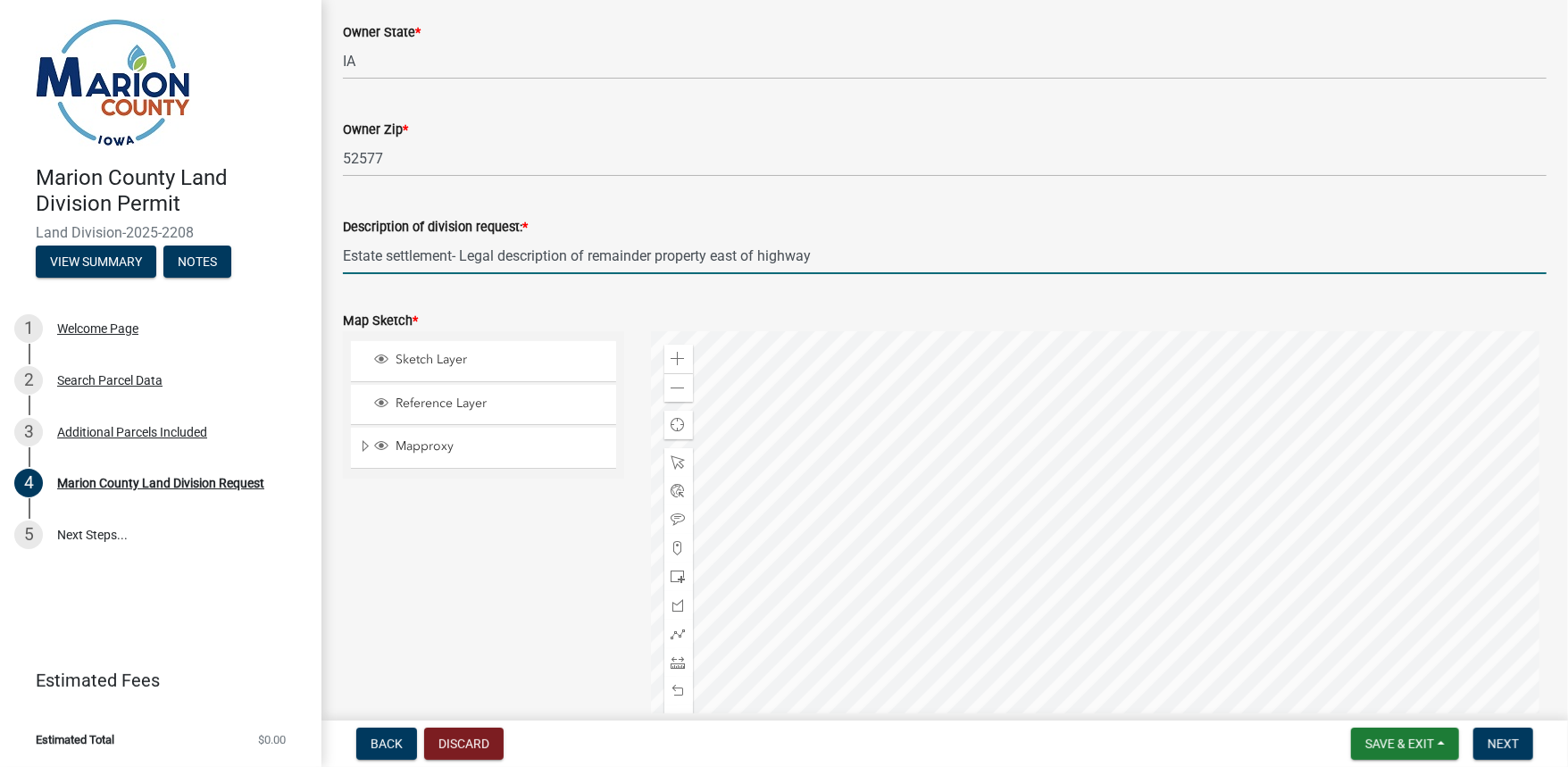
scroll to position [1928, 0]
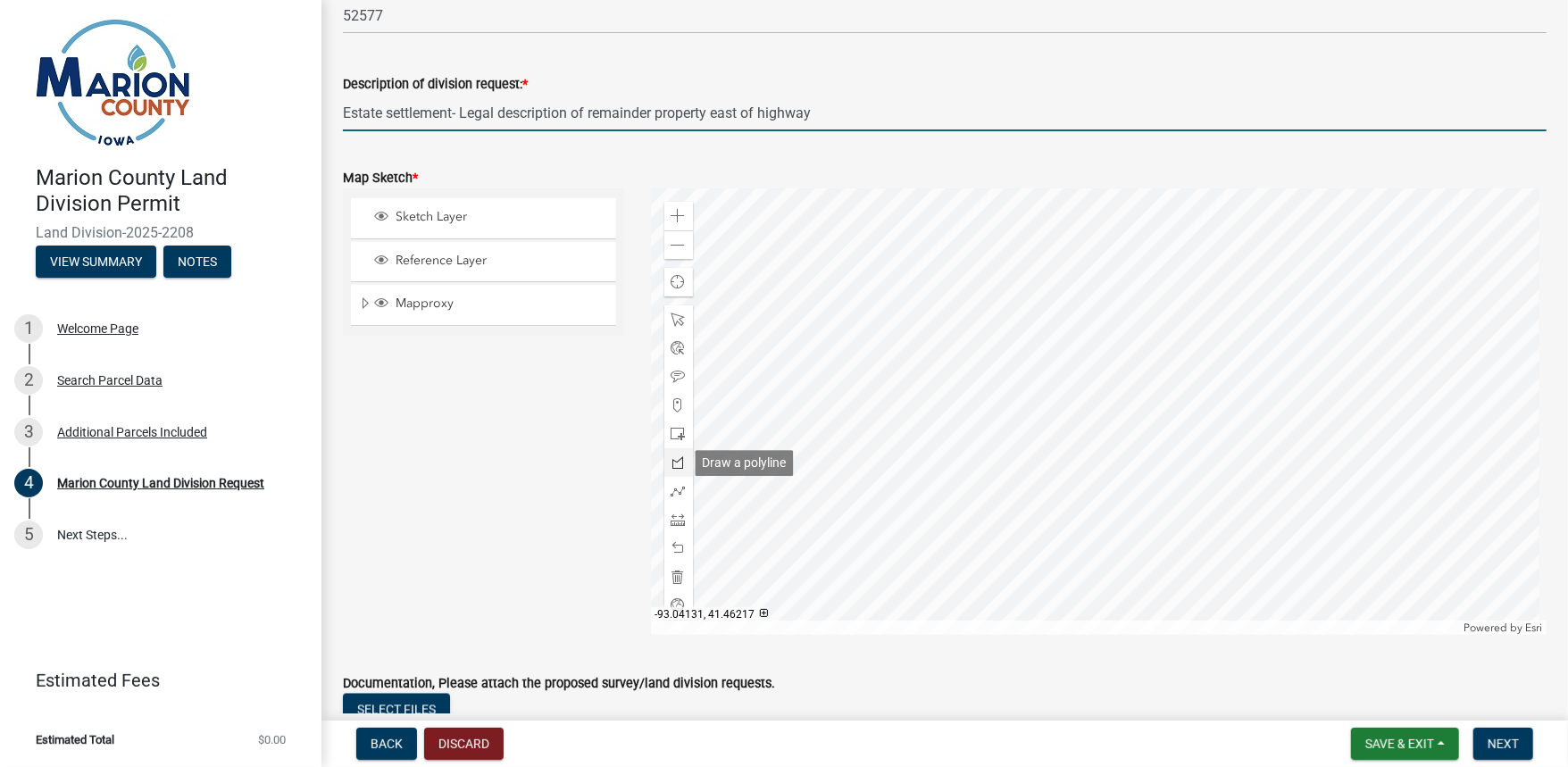
type input "Estate settlement- Legal description of remainder property east of highway"
click at [676, 462] on span at bounding box center [678, 462] width 14 height 14
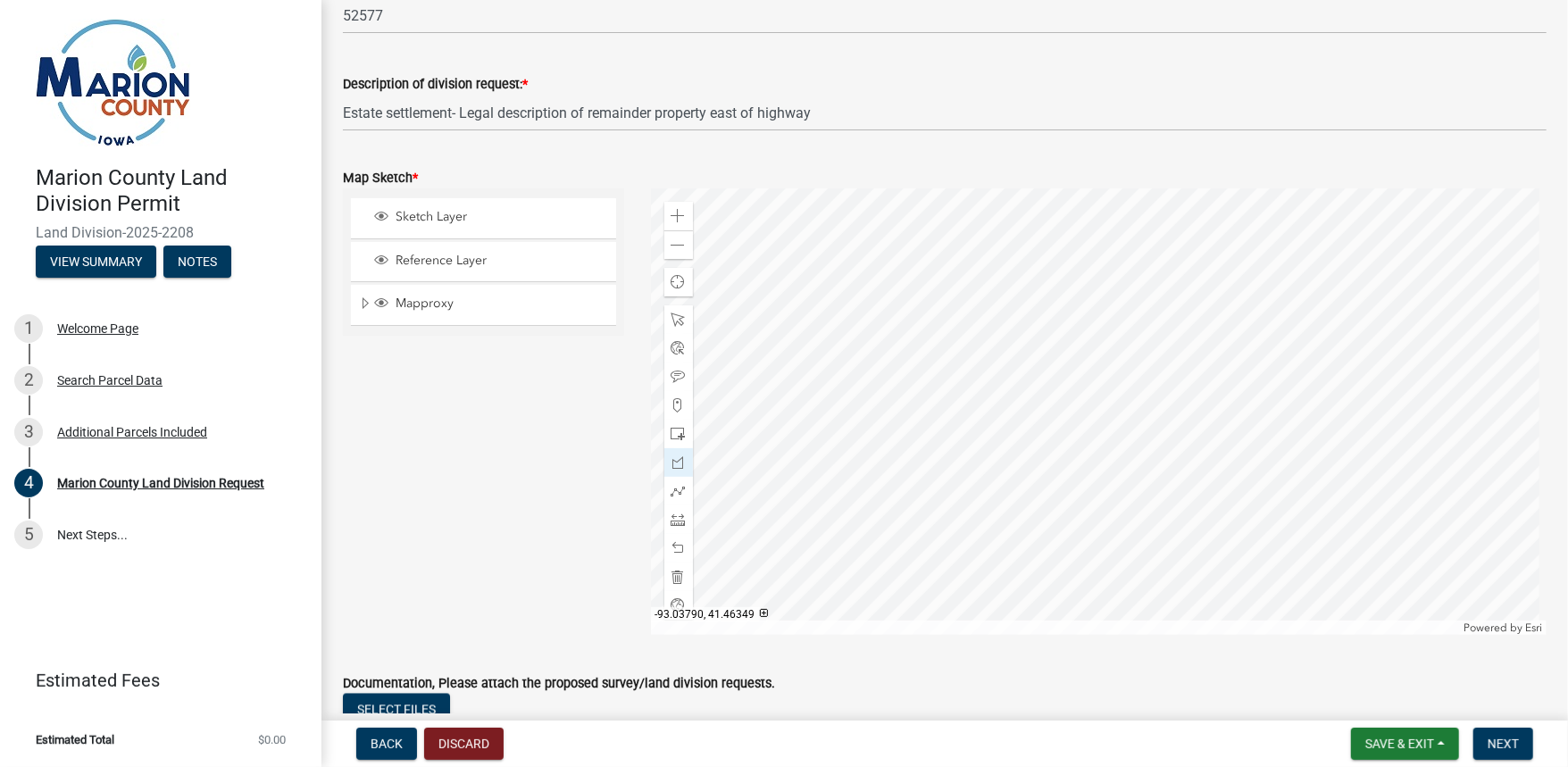
click at [1003, 309] on div at bounding box center [1099, 411] width 896 height 446
click at [671, 465] on span at bounding box center [678, 462] width 14 height 14
click at [1002, 310] on div at bounding box center [1099, 411] width 896 height 446
click at [1102, 303] on div at bounding box center [1099, 411] width 896 height 446
click at [1102, 301] on div at bounding box center [1099, 411] width 896 height 446
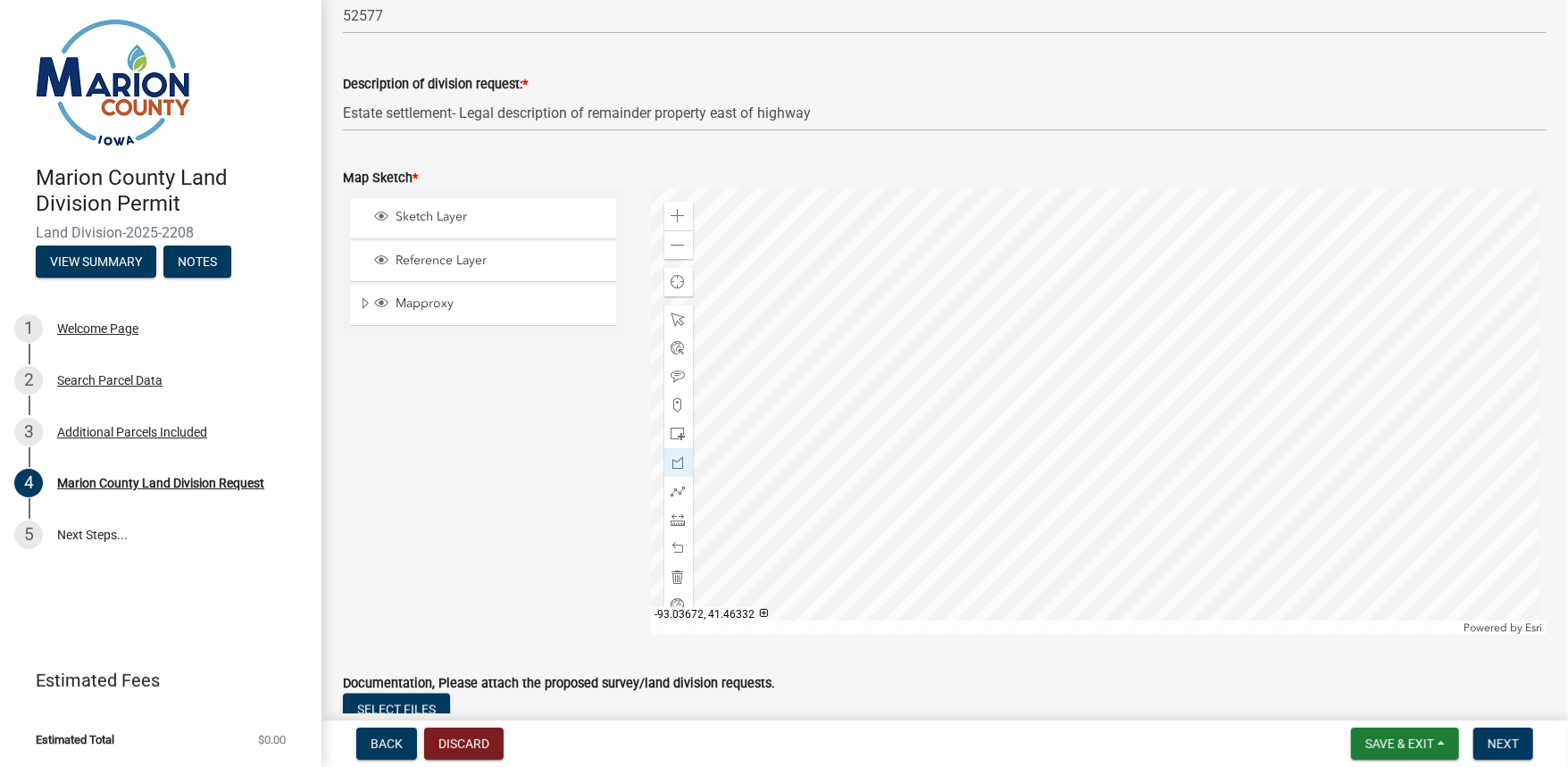
click at [1117, 330] on div at bounding box center [1099, 411] width 896 height 446
click at [1146, 313] on div at bounding box center [1099, 411] width 896 height 446
click at [1180, 375] on div at bounding box center [1099, 411] width 896 height 446
click at [1151, 394] on div at bounding box center [1099, 411] width 896 height 446
click at [1183, 460] on div at bounding box center [1099, 411] width 896 height 446
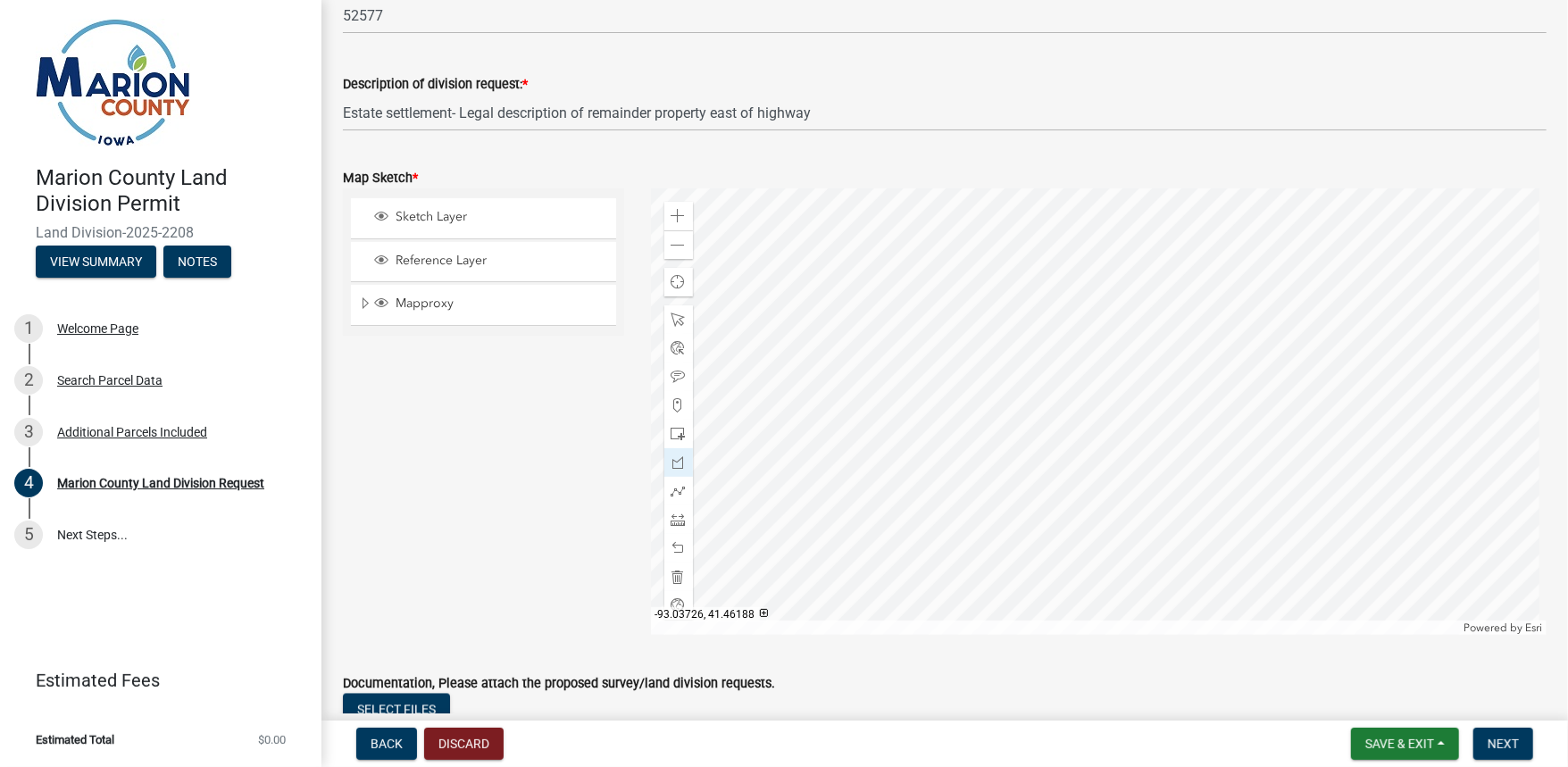
click at [1064, 522] on div at bounding box center [1099, 411] width 896 height 446
click at [1028, 424] on div at bounding box center [1099, 411] width 896 height 446
click at [1002, 311] on div at bounding box center [1099, 411] width 896 height 446
click at [679, 322] on span at bounding box center [678, 319] width 14 height 14
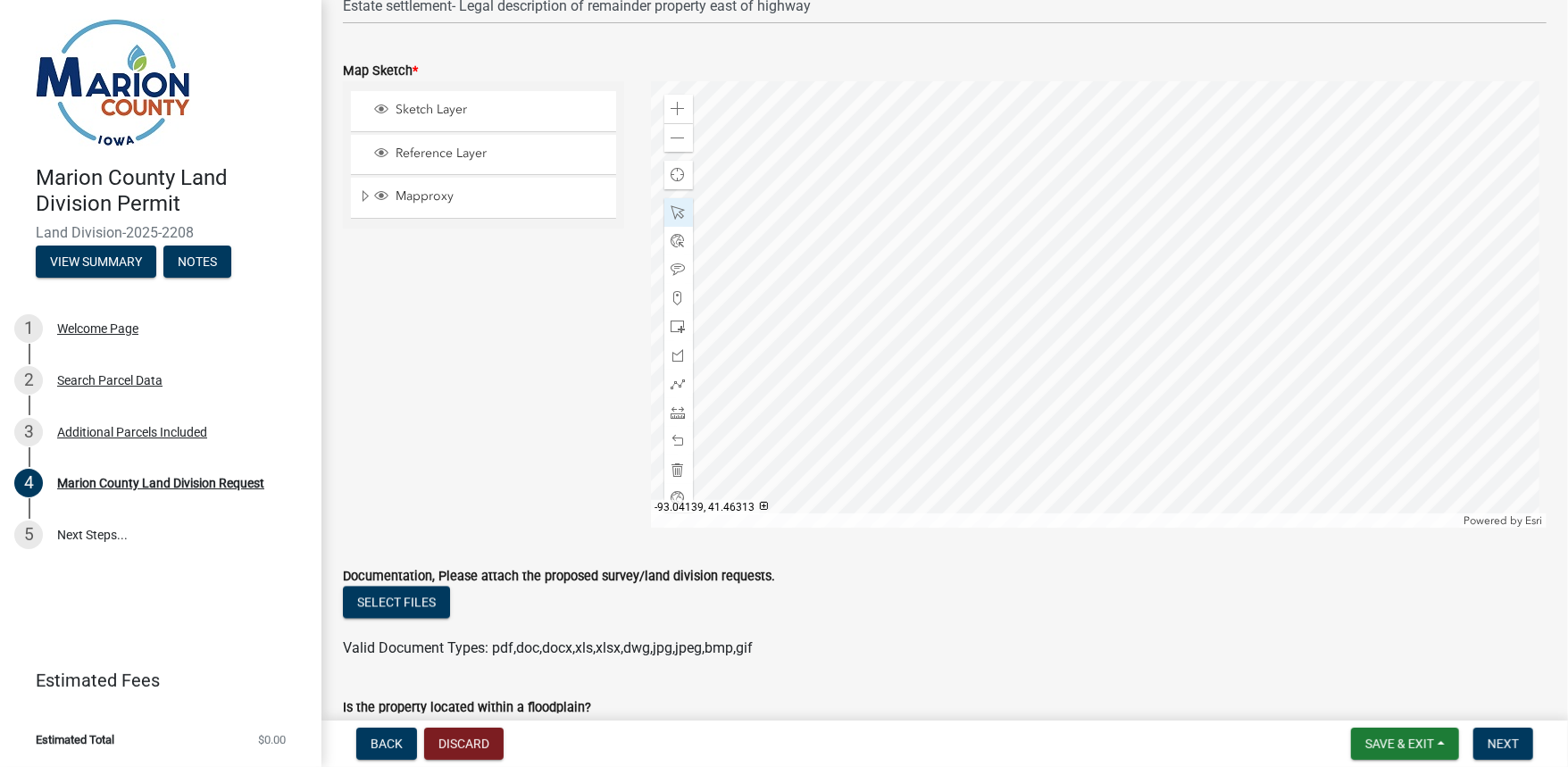
scroll to position [2071, 0]
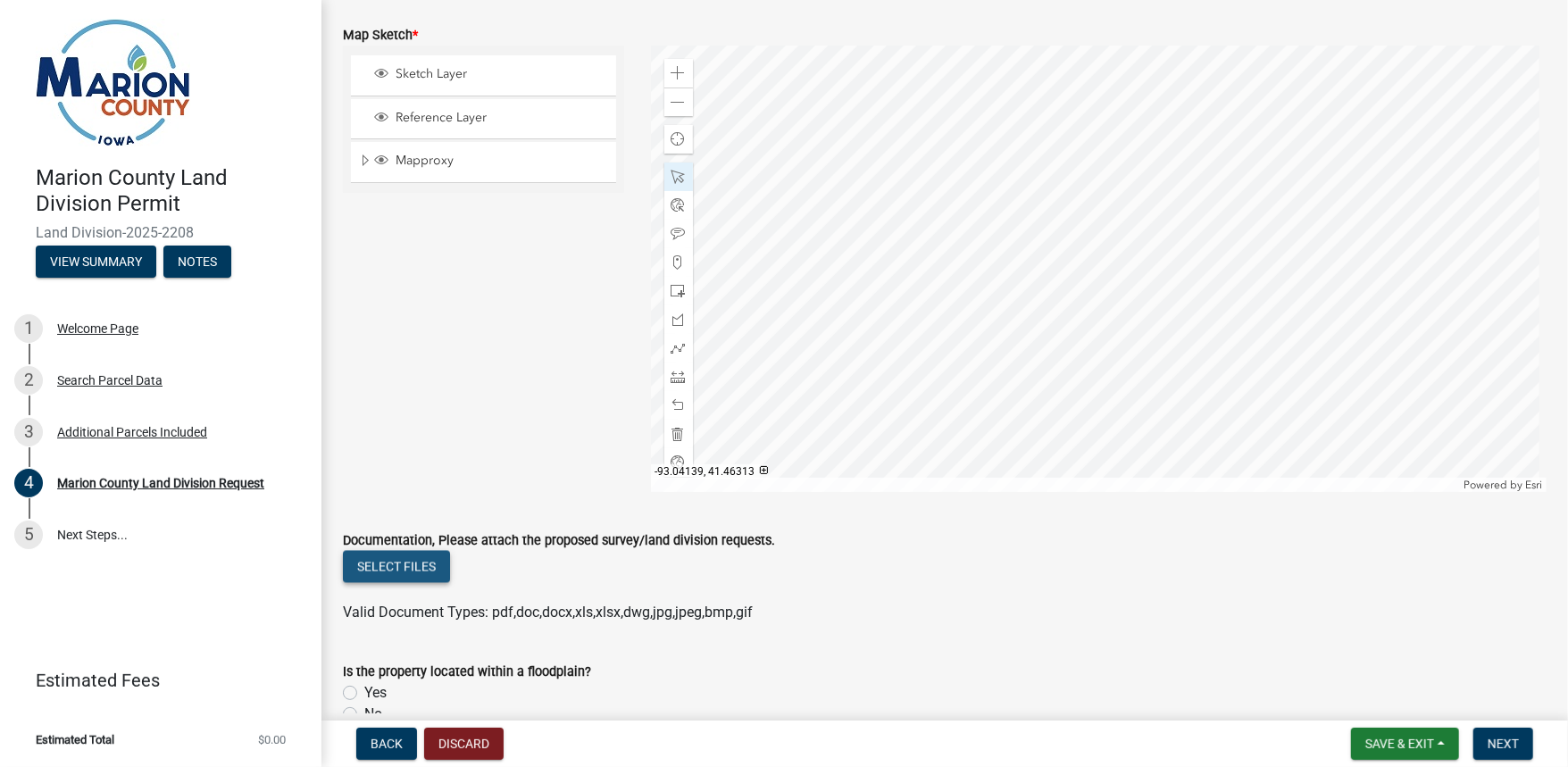
click at [411, 568] on button "Select files" at bounding box center [396, 567] width 107 height 32
click at [400, 559] on button "Select files" at bounding box center [396, 567] width 107 height 32
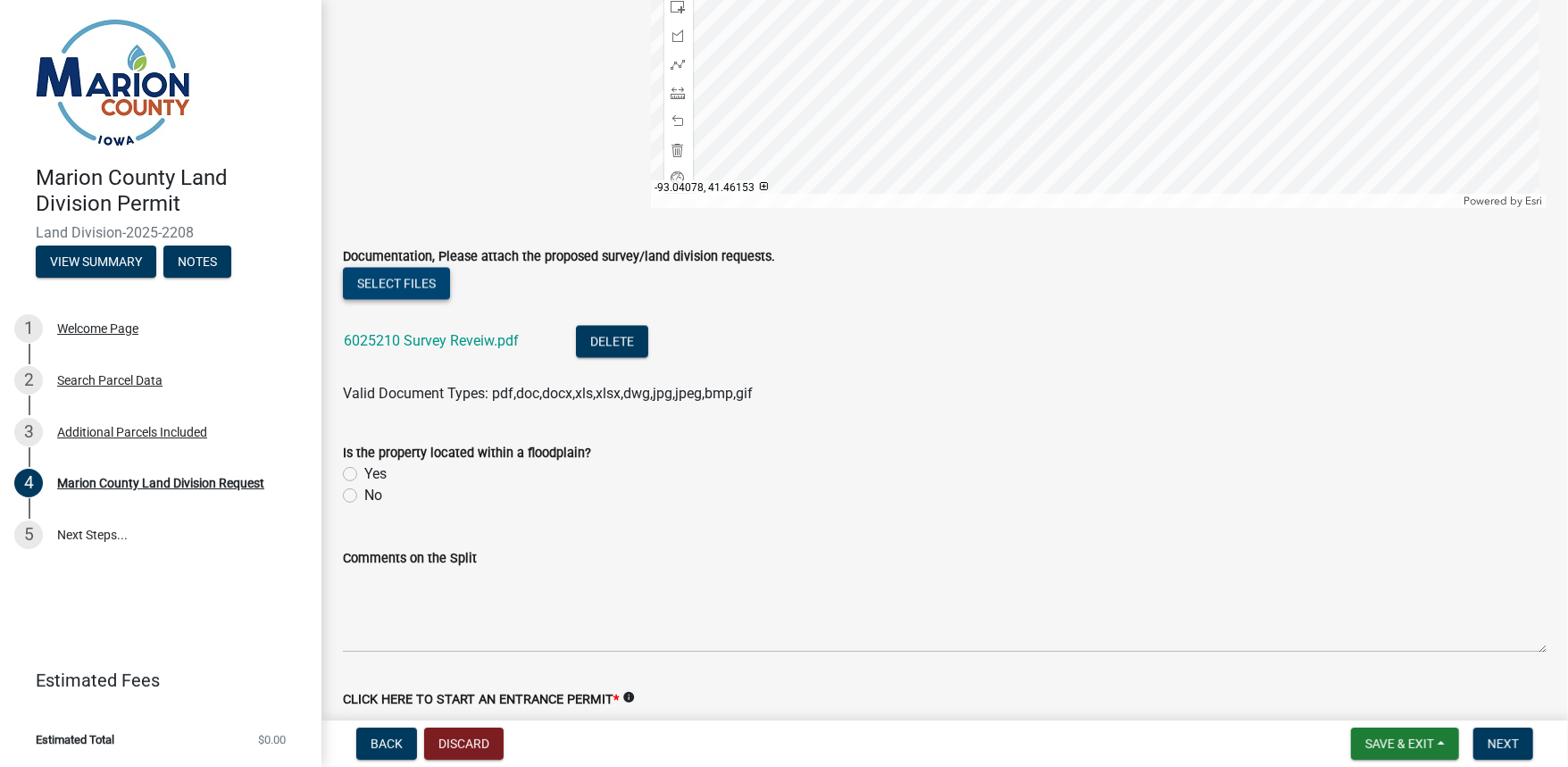
scroll to position [2428, 0]
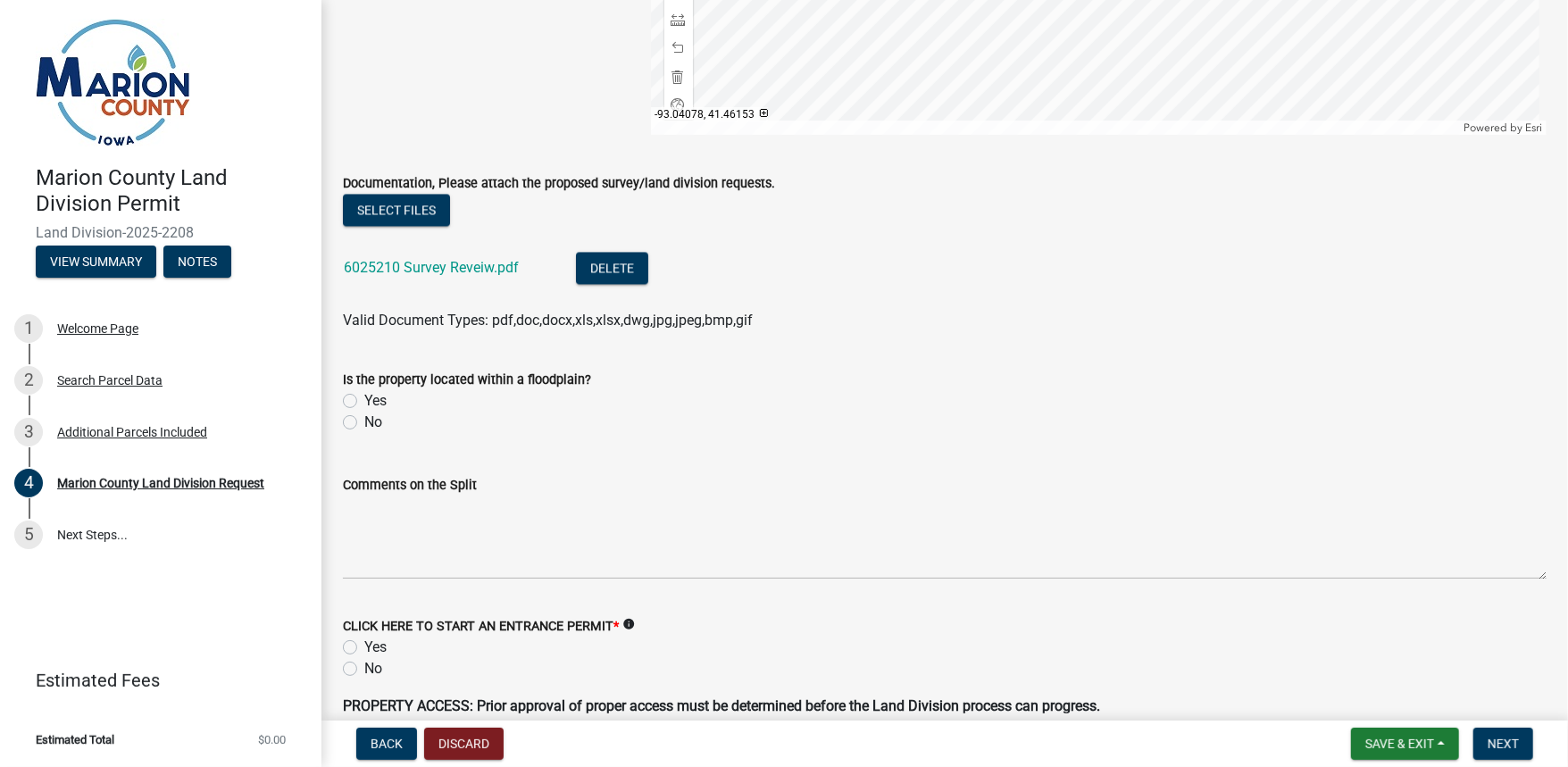
click at [365, 424] on label "No" at bounding box center [374, 422] width 18 height 22
click at [365, 423] on input "No" at bounding box center [371, 417] width 12 height 12
radio input "true"
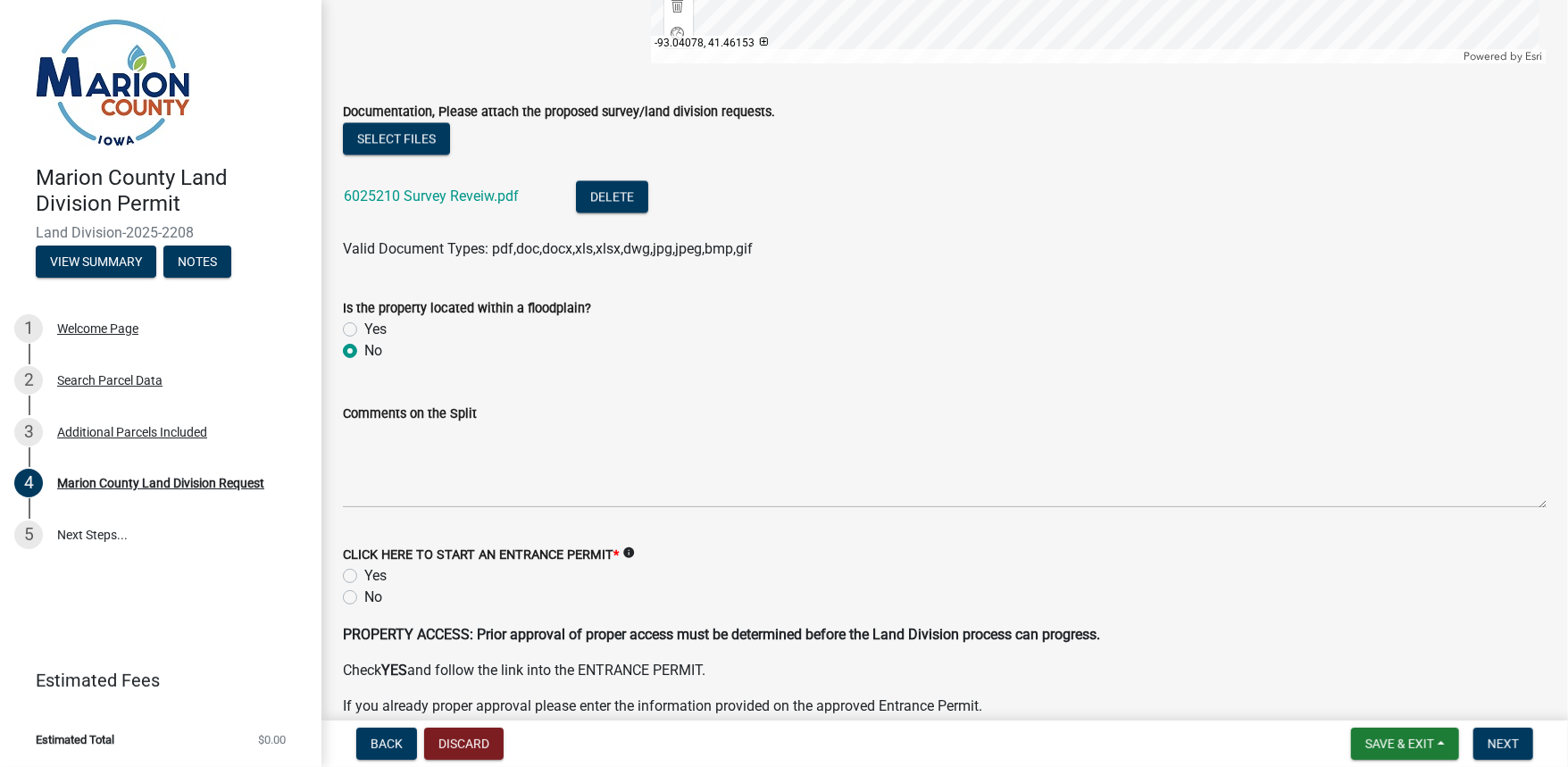
scroll to position [2713, 0]
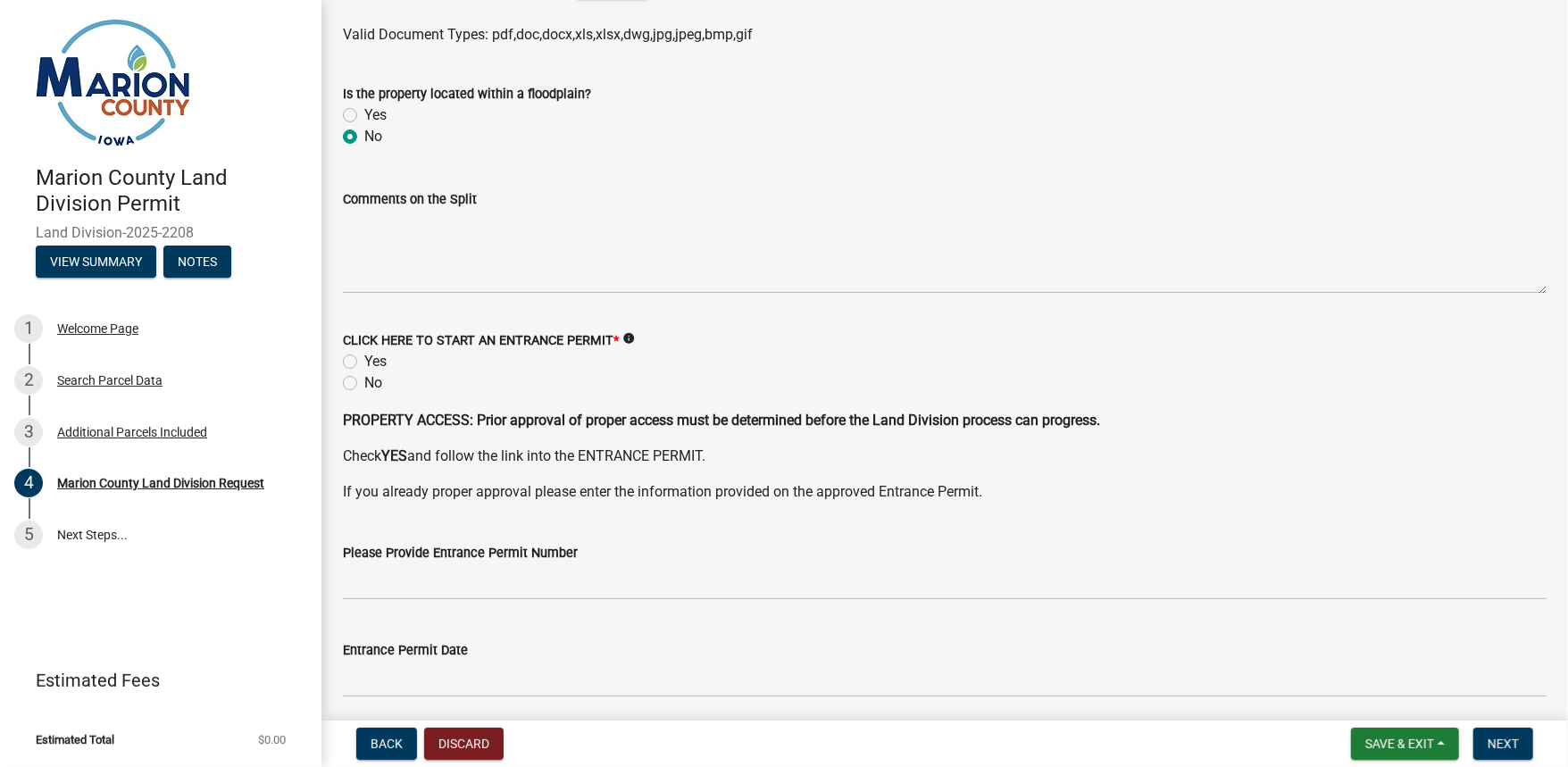
click at [365, 385] on label "No" at bounding box center [374, 384] width 18 height 22
click at [365, 384] on input "No" at bounding box center [371, 379] width 12 height 12
radio input "true"
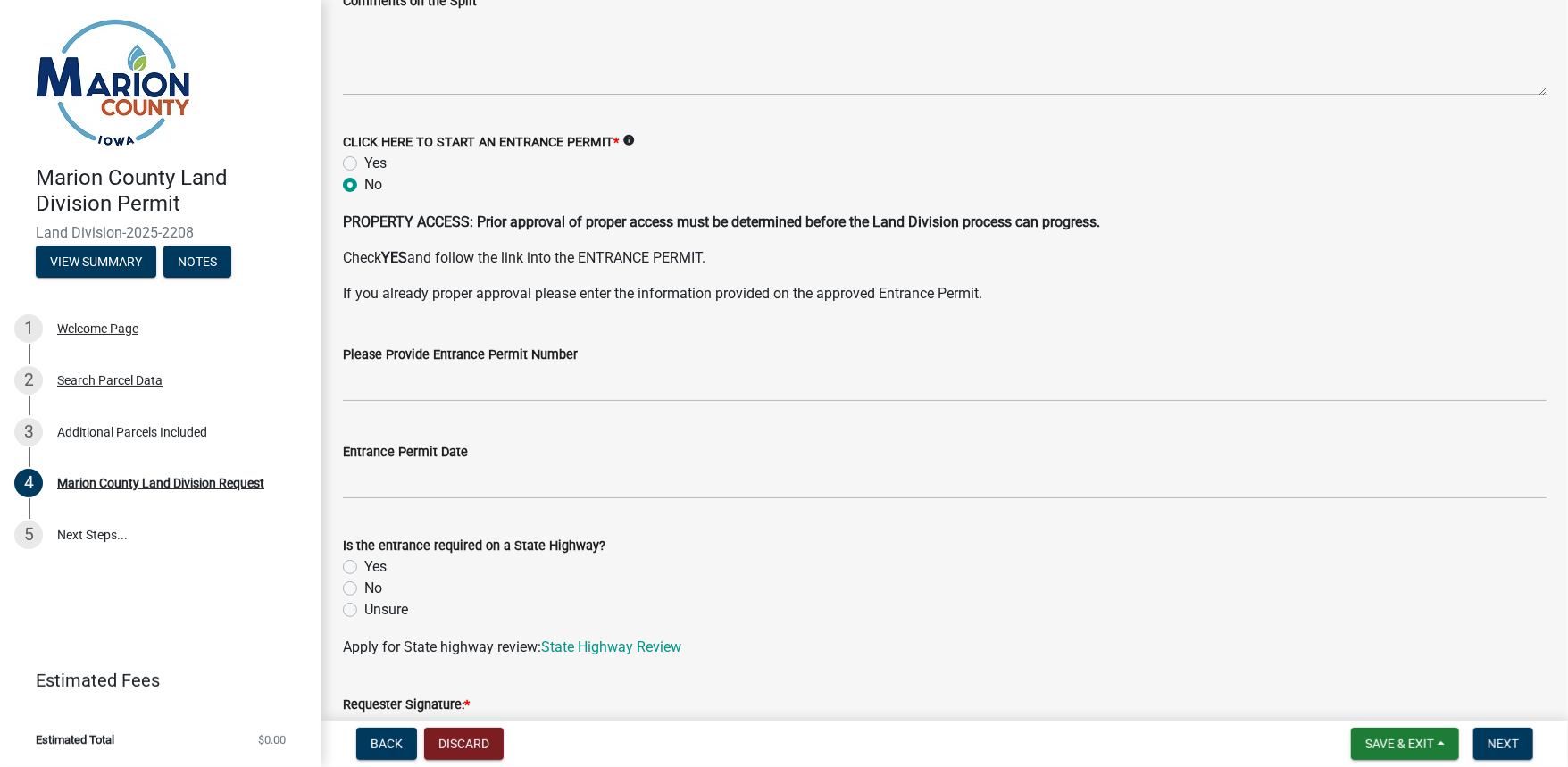
scroll to position [2928, 0]
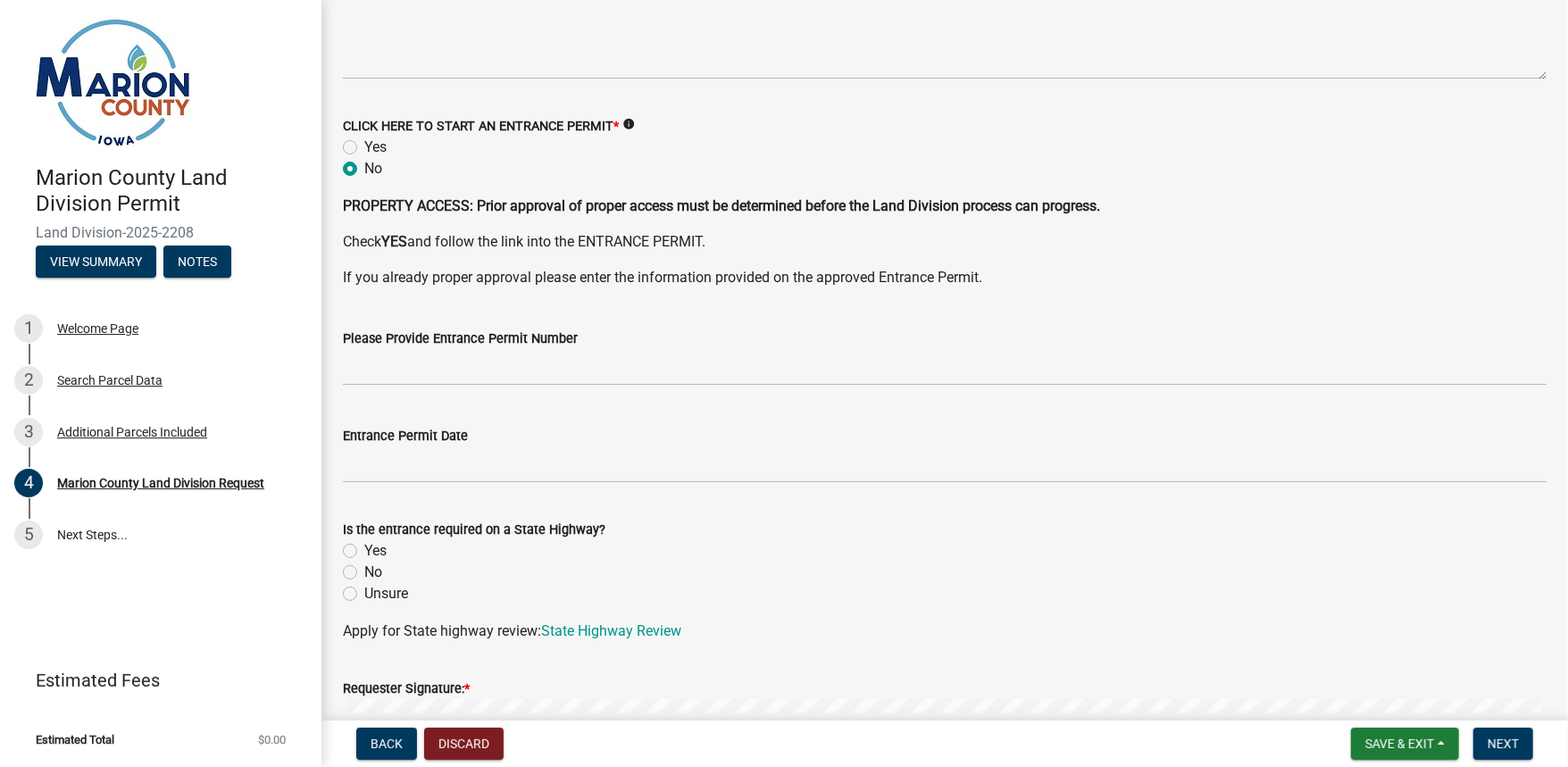
click at [365, 568] on label "No" at bounding box center [374, 573] width 18 height 22
click at [365, 568] on input "No" at bounding box center [371, 568] width 12 height 12
radio input "true"
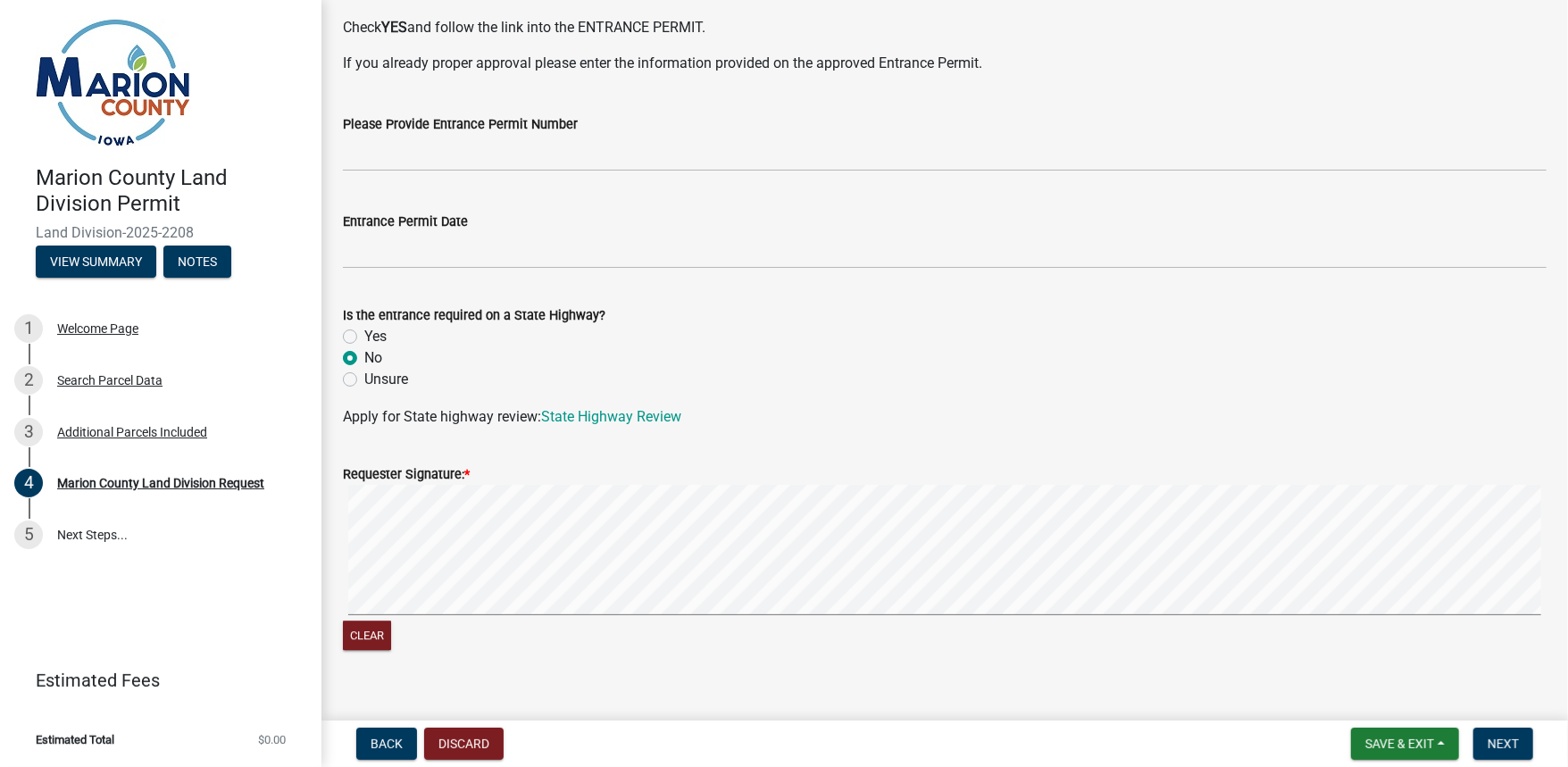
scroll to position [3168, 0]
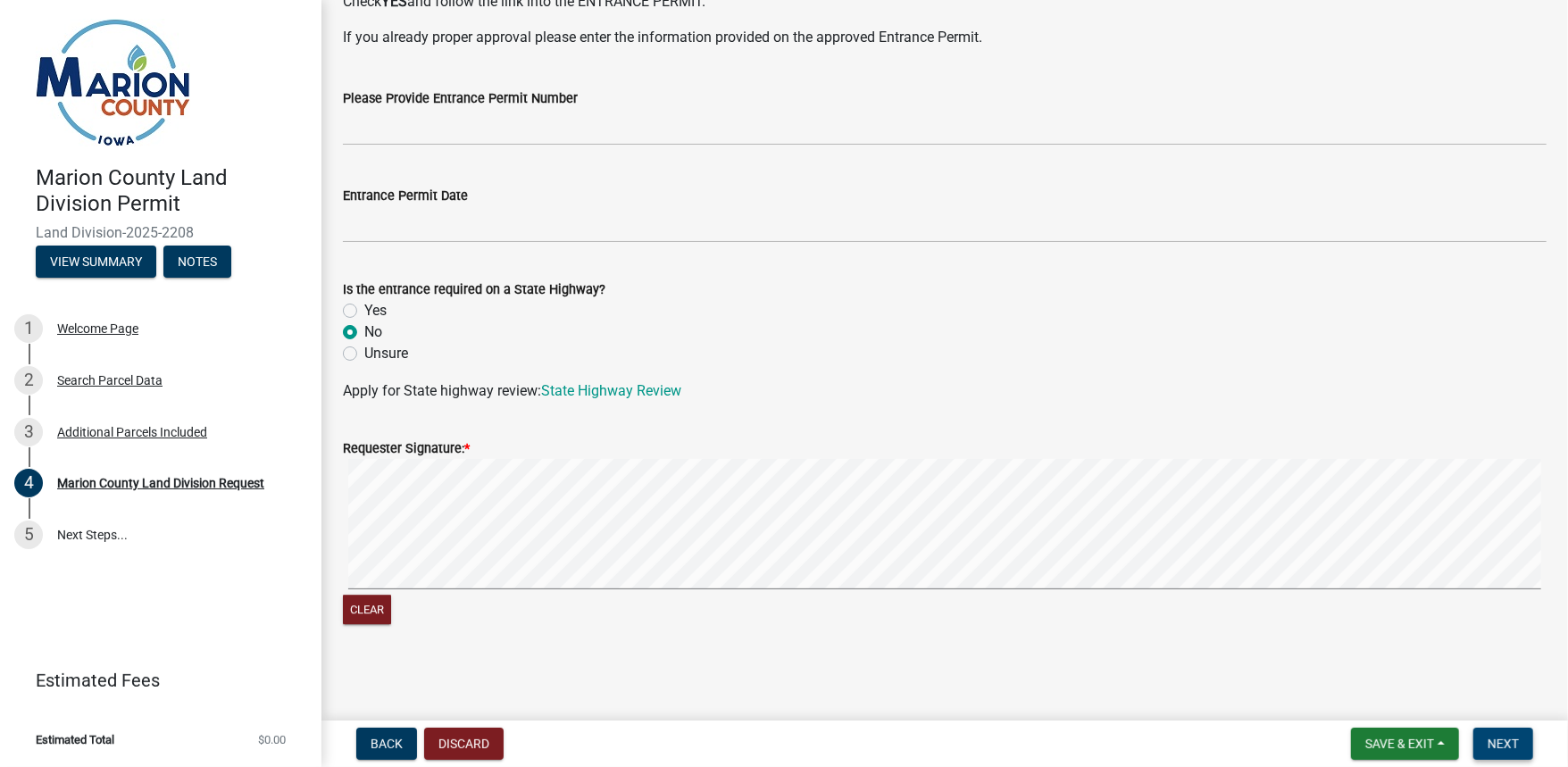
click at [1506, 746] on span "Next" at bounding box center [1504, 743] width 32 height 14
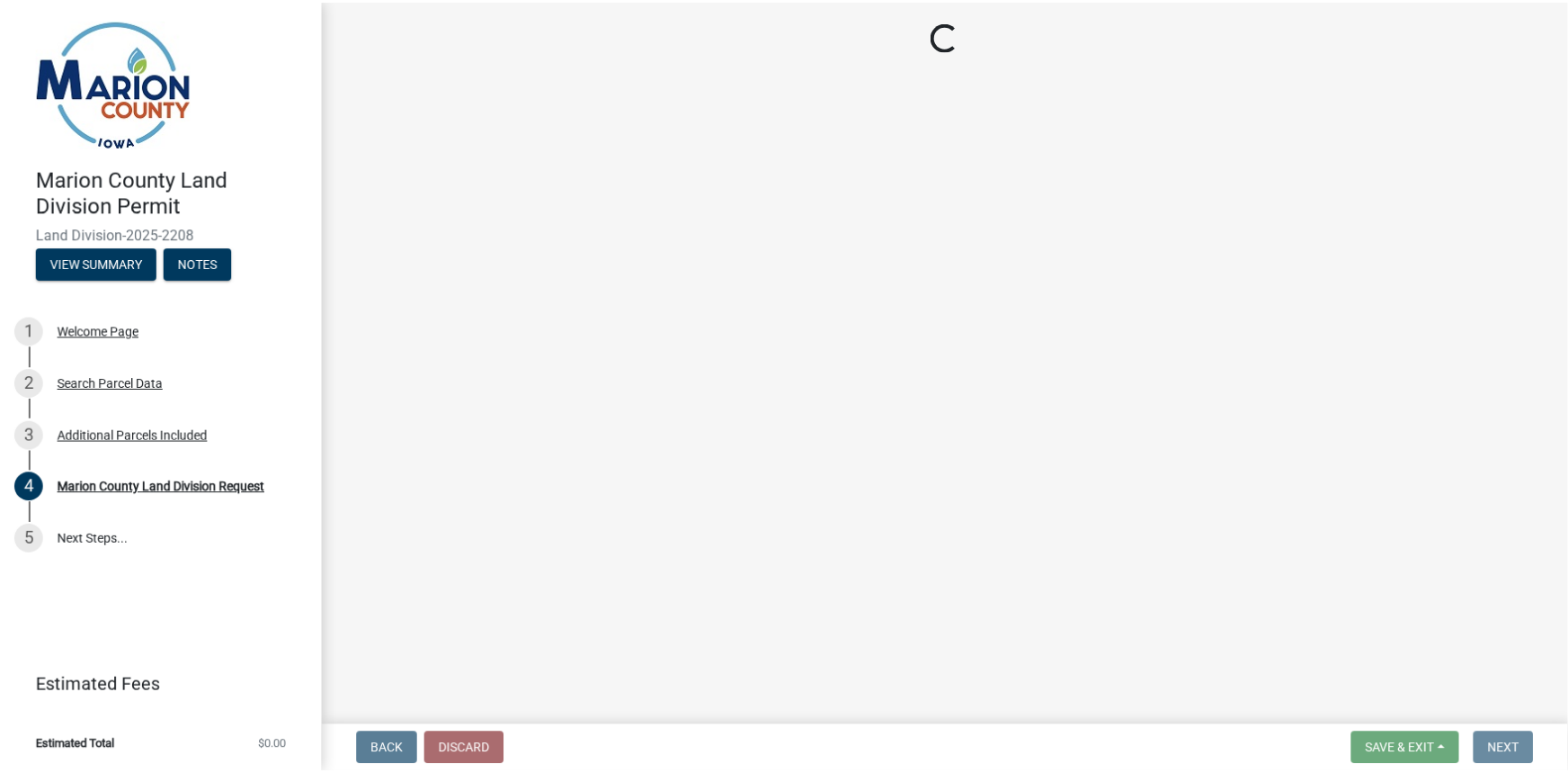
scroll to position [0, 0]
